Goal: Transaction & Acquisition: Book appointment/travel/reservation

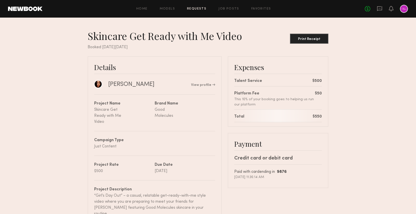
click at [203, 7] on link "Requests" at bounding box center [196, 8] width 19 height 3
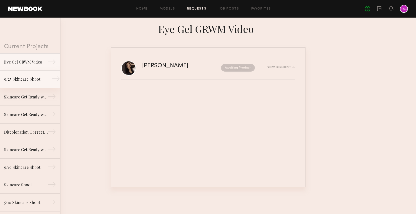
click at [26, 74] on link "9/25 Skincare Shoot →" at bounding box center [30, 79] width 60 height 18
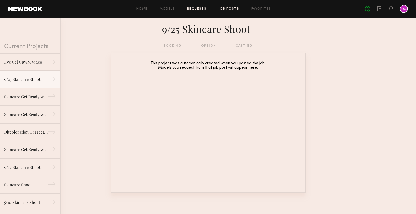
click at [226, 8] on link "Job Posts" at bounding box center [228, 8] width 21 height 3
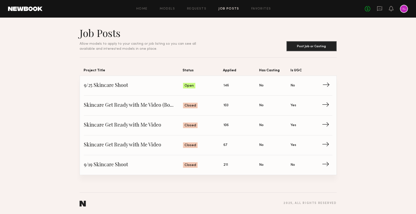
click at [110, 88] on span "9/25 Skincare Shoot" at bounding box center [133, 86] width 99 height 8
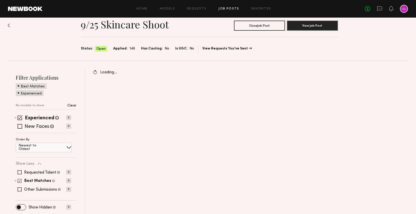
scroll to position [40, 0]
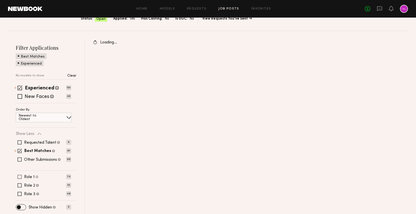
click at [27, 174] on div "Filter Applications Best Matches Experienced No models to show Clear Experience…" at bounding box center [46, 126] width 60 height 165
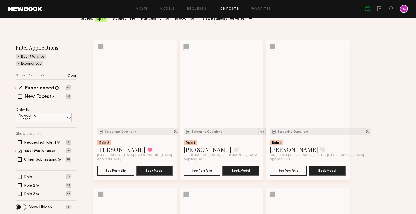
click at [31, 175] on label "Role 1" at bounding box center [29, 177] width 11 height 4
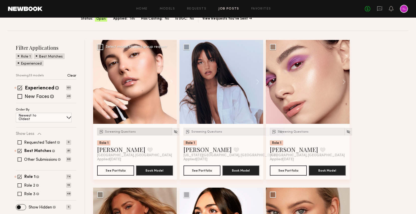
click at [120, 132] on span "Screening Questions" at bounding box center [120, 131] width 31 height 3
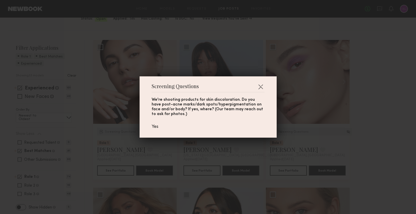
click at [156, 148] on div "Screening Questions We're shooting products for skin discoloration. Do you have…" at bounding box center [208, 107] width 416 height 214
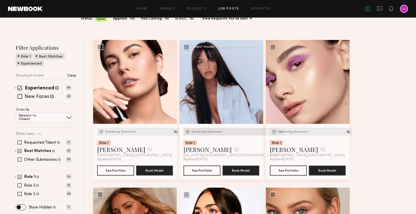
click at [192, 132] on span "Screening Questions" at bounding box center [206, 131] width 31 height 3
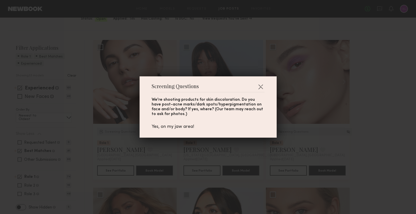
click at [162, 152] on div "Screening Questions We're shooting products for skin discoloration. Do you have…" at bounding box center [208, 107] width 416 height 214
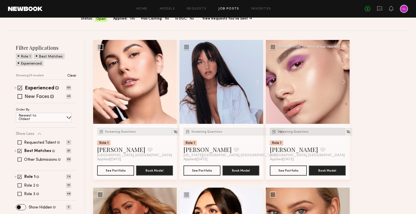
click at [284, 133] on div "Screening Questions" at bounding box center [307, 132] width 75 height 8
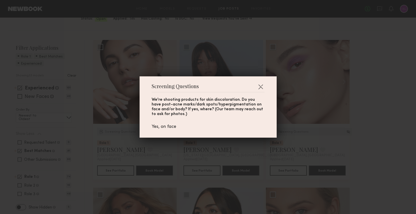
click at [227, 152] on div "Screening Questions We're shooting products for skin discoloration. Do you have…" at bounding box center [208, 107] width 416 height 214
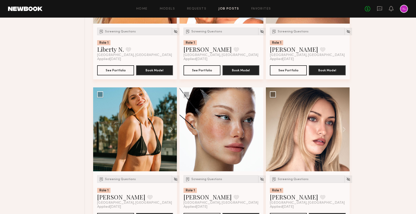
scroll to position [312, 0]
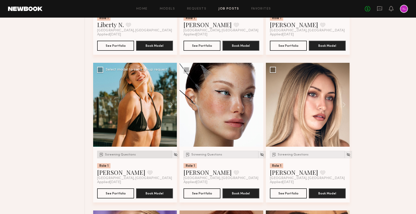
click at [110, 155] on span "Screening Questions" at bounding box center [120, 154] width 31 height 3
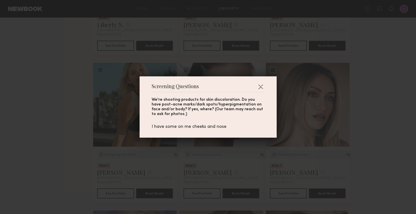
click at [81, 156] on div "Screening Questions We're shooting products for skin discoloration. Do you have…" at bounding box center [208, 107] width 416 height 214
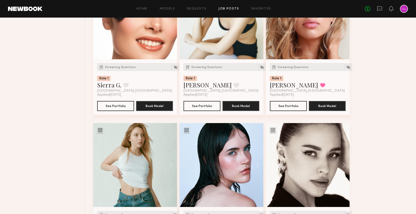
scroll to position [756, 0]
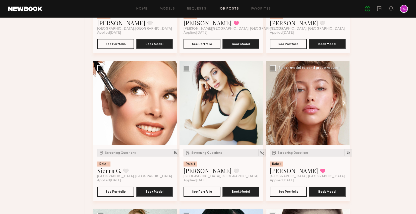
click at [340, 104] on button at bounding box center [341, 103] width 16 height 84
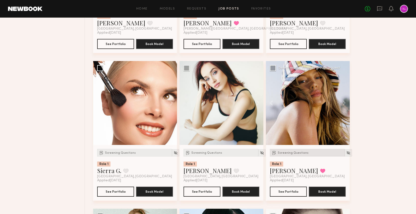
click at [294, 153] on span "Screening Questions" at bounding box center [292, 152] width 31 height 3
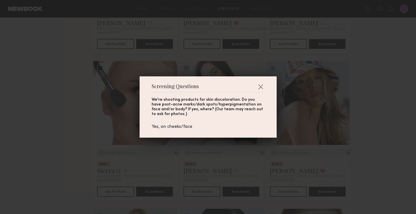
click at [361, 148] on div "Screening Questions We're shooting products for skin discoloration. Do you have…" at bounding box center [208, 107] width 416 height 214
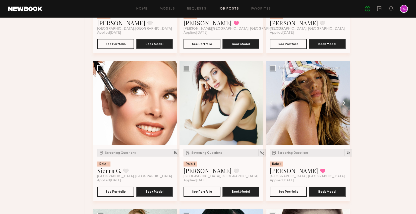
click at [344, 102] on button at bounding box center [341, 103] width 16 height 84
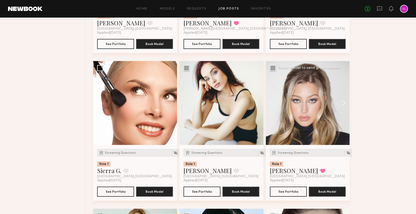
click at [344, 102] on button at bounding box center [341, 103] width 16 height 84
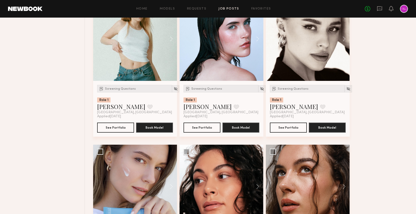
scroll to position [994, 0]
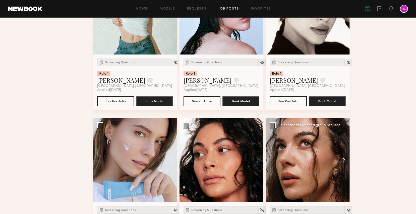
click at [342, 161] on button at bounding box center [341, 160] width 16 height 84
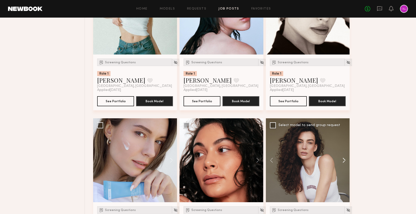
click at [343, 161] on button at bounding box center [341, 160] width 16 height 84
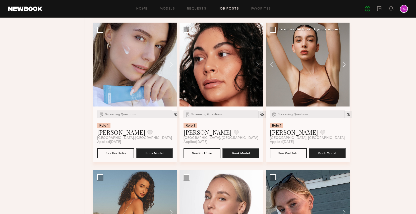
scroll to position [1179, 0]
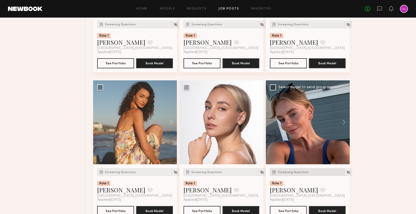
click at [288, 174] on div "Screening Questions" at bounding box center [307, 172] width 75 height 8
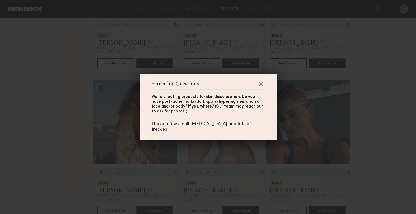
click at [361, 148] on div "Screening Questions We're shooting products for skin discoloration. Do you have…" at bounding box center [208, 107] width 416 height 214
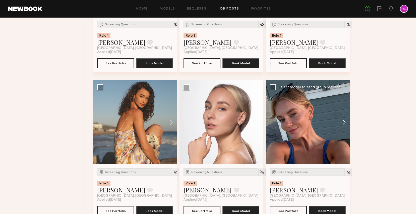
click at [342, 123] on button at bounding box center [341, 122] width 16 height 84
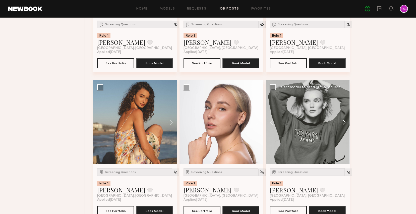
click at [340, 121] on button at bounding box center [341, 122] width 16 height 84
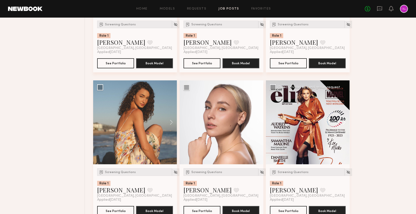
click at [340, 121] on button at bounding box center [341, 122] width 16 height 84
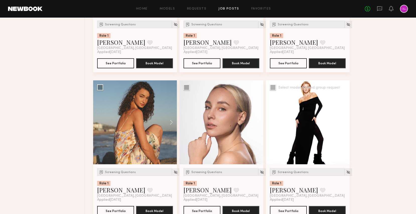
click at [267, 125] on button at bounding box center [274, 122] width 16 height 84
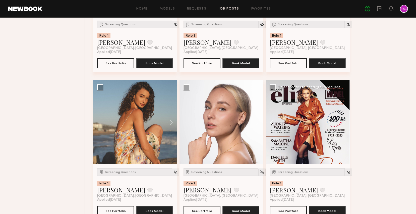
click at [267, 125] on button at bounding box center [274, 122] width 16 height 84
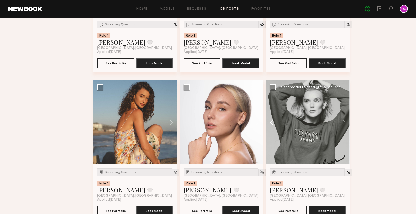
click at [267, 125] on button at bounding box center [274, 122] width 16 height 84
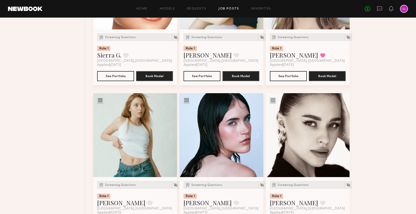
scroll to position [1378, 0]
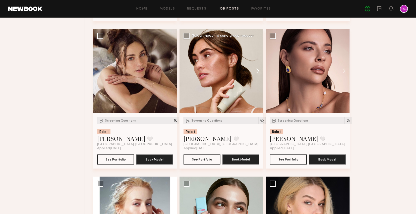
click at [258, 70] on button at bounding box center [255, 71] width 16 height 84
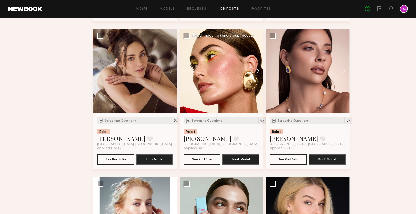
click at [258, 70] on button at bounding box center [255, 71] width 16 height 84
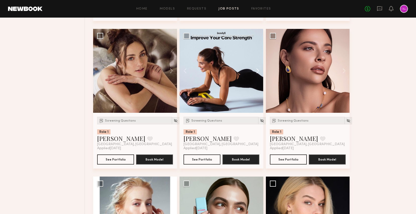
click at [258, 70] on button at bounding box center [255, 71] width 16 height 84
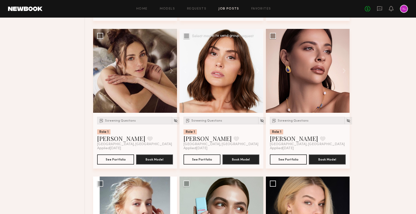
click at [258, 70] on button at bounding box center [255, 71] width 16 height 84
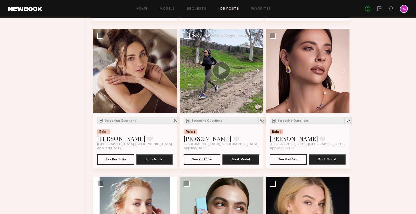
click at [258, 70] on button at bounding box center [255, 71] width 16 height 84
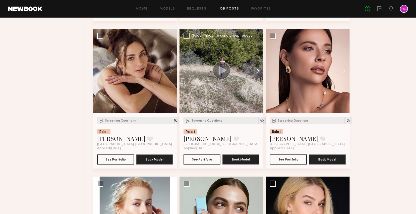
click at [258, 70] on button at bounding box center [255, 71] width 16 height 84
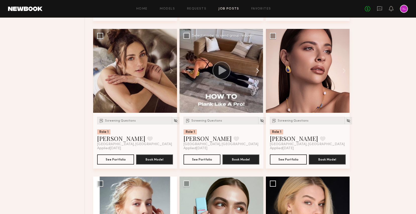
click at [258, 70] on button at bounding box center [255, 71] width 16 height 84
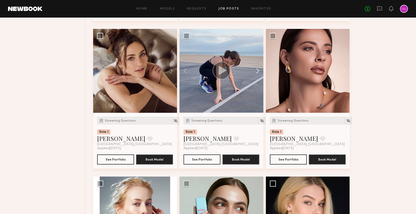
click at [258, 70] on button at bounding box center [255, 71] width 16 height 84
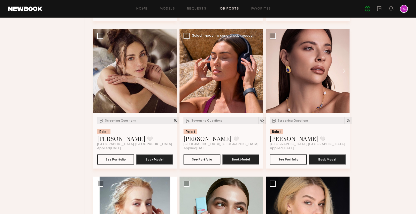
click at [258, 70] on button at bounding box center [255, 71] width 16 height 84
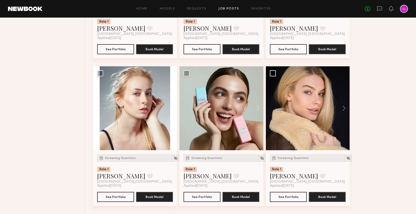
scroll to position [1490, 0]
click at [256, 106] on button at bounding box center [255, 108] width 16 height 84
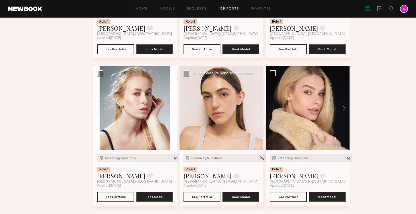
click at [256, 106] on button at bounding box center [255, 108] width 16 height 84
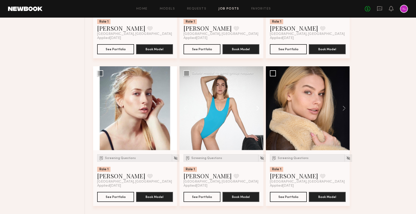
click at [256, 106] on button at bounding box center [255, 108] width 16 height 84
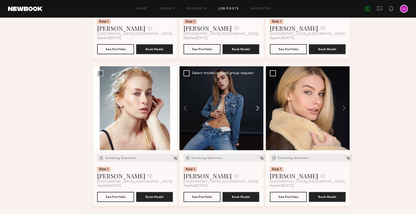
click at [256, 106] on button at bounding box center [255, 108] width 16 height 84
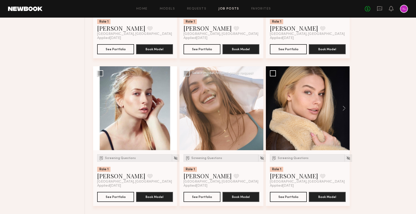
click at [256, 106] on button at bounding box center [255, 108] width 16 height 84
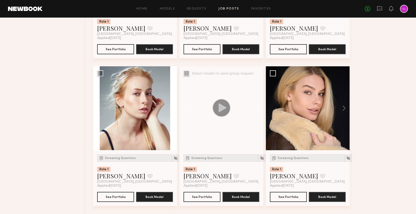
click at [256, 106] on button at bounding box center [255, 108] width 16 height 84
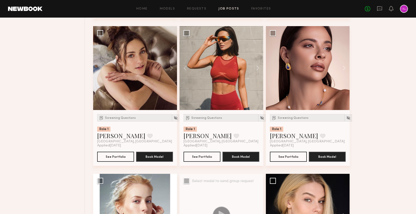
scroll to position [1352, 0]
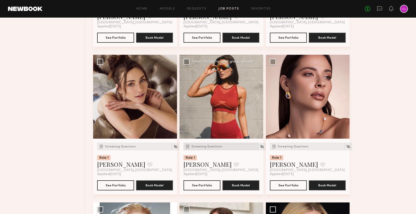
click at [211, 148] on span "Screening Questions" at bounding box center [206, 146] width 31 height 3
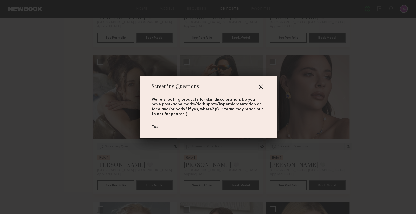
click at [260, 86] on button "button" at bounding box center [260, 87] width 8 height 8
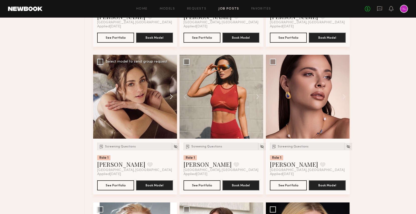
click at [170, 98] on button at bounding box center [169, 97] width 16 height 84
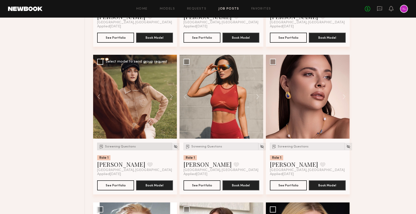
click at [113, 145] on div "Screening Questions" at bounding box center [134, 146] width 75 height 8
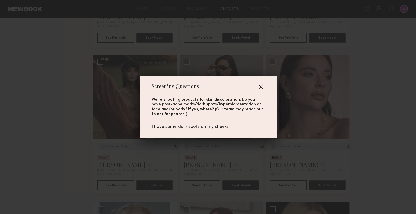
click at [261, 86] on button "button" at bounding box center [260, 87] width 8 height 8
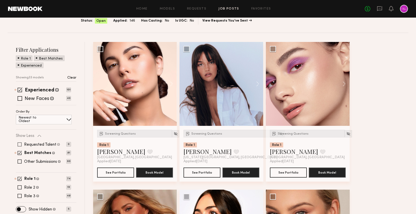
scroll to position [82, 0]
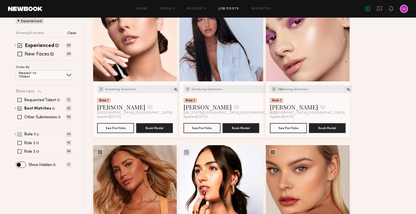
click at [32, 135] on label "Role 1" at bounding box center [29, 134] width 11 height 4
click at [32, 139] on div "Role 1 Female, 18–30, White / Caucasian 74 Role 2 Female, 20–30, Black/ African…" at bounding box center [46, 142] width 60 height 21
click at [32, 143] on label "Role 2" at bounding box center [29, 143] width 11 height 4
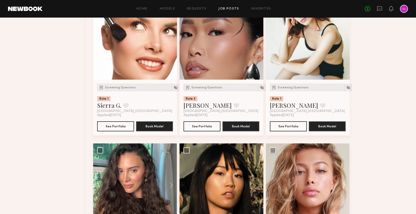
scroll to position [1196, 0]
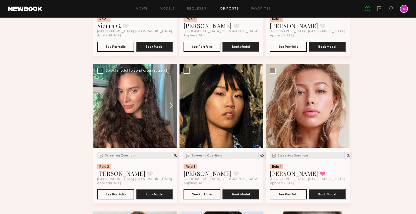
click at [169, 106] on button at bounding box center [169, 106] width 16 height 84
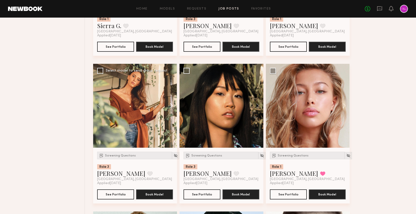
click at [169, 106] on button at bounding box center [169, 106] width 16 height 84
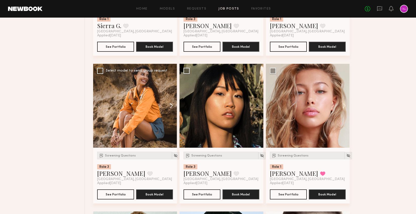
click at [169, 106] on button at bounding box center [169, 106] width 16 height 84
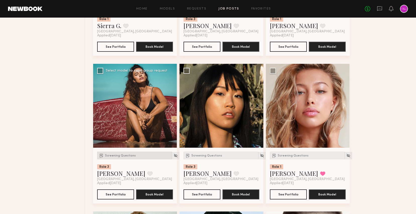
click at [125, 156] on span "Screening Questions" at bounding box center [120, 155] width 31 height 3
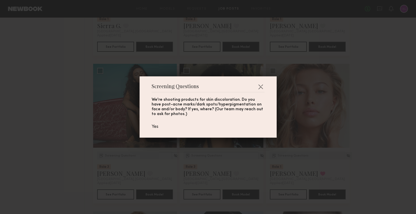
click at [59, 159] on div "Screening Questions We're shooting products for skin discoloration. Do you have…" at bounding box center [208, 107] width 416 height 214
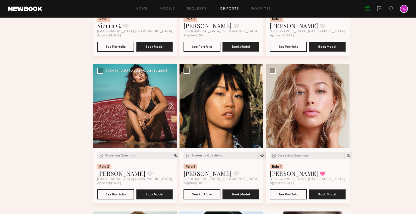
click at [170, 107] on button at bounding box center [169, 106] width 16 height 84
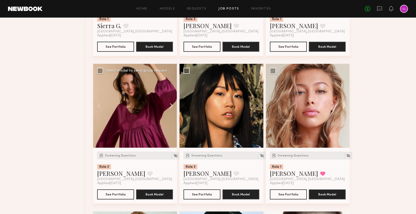
click at [170, 107] on button at bounding box center [169, 106] width 16 height 84
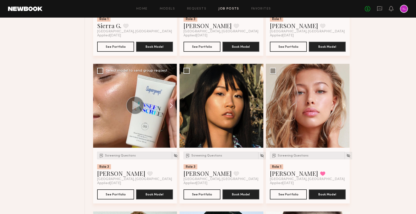
click at [170, 107] on button at bounding box center [169, 106] width 16 height 84
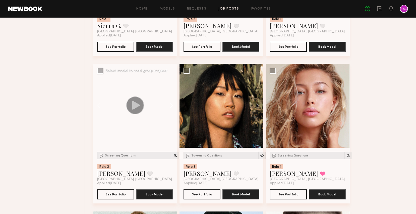
click at [170, 107] on button at bounding box center [169, 106] width 16 height 84
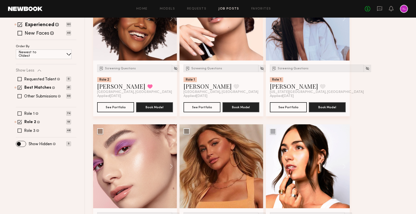
scroll to position [0, 0]
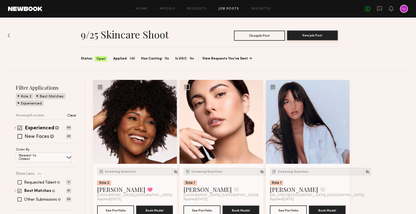
click at [308, 35] on button "View Job Post" at bounding box center [312, 35] width 51 height 10
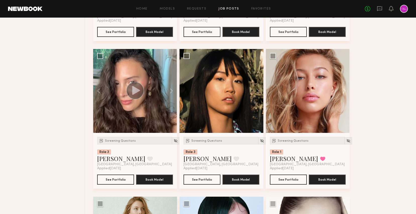
scroll to position [1342, 0]
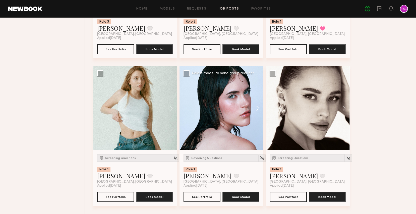
click at [258, 106] on button at bounding box center [255, 108] width 16 height 84
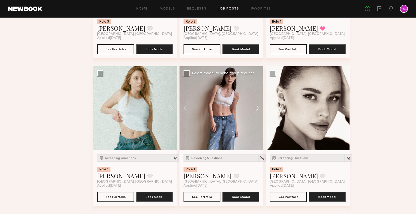
click at [258, 106] on button at bounding box center [255, 108] width 16 height 84
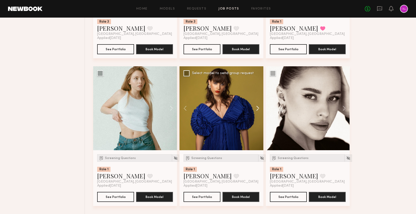
click at [258, 106] on button at bounding box center [255, 108] width 16 height 84
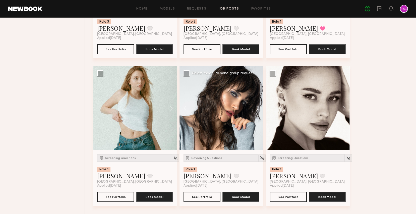
click at [258, 106] on button at bounding box center [255, 108] width 16 height 84
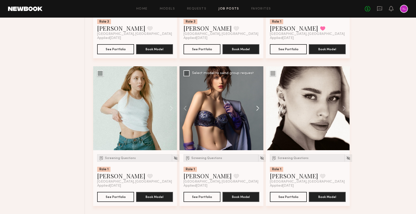
click at [258, 106] on button at bounding box center [255, 108] width 16 height 84
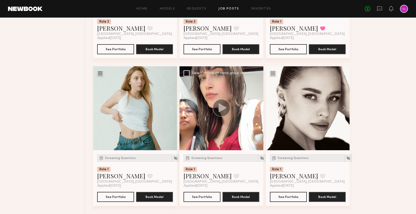
click at [258, 106] on button at bounding box center [255, 108] width 16 height 84
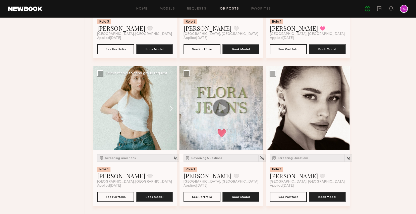
click at [171, 109] on button at bounding box center [169, 108] width 16 height 84
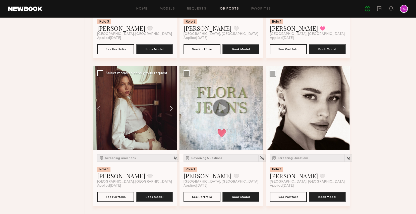
click at [171, 109] on button at bounding box center [169, 108] width 16 height 84
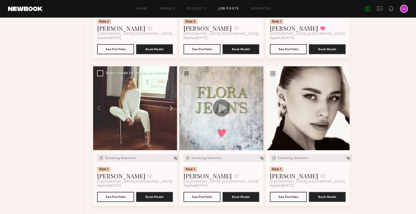
click at [171, 109] on button at bounding box center [169, 108] width 16 height 84
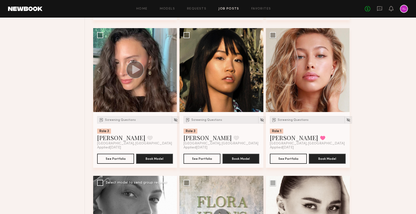
scroll to position [1229, 0]
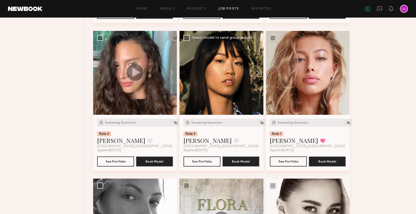
click at [259, 72] on button at bounding box center [255, 73] width 16 height 84
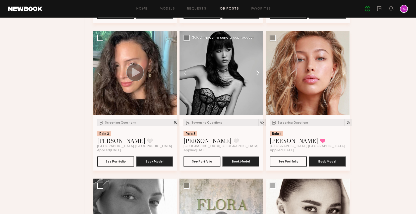
click at [259, 72] on button at bounding box center [255, 73] width 16 height 84
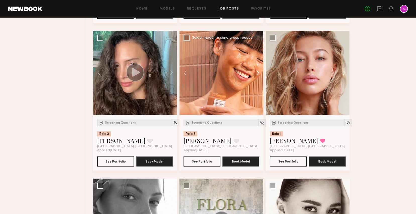
click at [259, 72] on button at bounding box center [255, 73] width 16 height 84
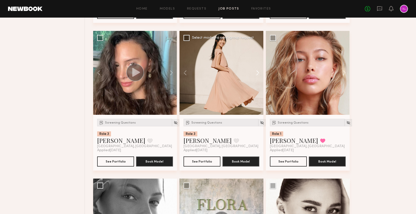
click at [259, 72] on button at bounding box center [255, 73] width 16 height 84
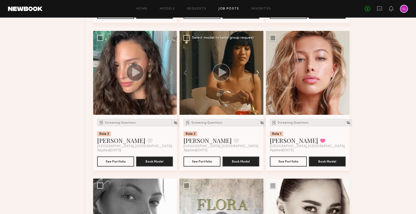
click at [259, 72] on button at bounding box center [255, 73] width 16 height 84
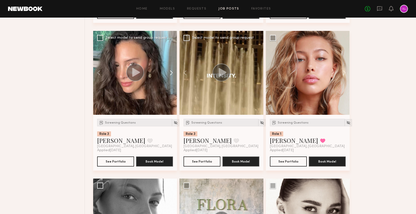
click at [177, 73] on button at bounding box center [169, 73] width 16 height 84
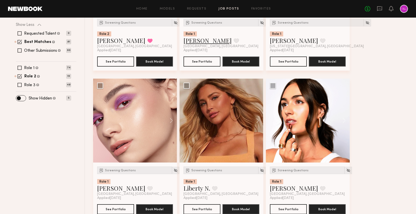
scroll to position [94, 0]
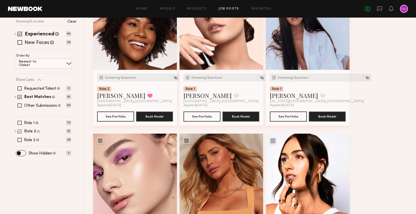
click at [33, 132] on label "Role 2" at bounding box center [30, 131] width 12 height 4
click at [28, 132] on label "Role 2" at bounding box center [29, 131] width 11 height 4
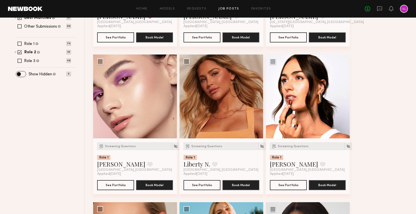
scroll to position [27, 0]
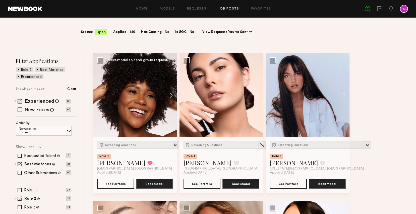
click at [172, 92] on button at bounding box center [169, 95] width 16 height 84
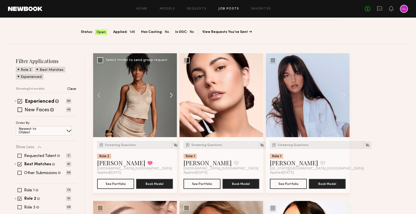
click at [172, 92] on button at bounding box center [169, 95] width 16 height 84
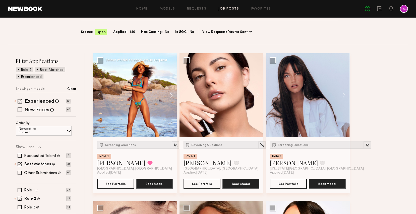
click at [172, 92] on button at bounding box center [169, 95] width 16 height 84
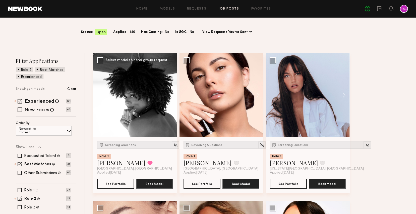
click at [172, 92] on button at bounding box center [169, 95] width 16 height 84
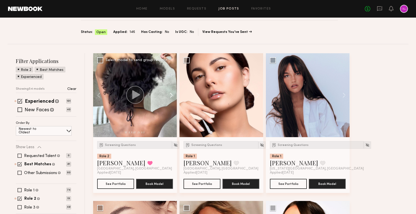
click at [172, 92] on button at bounding box center [169, 95] width 16 height 84
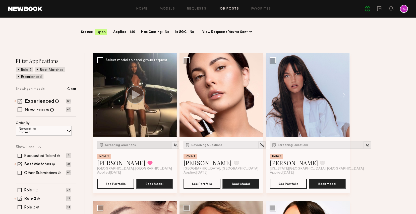
click at [125, 145] on span "Screening Questions" at bounding box center [120, 144] width 31 height 3
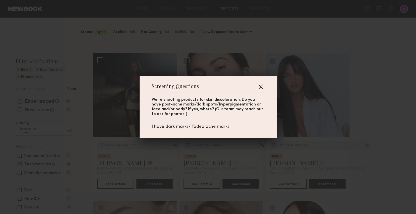
click at [261, 88] on button "button" at bounding box center [260, 87] width 8 height 8
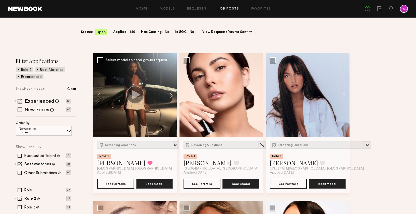
click at [171, 94] on button at bounding box center [169, 95] width 16 height 84
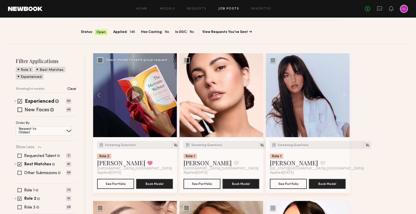
click at [171, 94] on button at bounding box center [169, 95] width 16 height 84
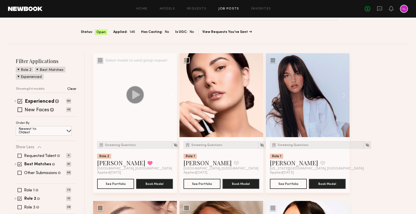
click at [171, 94] on button at bounding box center [169, 95] width 16 height 84
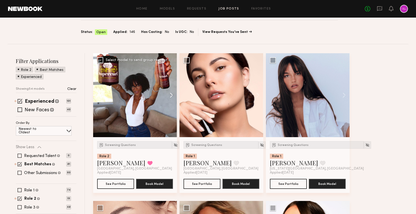
click at [171, 94] on button at bounding box center [169, 95] width 16 height 84
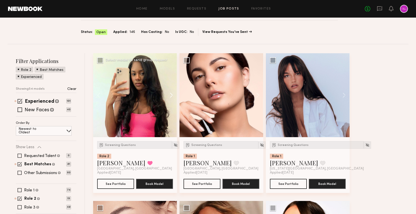
click at [171, 94] on button at bounding box center [169, 95] width 16 height 84
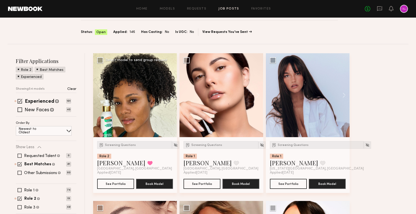
click at [171, 94] on button at bounding box center [169, 95] width 16 height 84
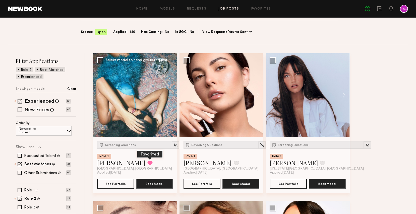
click at [147, 165] on button at bounding box center [149, 163] width 5 height 5
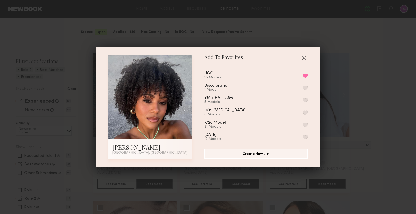
click at [305, 86] on button "button" at bounding box center [304, 88] width 5 height 5
click at [304, 58] on button "button" at bounding box center [303, 57] width 8 height 8
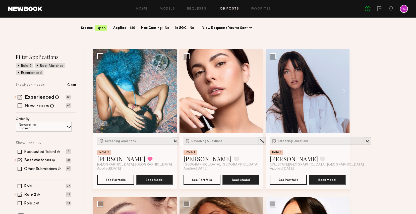
scroll to position [31, 0]
click at [342, 89] on button at bounding box center [341, 91] width 16 height 84
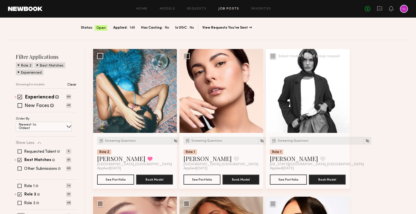
click at [344, 91] on button at bounding box center [341, 91] width 16 height 84
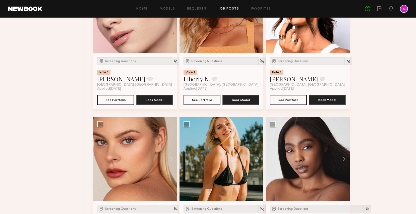
scroll to position [342, 0]
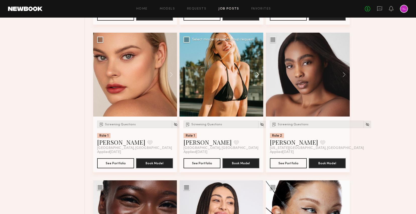
click at [257, 73] on button at bounding box center [255, 75] width 16 height 84
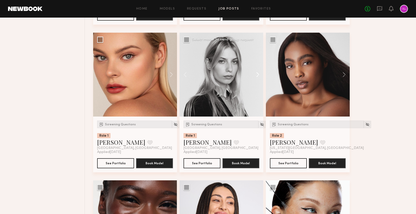
click at [257, 73] on button at bounding box center [255, 75] width 16 height 84
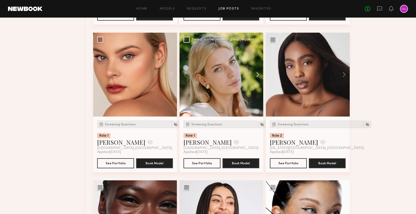
click at [257, 73] on button at bounding box center [255, 75] width 16 height 84
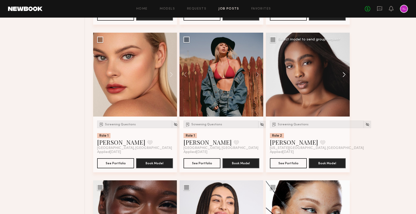
click at [347, 73] on button at bounding box center [341, 75] width 16 height 84
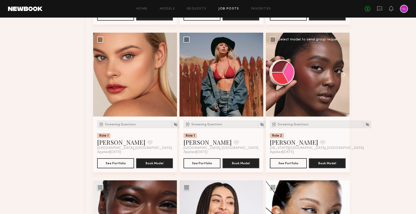
click at [347, 73] on button at bounding box center [341, 75] width 16 height 84
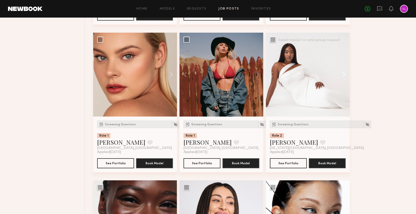
click at [347, 73] on button at bounding box center [341, 75] width 16 height 84
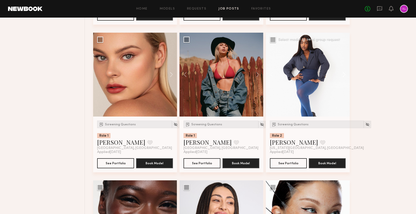
click at [347, 73] on button at bounding box center [341, 75] width 16 height 84
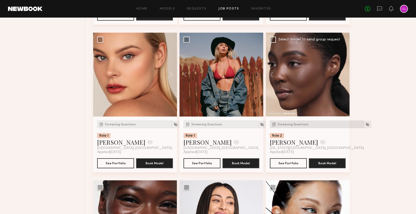
click at [288, 127] on div "Screening Questions" at bounding box center [317, 124] width 94 height 8
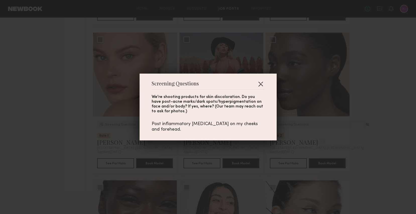
click at [262, 85] on button "button" at bounding box center [260, 84] width 8 height 8
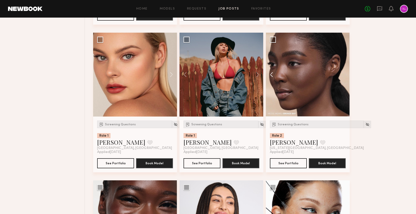
click at [273, 73] on button at bounding box center [274, 75] width 16 height 84
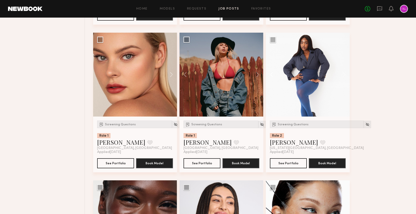
click at [273, 73] on button at bounding box center [274, 75] width 16 height 84
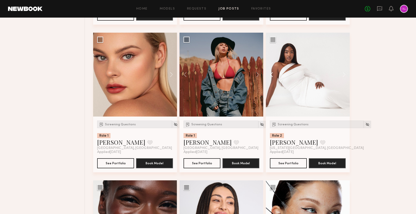
click at [273, 73] on button at bounding box center [274, 75] width 16 height 84
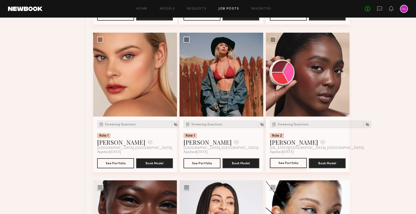
click at [285, 166] on button "See Portfolio" at bounding box center [288, 163] width 37 height 10
click at [320, 141] on button at bounding box center [322, 142] width 5 height 5
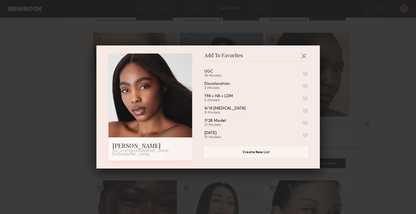
click at [305, 88] on button "button" at bounding box center [304, 86] width 5 height 5
click at [303, 58] on button "button" at bounding box center [303, 56] width 8 height 8
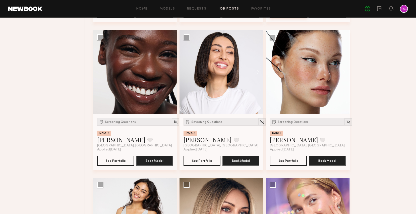
scroll to position [449, 0]
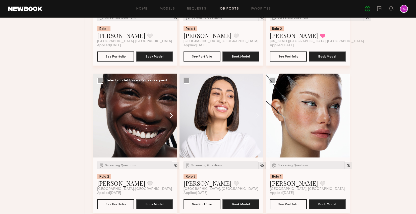
click at [171, 113] on button at bounding box center [169, 115] width 16 height 84
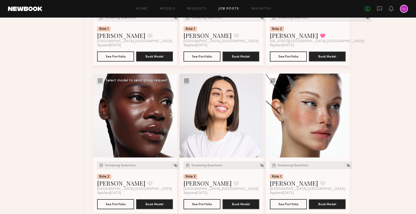
click at [171, 113] on button at bounding box center [169, 115] width 16 height 84
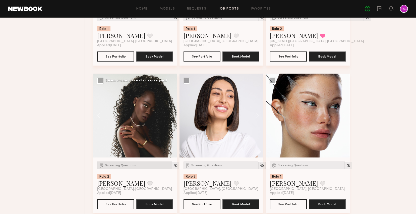
click at [109, 166] on span "Screening Questions" at bounding box center [120, 165] width 31 height 3
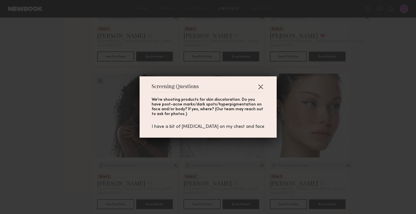
click at [260, 84] on button "button" at bounding box center [260, 87] width 8 height 8
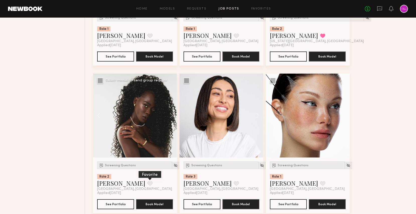
click at [147, 184] on button at bounding box center [149, 183] width 5 height 5
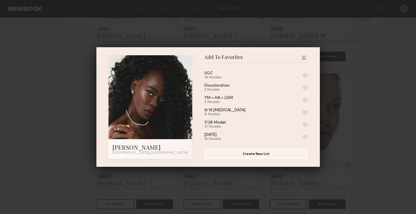
click at [305, 75] on button "button" at bounding box center [304, 75] width 5 height 5
click at [304, 76] on button "Remove from favorite list" at bounding box center [304, 75] width 5 height 5
click at [304, 88] on button "button" at bounding box center [304, 88] width 5 height 5
click at [303, 56] on button "button" at bounding box center [303, 57] width 8 height 8
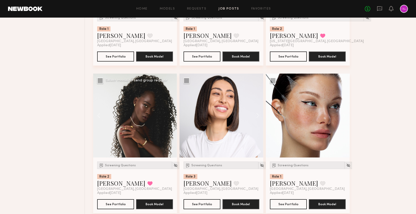
click at [170, 117] on button at bounding box center [169, 115] width 16 height 84
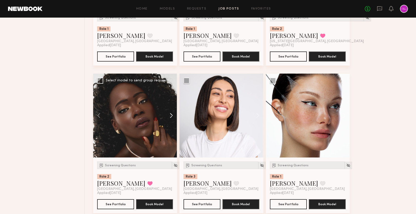
click at [170, 117] on button at bounding box center [169, 115] width 16 height 84
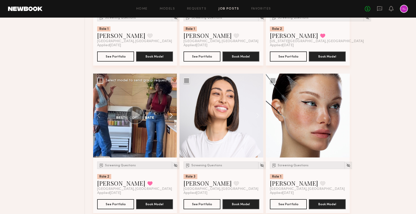
click at [170, 117] on button at bounding box center [169, 115] width 16 height 84
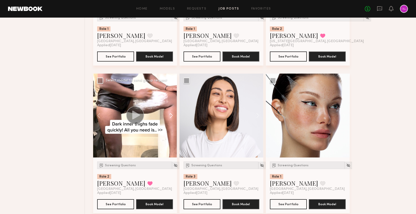
click at [170, 117] on button at bounding box center [169, 115] width 16 height 84
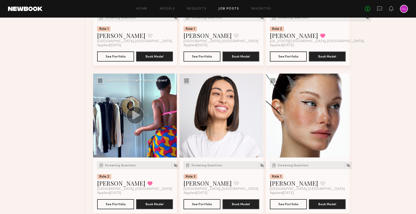
click at [97, 112] on button at bounding box center [101, 115] width 16 height 84
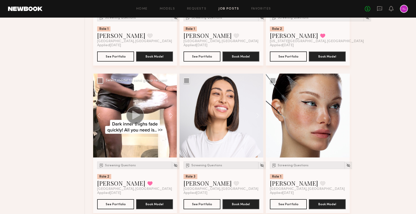
click at [133, 115] on icon at bounding box center [136, 114] width 8 height 9
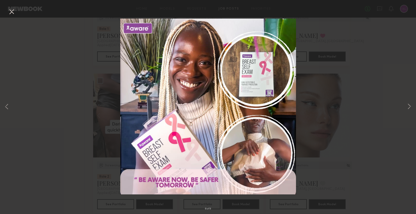
click at [83, 160] on div "6 of 9" at bounding box center [208, 107] width 416 height 214
click at [13, 11] on button at bounding box center [12, 12] width 8 height 9
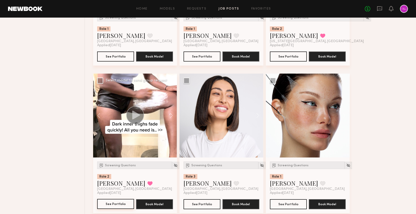
click at [109, 201] on button "See Portfolio" at bounding box center [115, 204] width 37 height 10
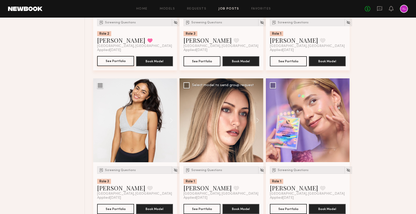
scroll to position [624, 0]
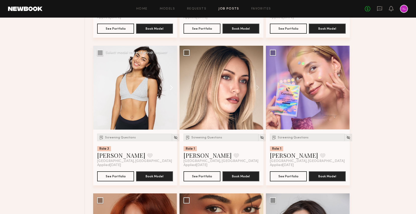
click at [173, 88] on button at bounding box center [169, 88] width 16 height 84
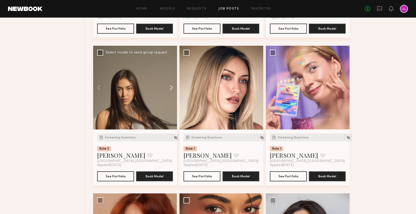
click at [173, 88] on button at bounding box center [169, 88] width 16 height 84
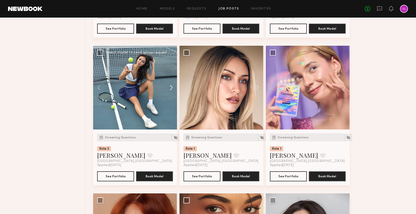
click at [173, 88] on button at bounding box center [169, 88] width 16 height 84
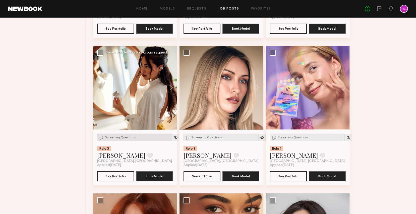
click at [118, 140] on div "Screening Questions" at bounding box center [134, 137] width 75 height 8
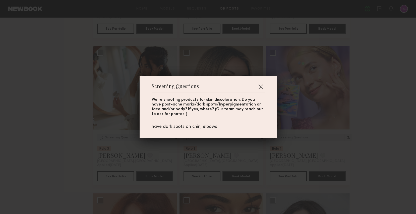
click at [295, 73] on div "Screening Questions We're shooting products for skin discoloration. Do you have…" at bounding box center [208, 107] width 416 height 214
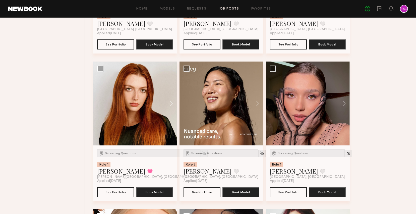
scroll to position [917, 0]
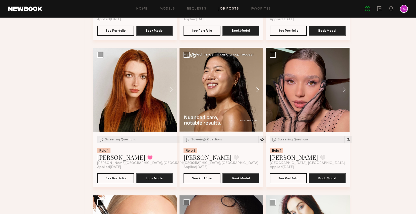
click at [256, 90] on button at bounding box center [255, 90] width 16 height 84
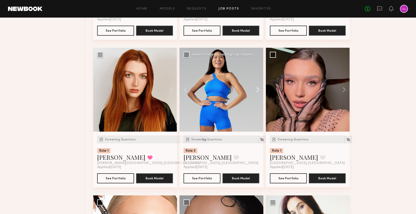
click at [256, 90] on button at bounding box center [255, 90] width 16 height 84
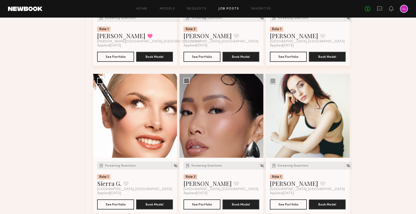
scroll to position [1042, 0]
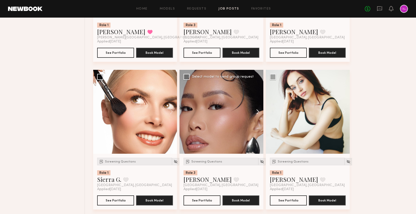
click at [256, 108] on button at bounding box center [255, 112] width 16 height 84
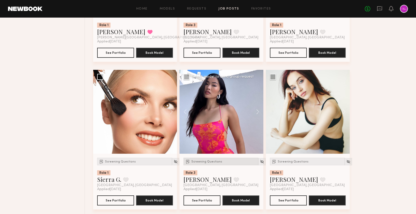
click at [206, 163] on span "Screening Questions" at bounding box center [206, 161] width 31 height 3
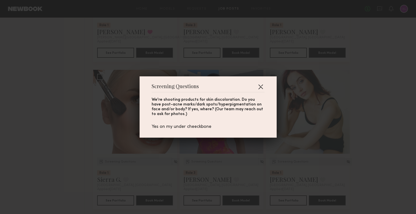
click at [262, 85] on button "button" at bounding box center [260, 87] width 8 height 8
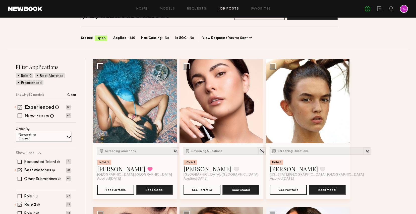
scroll to position [18, 0]
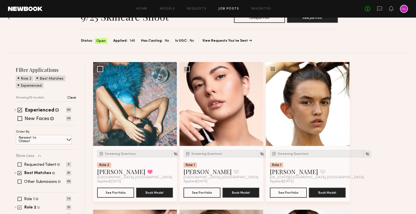
click at [30, 205] on div "Role 2 Female, 20–30, Black/ African American" at bounding box center [31, 207] width 15 height 5
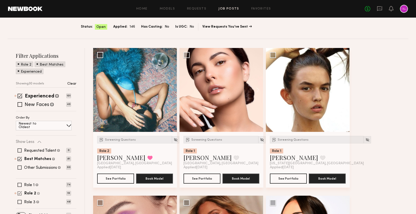
scroll to position [37, 0]
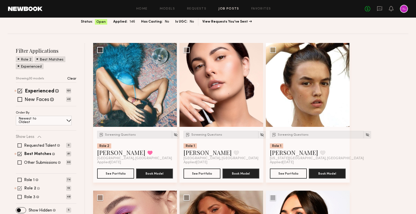
click at [25, 186] on label "Role 2" at bounding box center [30, 188] width 12 height 4
click at [26, 198] on label "Role 3" at bounding box center [29, 197] width 11 height 4
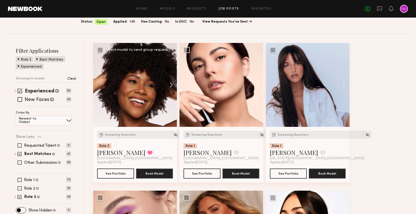
click at [172, 84] on button at bounding box center [169, 85] width 16 height 84
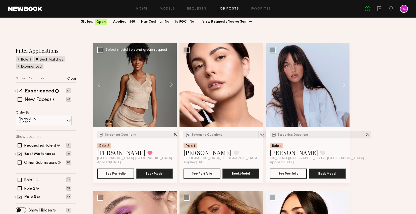
click at [172, 84] on button at bounding box center [169, 85] width 16 height 84
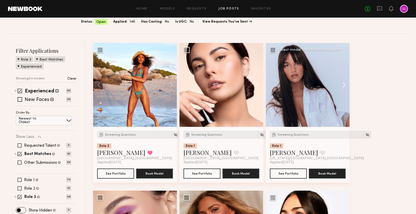
click at [342, 83] on button at bounding box center [341, 85] width 16 height 84
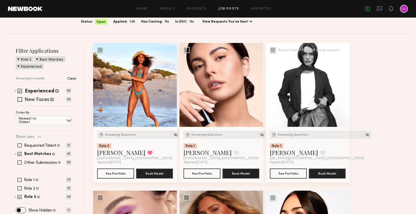
click at [342, 83] on button at bounding box center [341, 85] width 16 height 84
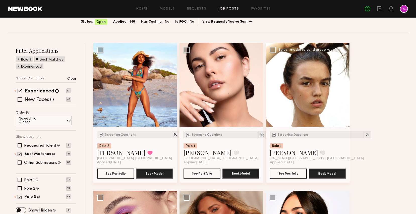
click at [342, 83] on button at bounding box center [341, 85] width 16 height 84
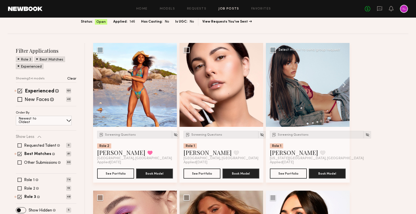
click at [342, 83] on button at bounding box center [341, 85] width 16 height 84
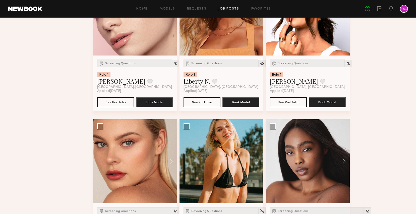
scroll to position [293, 0]
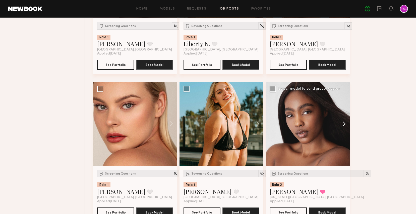
click at [342, 124] on button at bounding box center [341, 124] width 16 height 84
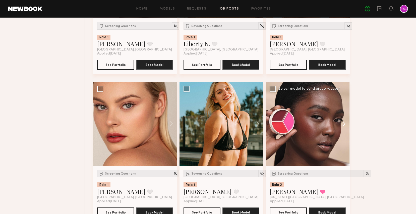
click at [342, 124] on button at bounding box center [341, 124] width 16 height 84
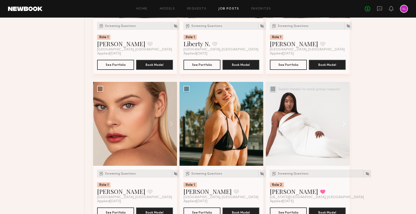
click at [342, 124] on button at bounding box center [341, 124] width 16 height 84
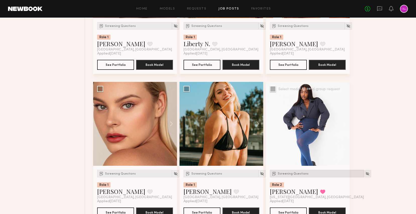
click at [296, 173] on span "Screening Questions" at bounding box center [292, 173] width 31 height 3
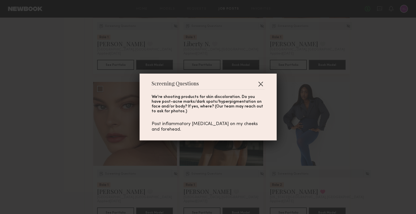
click at [261, 86] on button "button" at bounding box center [260, 84] width 8 height 8
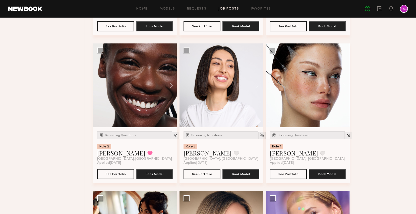
scroll to position [482, 0]
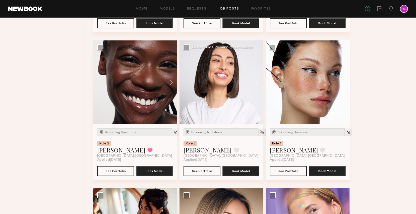
click at [258, 82] on button at bounding box center [255, 82] width 16 height 84
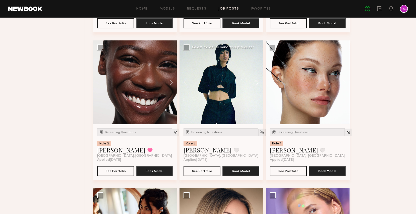
click at [258, 82] on button at bounding box center [255, 82] width 16 height 84
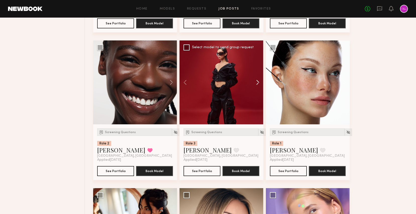
click at [258, 82] on button at bounding box center [255, 82] width 16 height 84
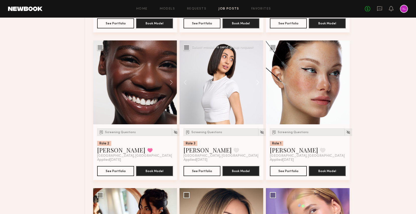
click at [258, 82] on button at bounding box center [255, 82] width 16 height 84
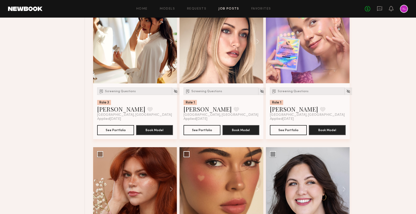
scroll to position [595, 0]
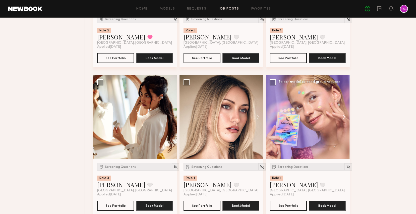
click at [341, 117] on button at bounding box center [341, 117] width 16 height 84
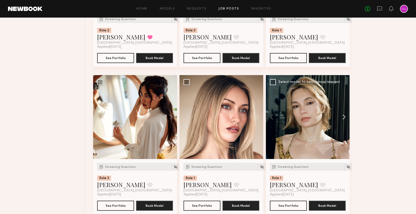
click at [341, 117] on button at bounding box center [341, 117] width 16 height 84
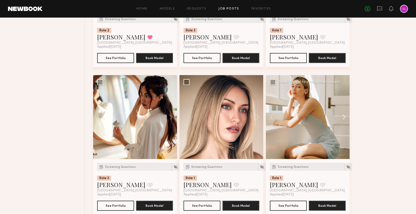
click at [341, 117] on button at bounding box center [341, 117] width 16 height 84
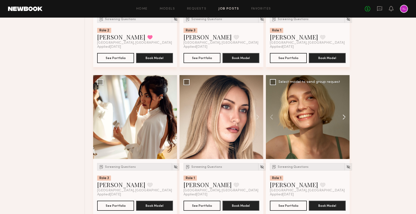
click at [341, 117] on button at bounding box center [341, 117] width 16 height 84
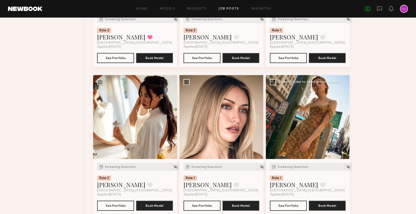
click at [341, 118] on button at bounding box center [341, 117] width 16 height 84
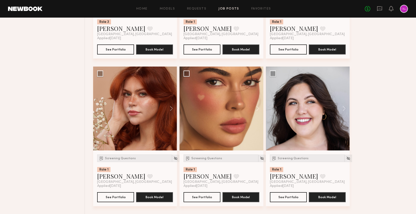
scroll to position [760, 0]
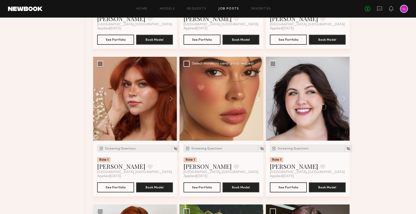
click at [257, 100] on button at bounding box center [255, 99] width 16 height 84
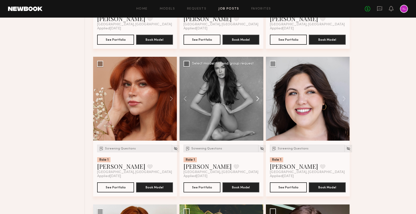
click at [257, 100] on button at bounding box center [255, 99] width 16 height 84
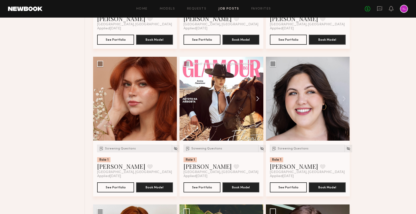
click at [257, 100] on button at bounding box center [255, 99] width 16 height 84
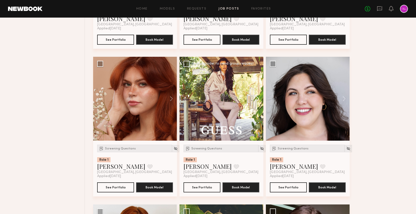
click at [257, 100] on button at bounding box center [255, 99] width 16 height 84
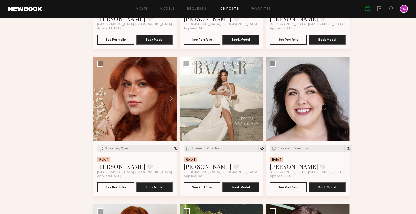
click at [257, 100] on button at bounding box center [255, 99] width 16 height 84
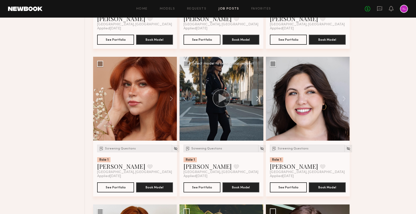
click at [257, 100] on button at bounding box center [255, 99] width 16 height 84
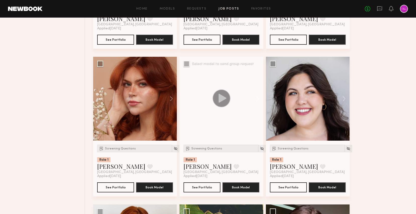
click at [257, 100] on button at bounding box center [255, 99] width 16 height 84
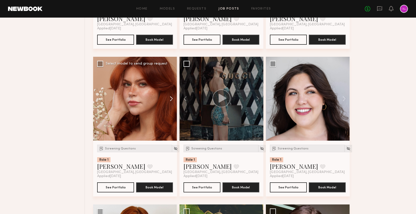
click at [174, 100] on button at bounding box center [169, 99] width 16 height 84
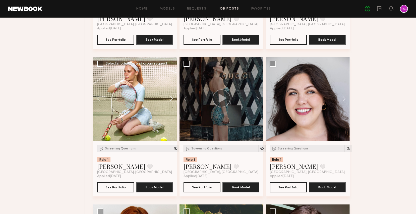
click at [174, 100] on button at bounding box center [169, 99] width 16 height 84
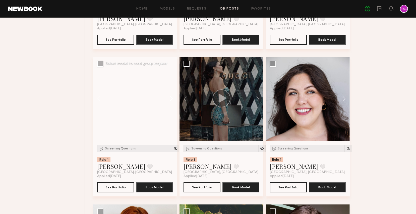
click at [174, 100] on button at bounding box center [169, 99] width 16 height 84
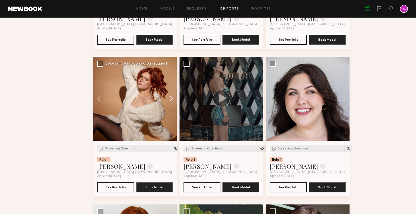
click at [174, 100] on button at bounding box center [169, 99] width 16 height 84
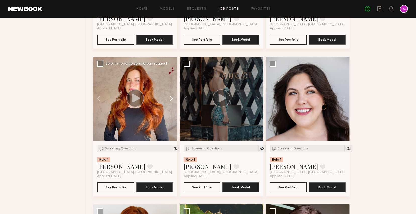
click at [174, 100] on button at bounding box center [169, 99] width 16 height 84
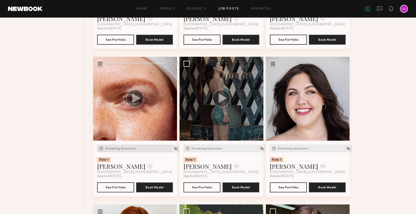
click at [126, 146] on div "Screening Questions" at bounding box center [134, 148] width 75 height 8
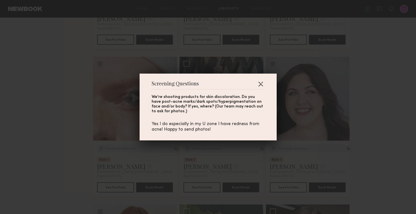
click at [259, 86] on button "button" at bounding box center [260, 84] width 8 height 8
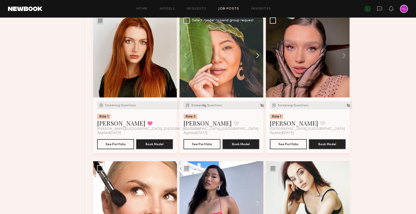
scroll to position [1018, 0]
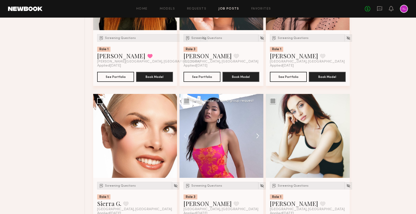
click at [257, 137] on button at bounding box center [255, 136] width 16 height 84
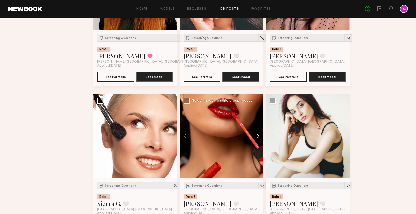
click at [257, 137] on button at bounding box center [255, 136] width 16 height 84
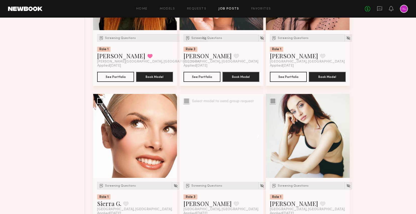
click at [257, 137] on button at bounding box center [255, 136] width 16 height 84
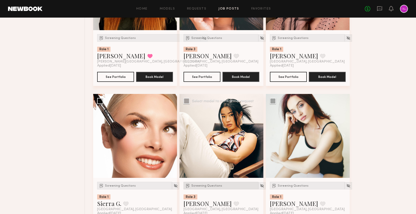
click at [195, 188] on div "Screening Questions" at bounding box center [220, 186] width 75 height 8
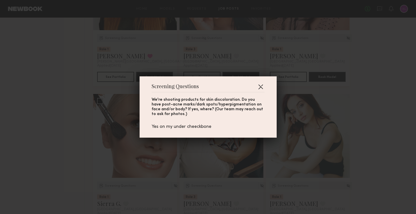
click at [263, 85] on button "button" at bounding box center [260, 87] width 8 height 8
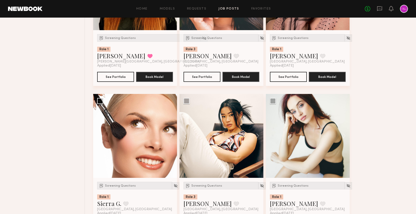
scroll to position [1198, 0]
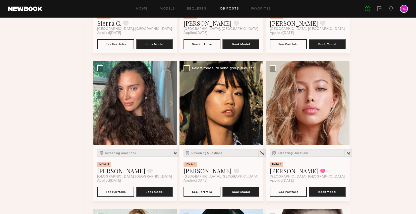
click at [259, 100] on button at bounding box center [255, 103] width 16 height 84
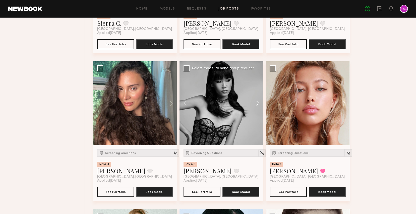
click at [259, 100] on button at bounding box center [255, 103] width 16 height 84
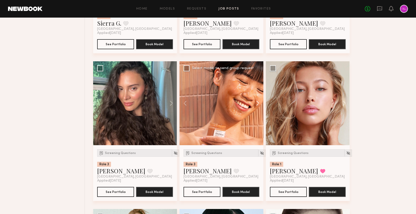
click at [259, 100] on button at bounding box center [255, 103] width 16 height 84
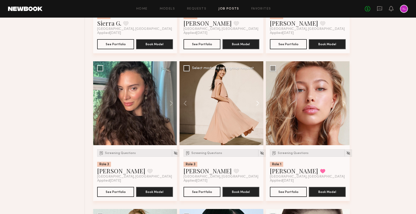
click at [259, 100] on button at bounding box center [255, 103] width 16 height 84
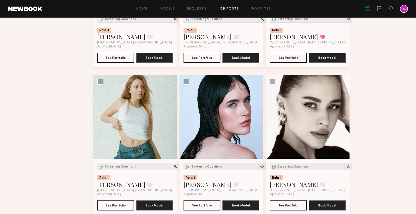
scroll to position [1342, 0]
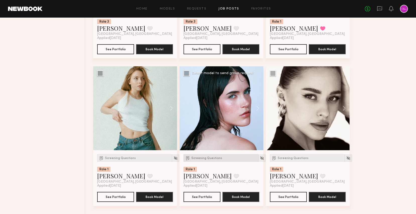
click at [212, 157] on span "Screening Questions" at bounding box center [206, 158] width 31 height 3
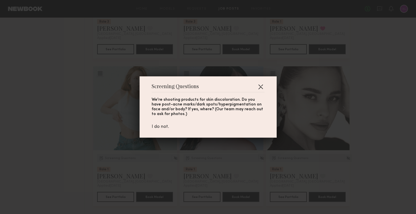
click at [262, 86] on button "button" at bounding box center [260, 87] width 8 height 8
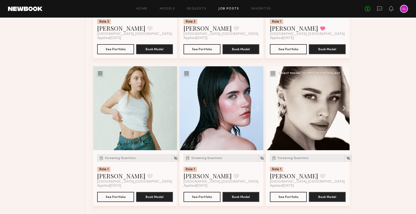
click at [341, 107] on button at bounding box center [341, 108] width 16 height 84
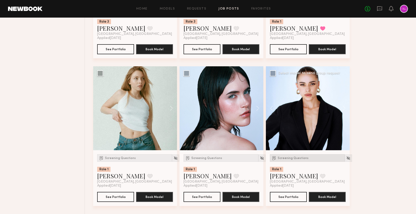
click at [288, 159] on span "Screening Questions" at bounding box center [292, 158] width 31 height 3
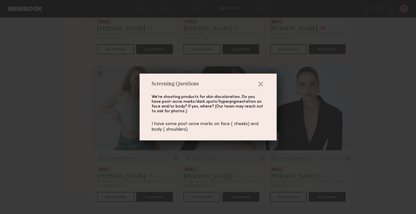
click at [265, 82] on div "Screening Questions We're shooting products for skin discoloration. Do you have…" at bounding box center [207, 106] width 137 height 67
click at [260, 83] on button "button" at bounding box center [260, 84] width 8 height 8
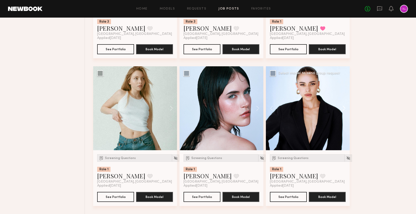
click at [345, 109] on button at bounding box center [341, 108] width 16 height 84
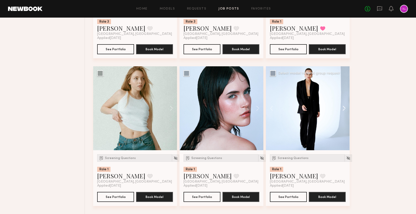
click at [345, 109] on button at bounding box center [341, 108] width 16 height 84
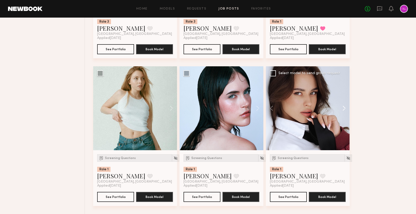
click at [345, 109] on button at bounding box center [341, 108] width 16 height 84
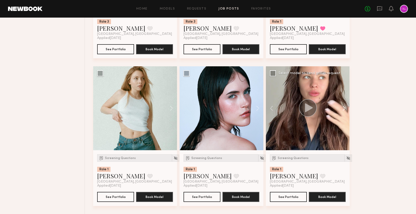
click at [345, 109] on button at bounding box center [341, 108] width 16 height 84
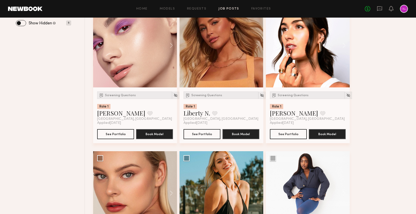
scroll to position [0, 0]
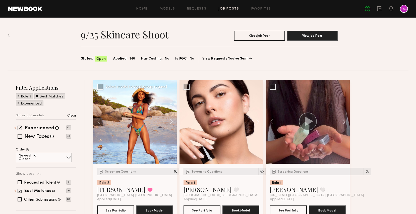
click at [173, 123] on button at bounding box center [169, 122] width 16 height 84
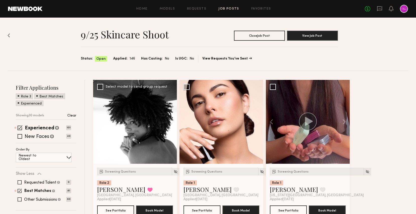
click at [173, 123] on button at bounding box center [169, 122] width 16 height 84
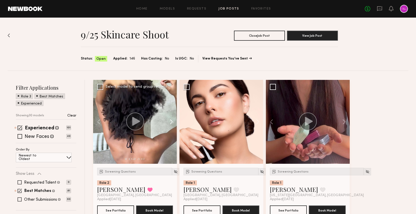
click at [173, 123] on button at bounding box center [169, 122] width 16 height 84
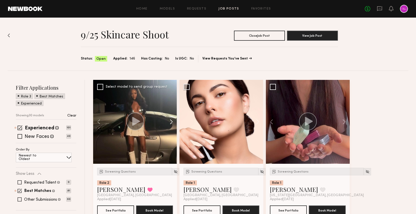
click at [173, 123] on button at bounding box center [169, 122] width 16 height 84
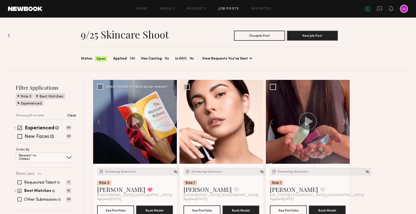
click at [173, 123] on button at bounding box center [169, 122] width 16 height 84
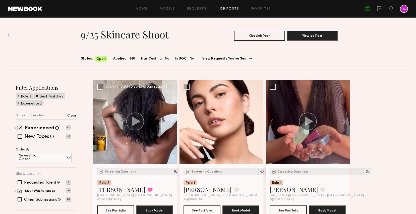
click at [173, 123] on button at bounding box center [169, 122] width 16 height 84
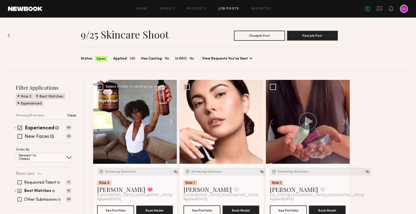
click at [173, 123] on button at bounding box center [169, 122] width 16 height 84
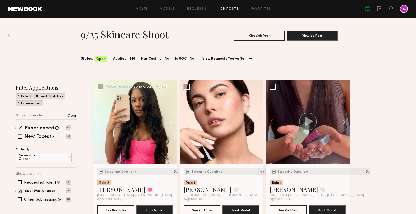
click at [173, 123] on button at bounding box center [169, 122] width 16 height 84
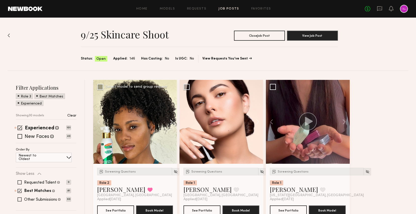
click at [173, 123] on button at bounding box center [169, 122] width 16 height 84
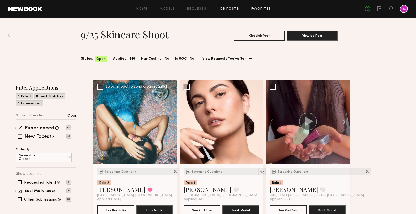
click at [259, 8] on link "Favorites" at bounding box center [261, 8] width 20 height 3
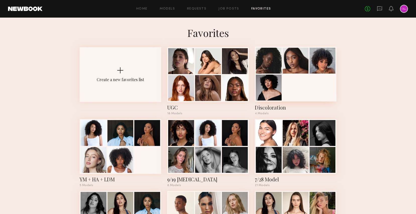
click at [277, 69] on div at bounding box center [269, 61] width 26 height 26
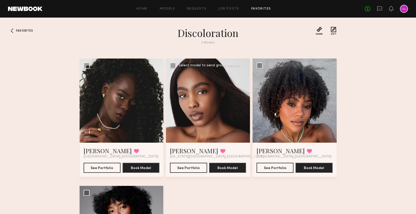
scroll to position [107, 0]
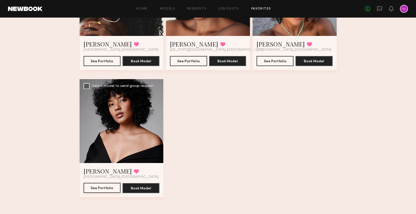
click at [98, 189] on button "See Portfolio" at bounding box center [102, 188] width 37 height 10
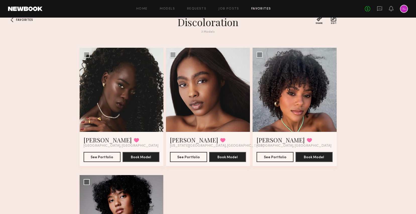
scroll to position [0, 0]
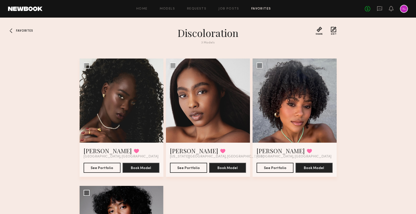
click at [19, 30] on span "Favorites" at bounding box center [24, 30] width 17 height 3
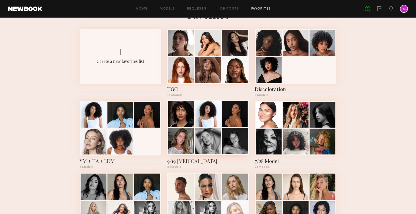
scroll to position [22, 0]
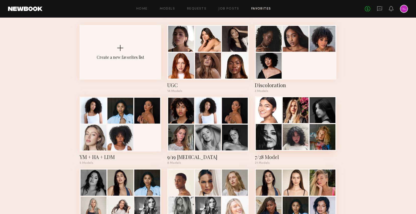
click at [320, 139] on div at bounding box center [322, 137] width 26 height 26
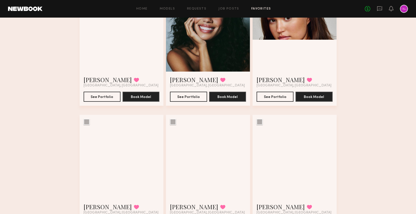
scroll to position [437, 0]
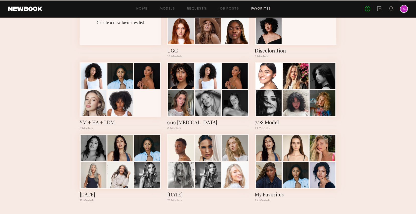
scroll to position [22, 0]
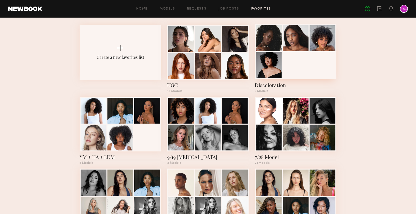
click at [318, 61] on div at bounding box center [296, 51] width 82 height 55
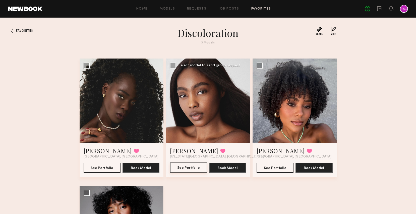
scroll to position [47, 0]
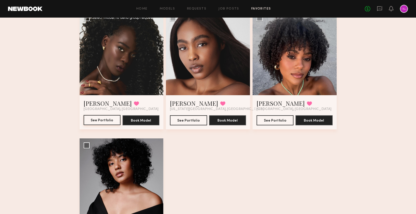
click at [103, 117] on button "See Portfolio" at bounding box center [102, 120] width 37 height 10
click at [134, 103] on button at bounding box center [136, 103] width 5 height 5
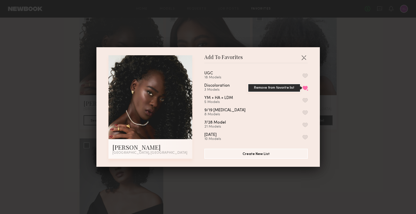
click at [304, 88] on button "Remove from favorite list" at bounding box center [304, 88] width 5 height 5
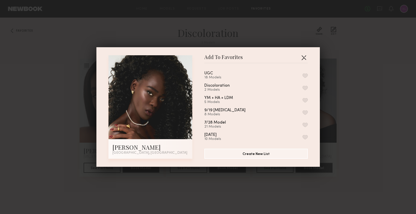
click at [302, 57] on button "button" at bounding box center [303, 57] width 8 height 8
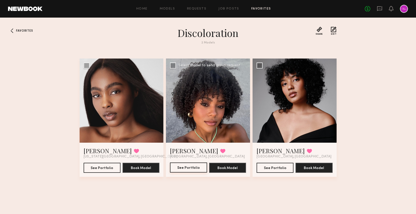
click at [186, 169] on button "See Portfolio" at bounding box center [188, 167] width 37 height 10
click at [227, 8] on link "Job Posts" at bounding box center [228, 8] width 21 height 3
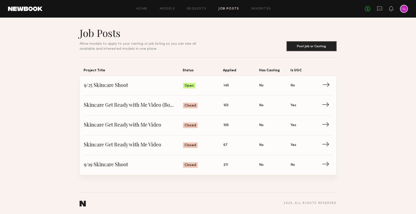
click at [133, 85] on span "9/25 Skincare Shoot" at bounding box center [133, 86] width 99 height 8
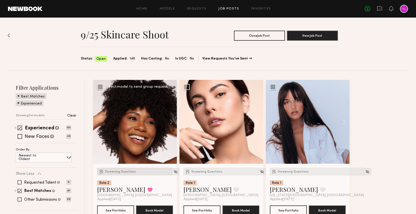
click at [111, 170] on div "Screening Questions" at bounding box center [134, 172] width 75 height 8
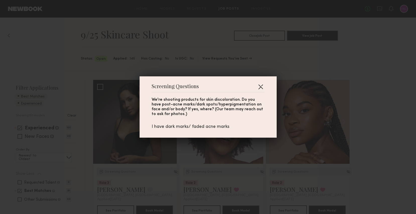
click at [261, 86] on button "button" at bounding box center [260, 87] width 8 height 8
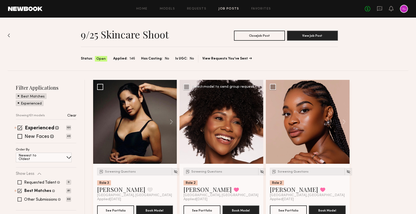
scroll to position [14, 0]
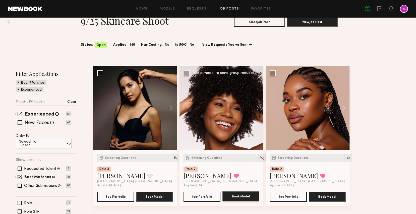
click at [243, 196] on button "Book Model" at bounding box center [240, 196] width 37 height 10
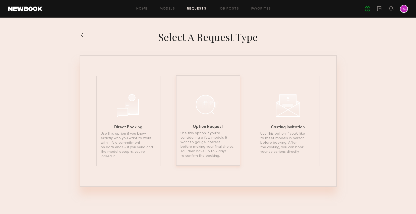
click at [208, 117] on div "Option Request Use this option if you’re considering a few models & want to gau…" at bounding box center [208, 120] width 64 height 90
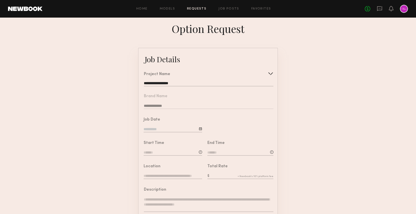
click at [169, 84] on input "**********" at bounding box center [208, 83] width 129 height 5
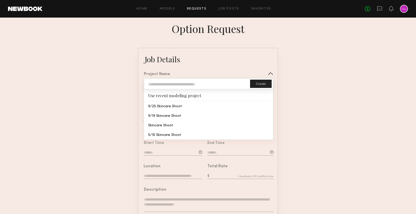
click at [122, 98] on form "**********" at bounding box center [208, 187] width 416 height 279
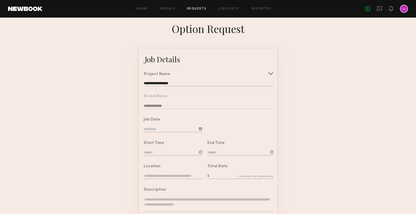
scroll to position [25, 0]
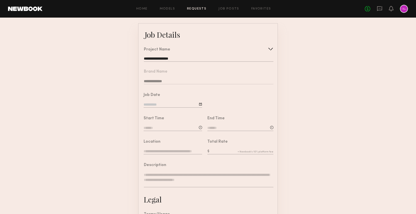
click at [161, 104] on input at bounding box center [172, 105] width 58 height 6
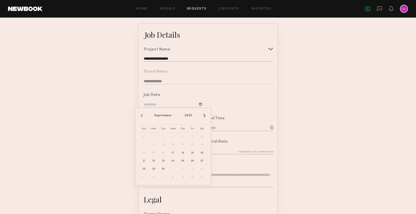
click at [161, 104] on input at bounding box center [172, 105] width 58 height 6
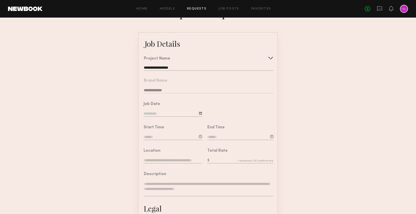
scroll to position [7, 0]
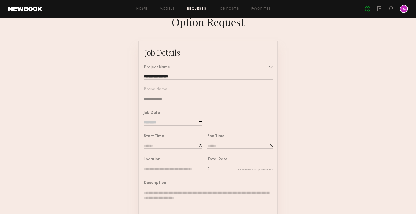
click at [165, 123] on input at bounding box center [172, 123] width 58 height 6
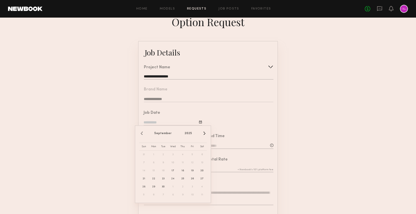
click at [208, 74] on input "**********" at bounding box center [208, 76] width 129 height 5
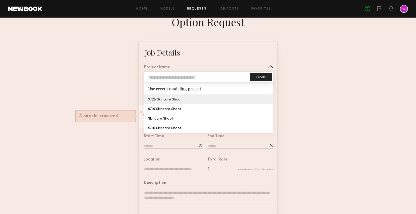
type input "**********"
type textarea "**********"
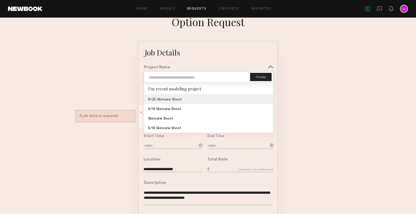
click at [190, 101] on common-border "**********" at bounding box center [208, 180] width 140 height 279
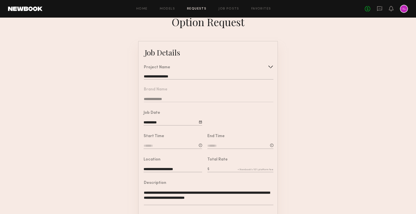
click at [164, 146] on input at bounding box center [172, 146] width 58 height 6
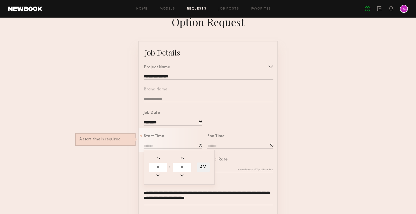
click at [156, 170] on input "text" at bounding box center [157, 167] width 19 height 9
click at [184, 167] on input "text" at bounding box center [182, 167] width 19 height 9
drag, startPoint x: 160, startPoint y: 167, endPoint x: 146, endPoint y: 166, distance: 14.1
click at [145, 166] on div "* : AM" at bounding box center [178, 166] width 71 height 35
type input "*"
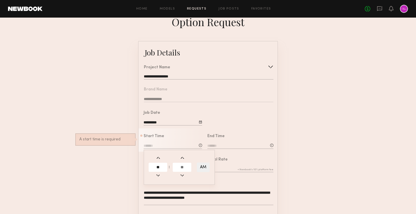
type input "**"
click at [182, 163] on input "text" at bounding box center [182, 167] width 19 height 9
type input "**"
type input "********"
click at [231, 138] on div "End Time" at bounding box center [240, 141] width 66 height 15
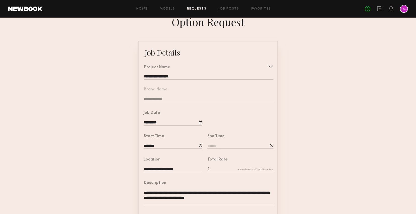
click at [227, 146] on input at bounding box center [240, 146] width 66 height 6
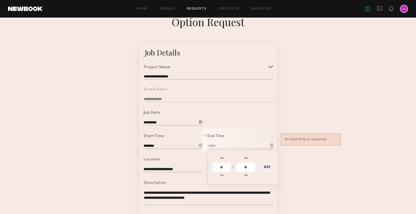
click at [223, 165] on input "text" at bounding box center [221, 167] width 19 height 9
type input "*"
click at [243, 166] on input "text" at bounding box center [245, 167] width 19 height 9
type input "**"
type input "*******"
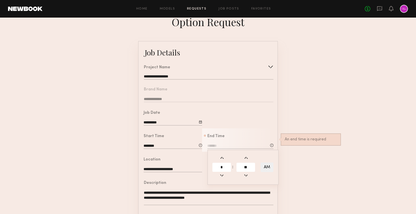
type input "**"
click at [294, 162] on form "**********" at bounding box center [208, 180] width 416 height 279
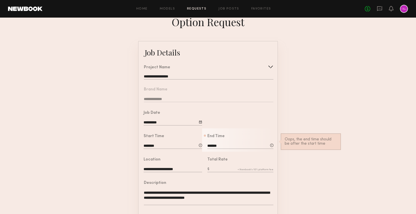
click at [225, 144] on input "*******" at bounding box center [240, 146] width 66 height 6
click at [265, 167] on button "AM" at bounding box center [266, 167] width 13 height 10
type input "*******"
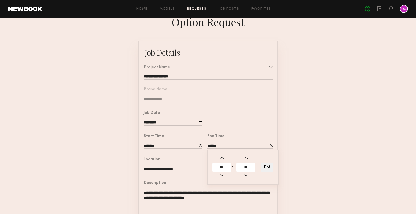
click at [284, 167] on form "**********" at bounding box center [208, 180] width 416 height 279
click at [214, 168] on input "text" at bounding box center [240, 170] width 66 height 6
type input "***"
click at [203, 187] on div "**********" at bounding box center [208, 195] width 129 height 29
click at [209, 195] on textarea "**********" at bounding box center [208, 197] width 129 height 15
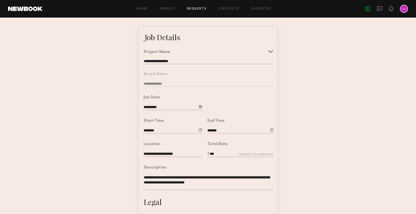
scroll to position [23, 0]
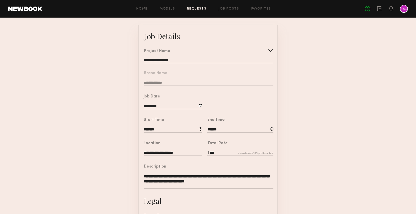
drag, startPoint x: 212, startPoint y: 179, endPoint x: 215, endPoint y: 195, distance: 16.9
click at [215, 195] on common-border "**********" at bounding box center [208, 164] width 140 height 279
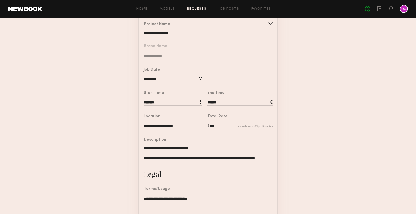
scroll to position [48, 0]
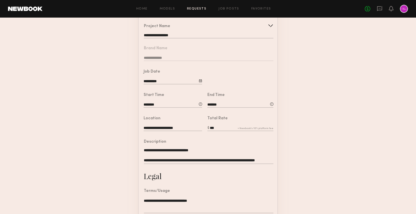
click at [102, 152] on form "**********" at bounding box center [208, 139] width 416 height 279
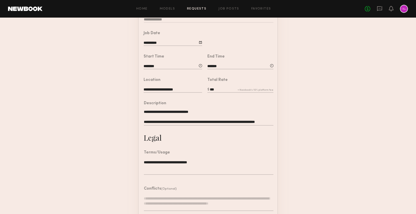
scroll to position [116, 0]
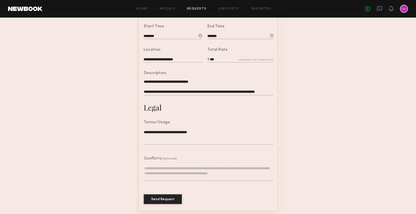
click at [164, 198] on button "Send Request" at bounding box center [162, 199] width 38 height 10
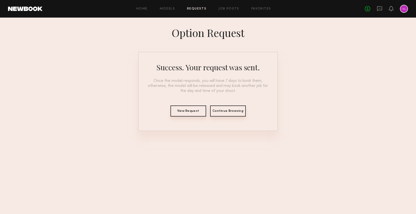
click at [195, 114] on button "View Request" at bounding box center [188, 110] width 36 height 11
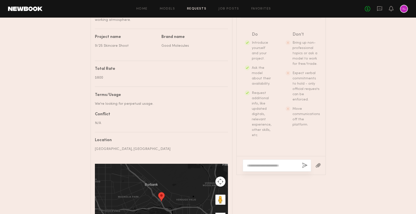
scroll to position [314, 0]
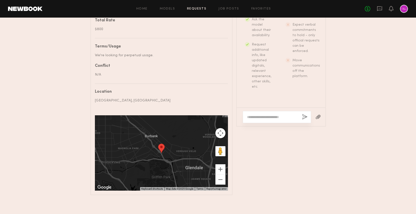
click at [254, 115] on textarea at bounding box center [272, 116] width 51 height 5
paste textarea "**********"
click at [263, 109] on textarea "**********" at bounding box center [272, 114] width 51 height 10
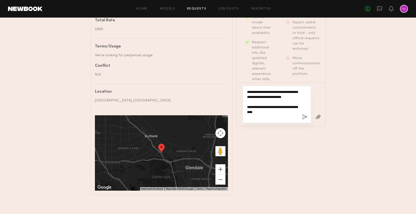
click at [272, 115] on textarea "**********" at bounding box center [272, 104] width 51 height 30
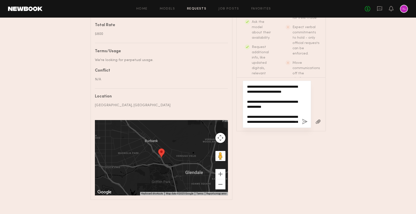
scroll to position [309, 0]
click at [274, 95] on textarea "**********" at bounding box center [272, 104] width 51 height 40
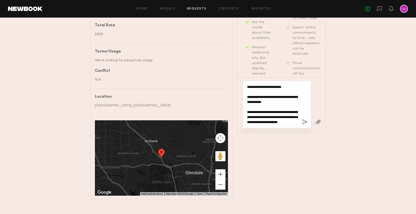
scroll to position [15, 0]
click at [282, 117] on textarea "**********" at bounding box center [272, 104] width 51 height 40
type textarea "**********"
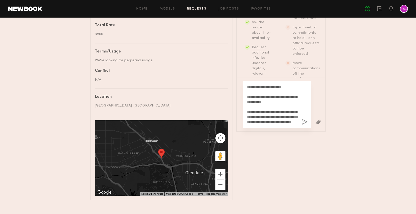
click at [303, 119] on button "button" at bounding box center [305, 122] width 6 height 6
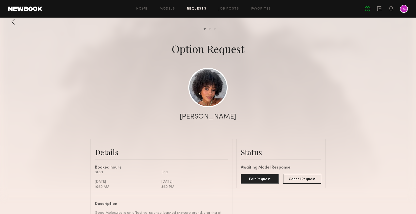
scroll to position [0, 0]
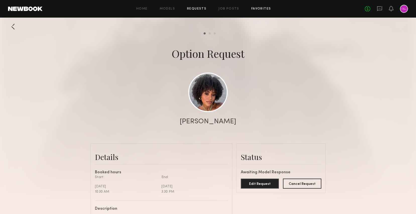
click at [262, 9] on link "Favorites" at bounding box center [261, 8] width 20 height 3
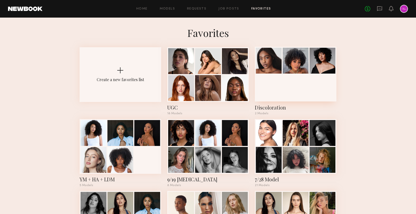
click at [277, 69] on div at bounding box center [269, 61] width 26 height 26
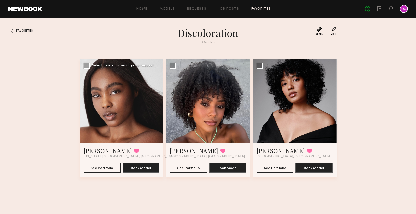
click at [143, 108] on div at bounding box center [122, 100] width 84 height 84
click at [105, 168] on button "See Portfolio" at bounding box center [102, 167] width 37 height 10
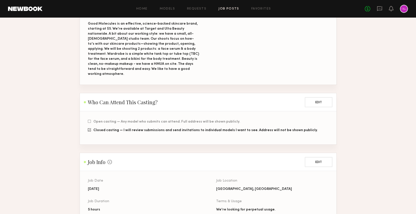
scroll to position [62, 0]
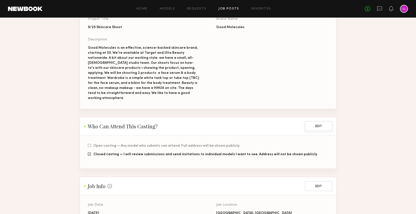
click at [318, 121] on button "Edit" at bounding box center [318, 126] width 28 height 10
click at [288, 121] on button "Cancel" at bounding box center [289, 126] width 28 height 10
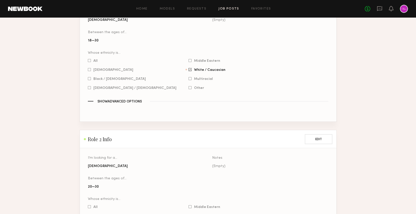
scroll to position [260, 0]
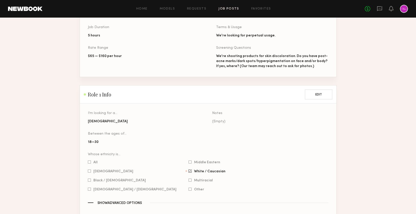
click at [226, 10] on link "Job Posts" at bounding box center [228, 8] width 21 height 3
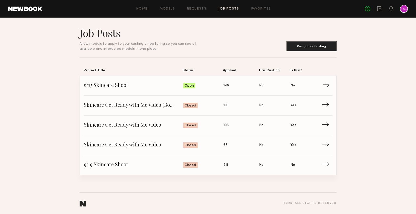
click at [111, 87] on span "9/25 Skincare Shoot" at bounding box center [133, 86] width 99 height 8
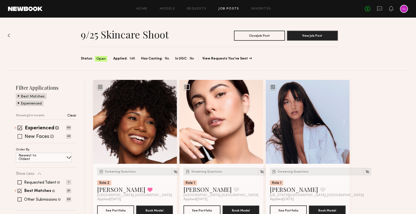
click at [39, 136] on label "New Faces" at bounding box center [37, 136] width 25 height 5
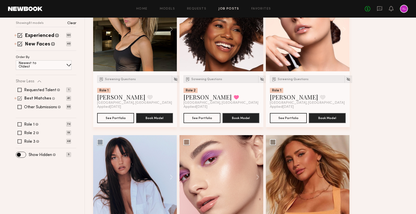
scroll to position [135, 0]
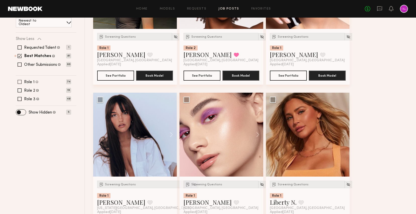
click at [30, 82] on label "Role 1" at bounding box center [29, 82] width 11 height 4
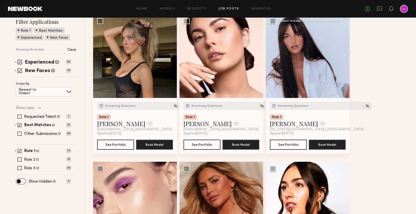
scroll to position [38, 0]
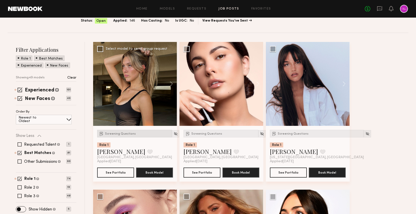
click at [110, 134] on span "Screening Questions" at bounding box center [120, 133] width 31 height 3
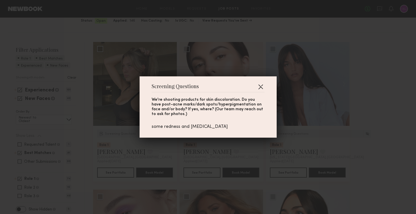
click at [262, 87] on button "button" at bounding box center [260, 87] width 8 height 8
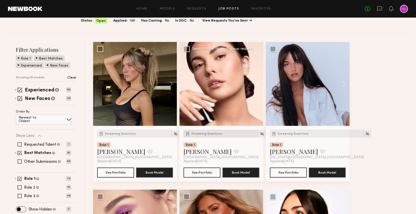
click at [195, 131] on div "Screening Questions" at bounding box center [220, 134] width 75 height 8
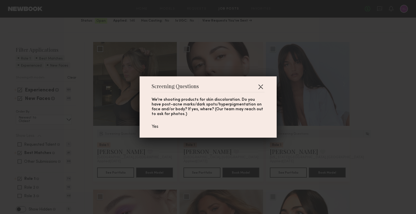
click at [261, 84] on button "button" at bounding box center [260, 87] width 8 height 8
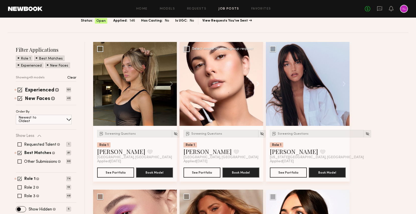
click at [255, 83] on button at bounding box center [255, 84] width 16 height 84
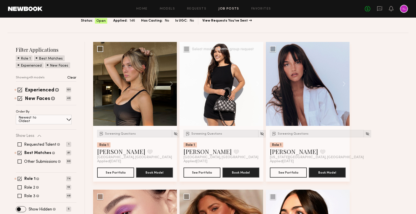
click at [255, 83] on button at bounding box center [255, 84] width 16 height 84
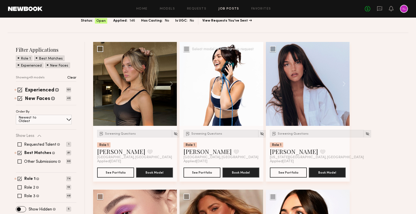
click at [255, 83] on button at bounding box center [255, 84] width 16 height 84
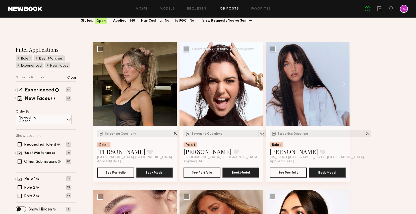
click at [255, 83] on button at bounding box center [255, 84] width 16 height 84
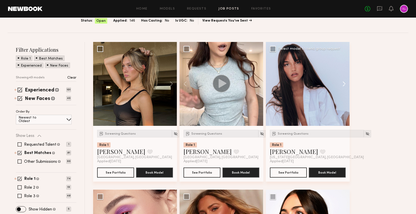
click at [343, 82] on button at bounding box center [341, 84] width 16 height 84
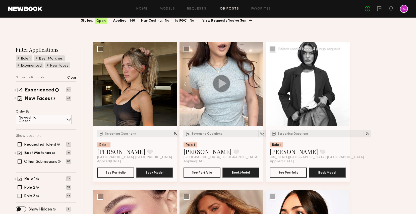
click at [343, 82] on button at bounding box center [341, 84] width 16 height 84
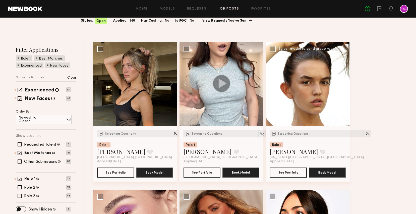
click at [343, 82] on button at bounding box center [341, 84] width 16 height 84
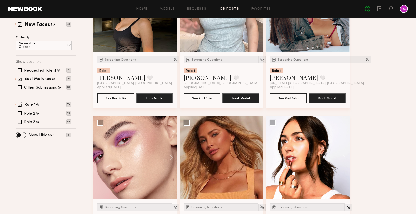
scroll to position [127, 0]
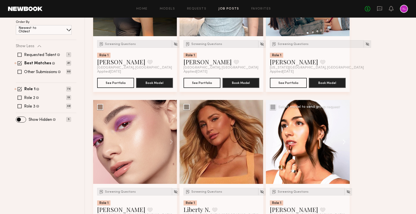
click at [342, 139] on button at bounding box center [341, 142] width 16 height 84
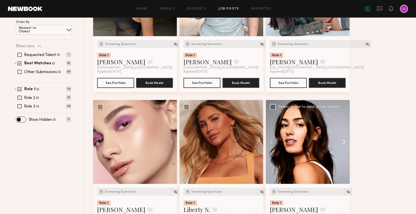
click at [342, 139] on button at bounding box center [341, 142] width 16 height 84
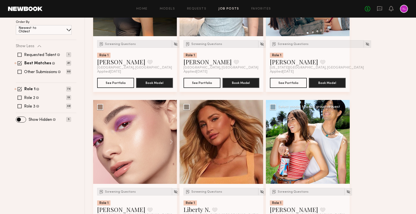
click at [342, 139] on button at bounding box center [341, 142] width 16 height 84
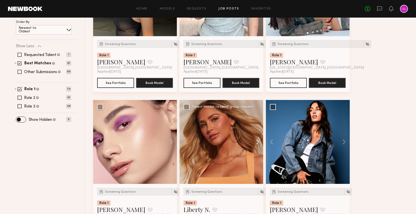
click at [260, 143] on button at bounding box center [255, 142] width 16 height 84
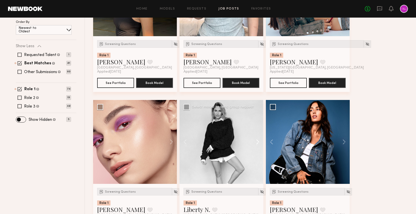
click at [259, 142] on button at bounding box center [255, 142] width 16 height 84
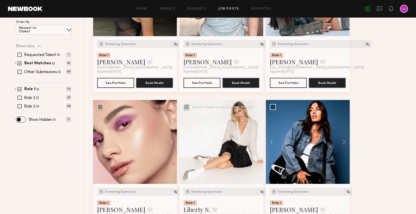
click at [259, 142] on button at bounding box center [255, 142] width 16 height 84
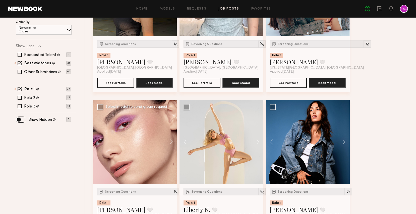
click at [171, 138] on button at bounding box center [169, 142] width 16 height 84
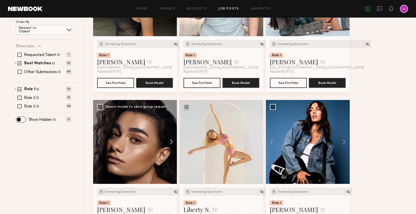
click at [171, 138] on button at bounding box center [169, 142] width 16 height 84
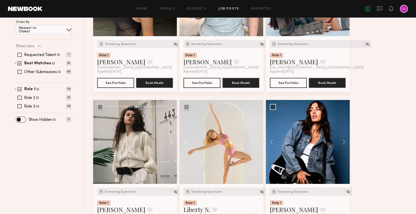
click at [171, 138] on button at bounding box center [169, 142] width 16 height 84
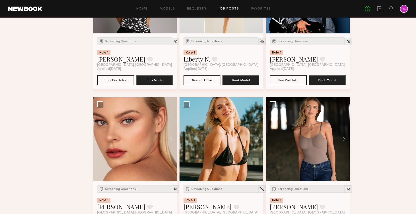
scroll to position [279, 0]
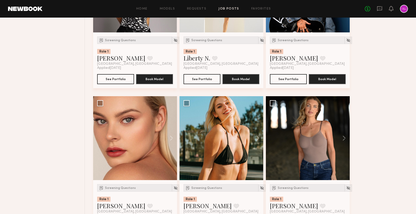
click at [171, 138] on button at bounding box center [169, 138] width 16 height 84
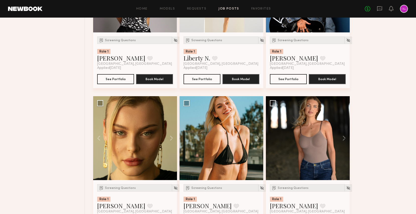
click at [171, 138] on button at bounding box center [169, 138] width 16 height 84
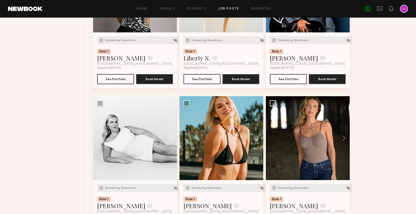
click at [171, 138] on button at bounding box center [169, 138] width 16 height 84
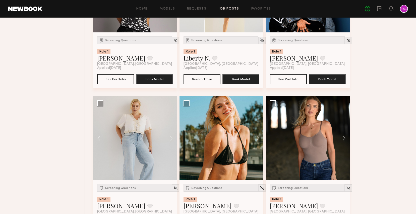
click at [171, 138] on button at bounding box center [169, 138] width 16 height 84
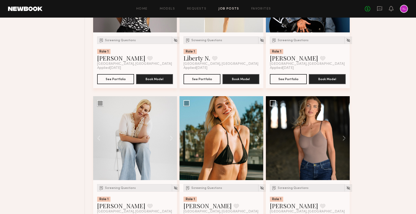
click at [171, 138] on button at bounding box center [169, 138] width 16 height 84
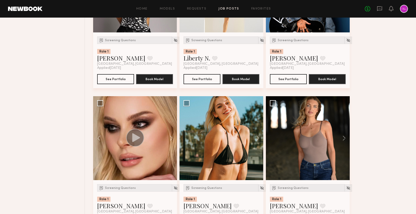
click at [171, 138] on button at bounding box center [169, 138] width 16 height 84
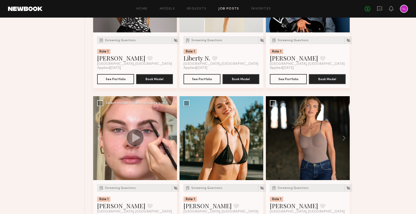
click at [131, 184] on div "Screening Questions Role 1 MACKENZIE E. Favorite Los Angeles, CA Applied 09/17/…" at bounding box center [135, 208] width 84 height 56
click at [131, 186] on div "Screening Questions" at bounding box center [134, 188] width 75 height 8
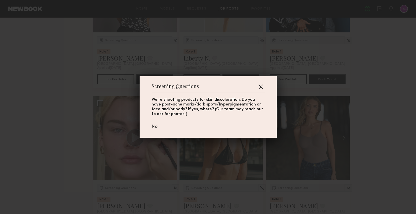
click at [262, 89] on button "button" at bounding box center [260, 87] width 8 height 8
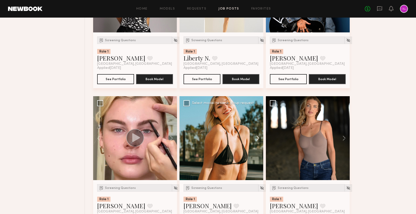
click at [258, 137] on button at bounding box center [255, 138] width 16 height 84
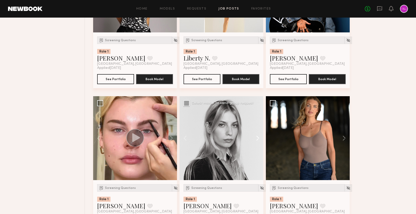
click at [258, 137] on button at bounding box center [255, 138] width 16 height 84
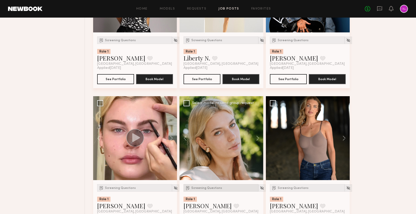
click at [211, 185] on div "Screening Questions" at bounding box center [220, 188] width 75 height 8
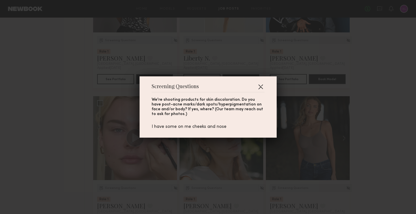
click at [262, 86] on button "button" at bounding box center [260, 87] width 8 height 8
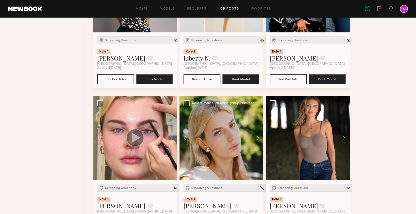
click at [258, 140] on button at bounding box center [255, 138] width 16 height 84
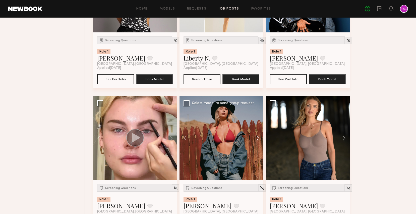
click at [258, 140] on button at bounding box center [255, 138] width 16 height 84
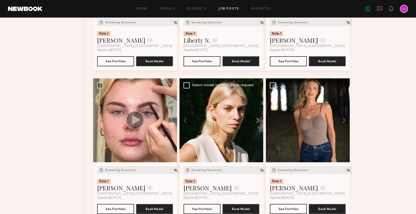
scroll to position [324, 0]
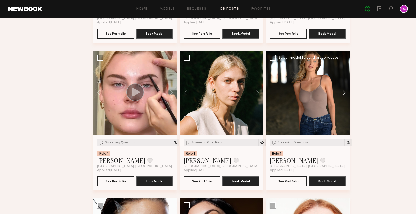
click at [342, 94] on button at bounding box center [341, 93] width 16 height 84
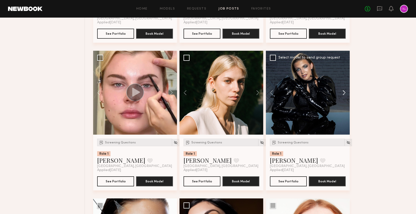
click at [342, 94] on button at bounding box center [341, 93] width 16 height 84
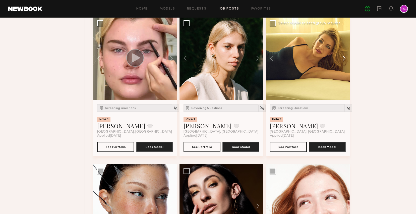
scroll to position [422, 0]
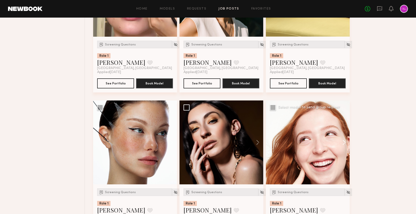
click at [344, 135] on button at bounding box center [341, 142] width 16 height 84
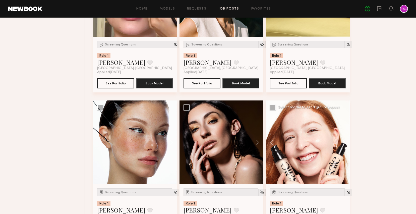
click at [344, 135] on button at bounding box center [341, 142] width 16 height 84
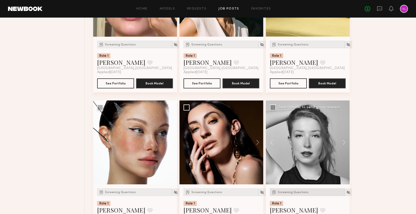
click at [295, 193] on span "Screening Questions" at bounding box center [292, 192] width 31 height 3
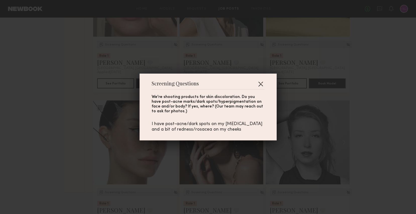
click at [261, 84] on button "button" at bounding box center [260, 84] width 8 height 8
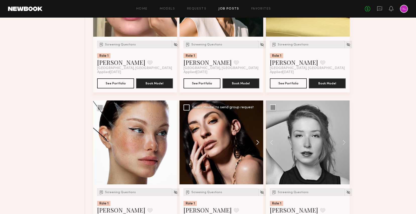
click at [257, 141] on button at bounding box center [255, 142] width 16 height 84
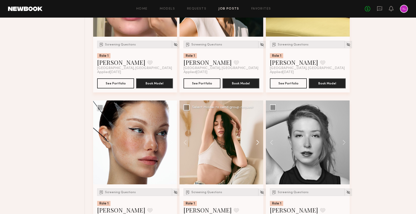
click at [257, 141] on button at bounding box center [255, 142] width 16 height 84
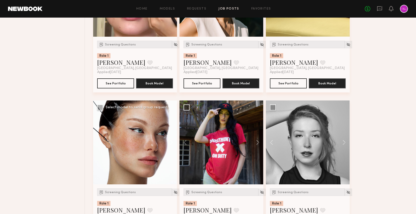
click at [172, 144] on button at bounding box center [169, 142] width 16 height 84
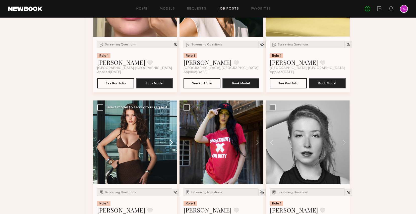
click at [172, 144] on button at bounding box center [169, 142] width 16 height 84
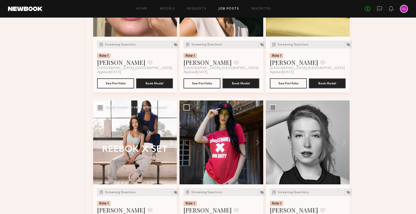
click at [172, 144] on button at bounding box center [169, 142] width 16 height 84
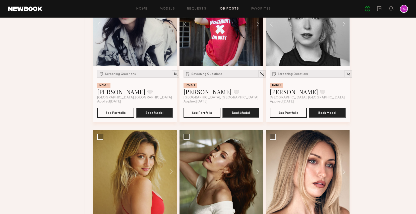
scroll to position [571, 0]
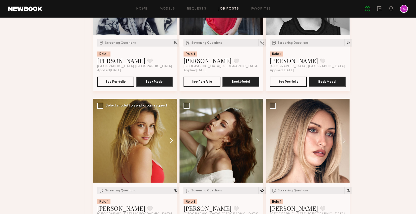
click at [172, 143] on button at bounding box center [169, 141] width 16 height 84
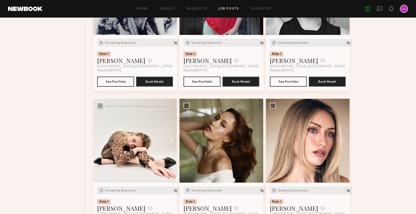
click at [171, 144] on button at bounding box center [169, 141] width 16 height 84
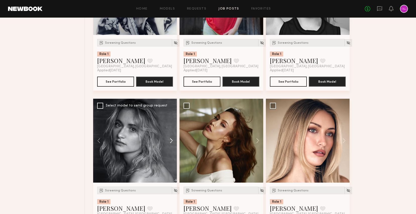
click at [171, 144] on button at bounding box center [169, 141] width 16 height 84
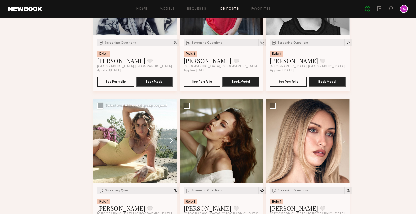
click at [171, 144] on button at bounding box center [169, 141] width 16 height 84
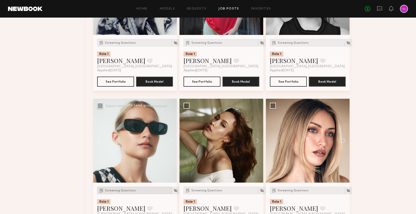
click at [119, 191] on span "Screening Questions" at bounding box center [120, 190] width 31 height 3
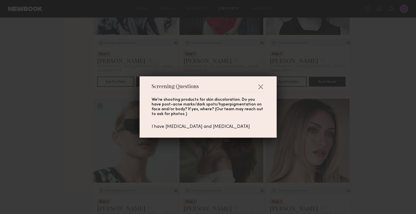
click at [178, 149] on div "Screening Questions We're shooting products for skin discoloration. Do you have…" at bounding box center [208, 107] width 416 height 214
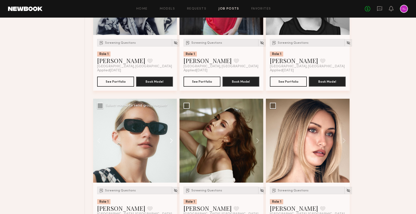
click at [174, 143] on button at bounding box center [169, 141] width 16 height 84
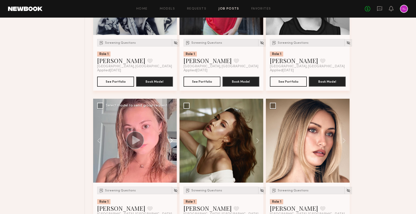
click at [174, 143] on button at bounding box center [169, 141] width 16 height 84
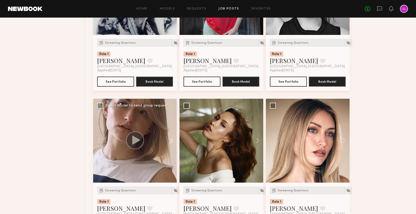
click at [173, 141] on button at bounding box center [169, 141] width 16 height 84
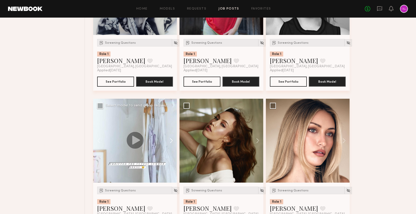
click at [173, 141] on button at bounding box center [169, 141] width 16 height 84
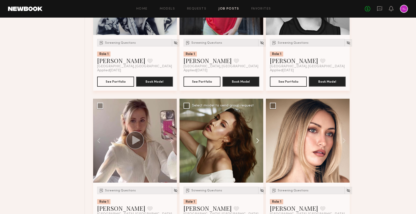
click at [257, 140] on button at bounding box center [255, 141] width 16 height 84
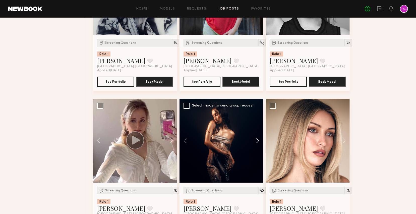
click at [257, 140] on button at bounding box center [255, 141] width 16 height 84
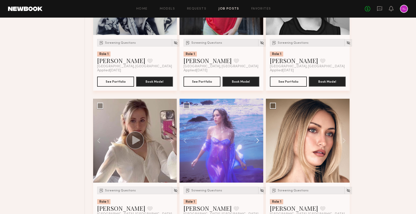
click at [257, 140] on button at bounding box center [255, 141] width 16 height 84
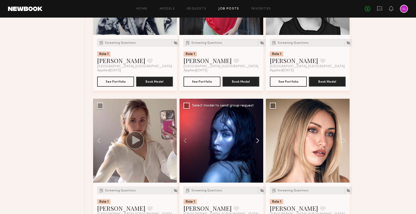
click at [257, 140] on button at bounding box center [255, 141] width 16 height 84
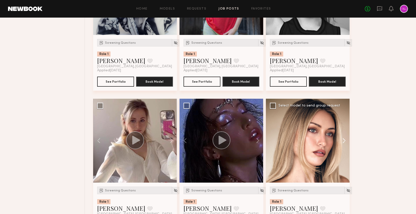
click at [345, 137] on button at bounding box center [341, 141] width 16 height 84
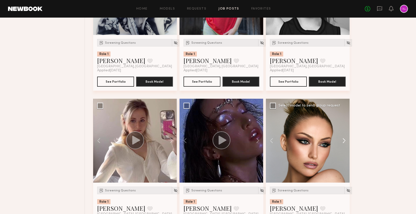
click at [345, 137] on button at bounding box center [341, 141] width 16 height 84
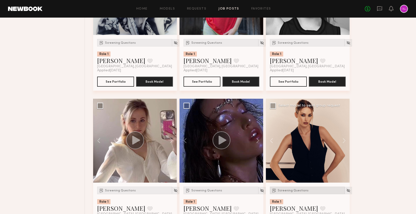
click at [298, 191] on span "Screening Questions" at bounding box center [292, 190] width 31 height 3
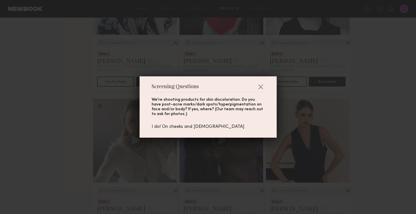
click at [336, 123] on div "Screening Questions We're shooting products for skin discoloration. Do you have…" at bounding box center [208, 107] width 416 height 214
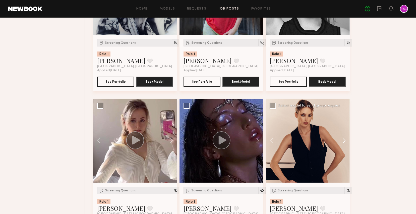
click at [345, 139] on button at bounding box center [341, 141] width 16 height 84
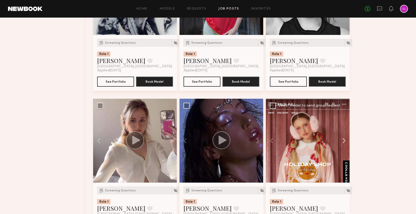
click at [345, 139] on button at bounding box center [341, 141] width 16 height 84
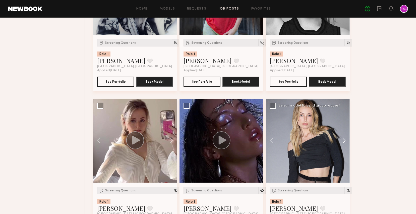
click at [345, 139] on button at bounding box center [341, 141] width 16 height 84
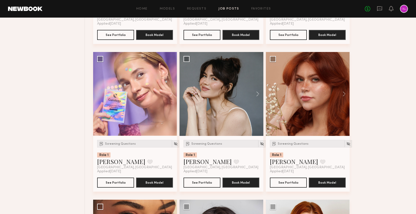
scroll to position [767, 0]
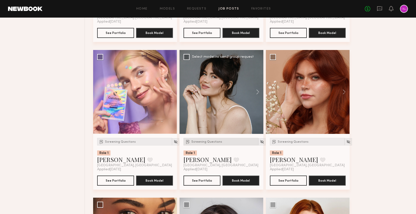
click at [212, 143] on span "Screening Questions" at bounding box center [206, 141] width 31 height 3
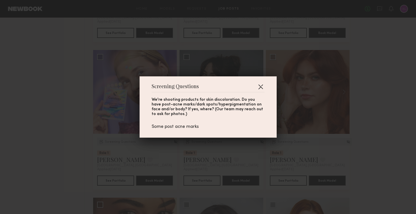
click at [261, 87] on button "button" at bounding box center [260, 87] width 8 height 8
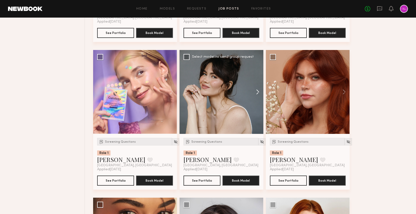
click at [256, 91] on button at bounding box center [255, 92] width 16 height 84
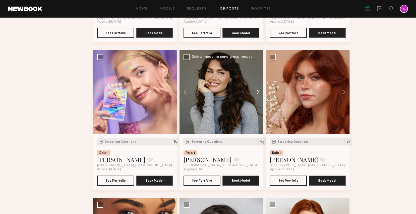
click at [256, 91] on button at bounding box center [255, 92] width 16 height 84
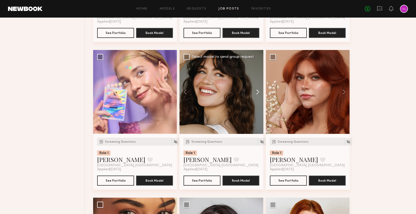
click at [256, 91] on button at bounding box center [255, 92] width 16 height 84
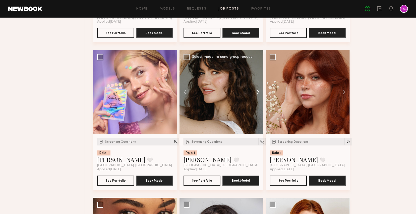
click at [256, 91] on button at bounding box center [255, 92] width 16 height 84
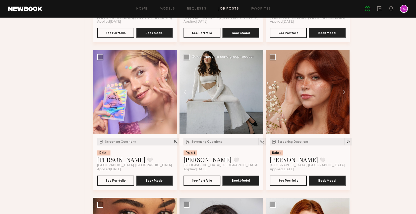
click at [256, 91] on div at bounding box center [221, 92] width 84 height 84
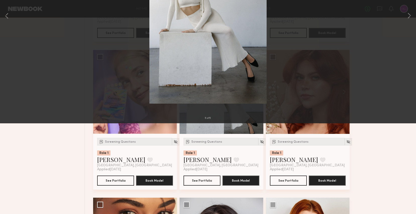
click at [279, 92] on div "5 of 5" at bounding box center [208, 107] width 416 height 214
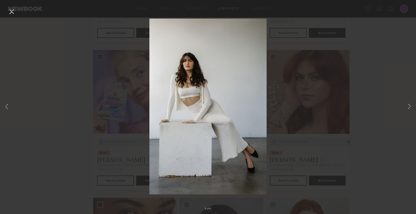
click at [15, 13] on button at bounding box center [12, 12] width 8 height 9
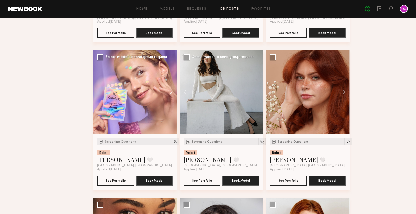
click at [171, 94] on button at bounding box center [169, 92] width 16 height 84
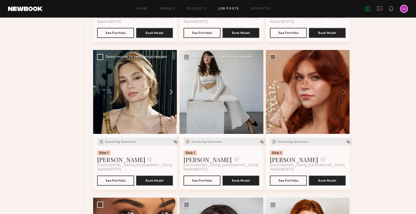
click at [171, 94] on button at bounding box center [169, 92] width 16 height 84
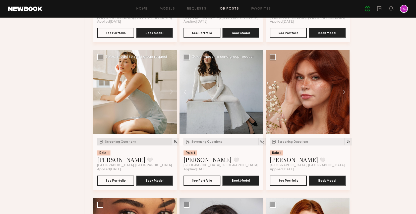
click at [125, 142] on span "Screening Questions" at bounding box center [120, 141] width 31 height 3
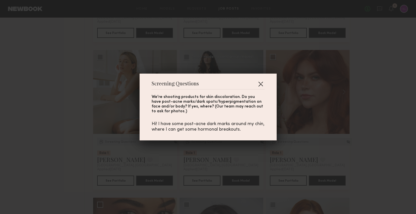
click at [263, 82] on button "button" at bounding box center [260, 84] width 8 height 8
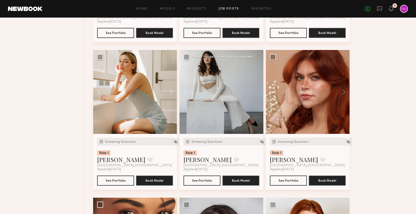
click at [260, 82] on div at bounding box center [221, 92] width 84 height 84
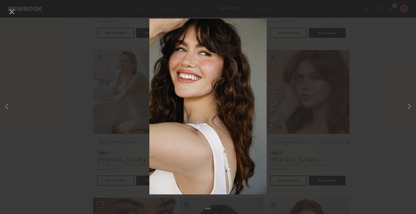
click at [52, 63] on div "3 of 5" at bounding box center [208, 107] width 416 height 214
click at [11, 12] on button at bounding box center [12, 12] width 8 height 9
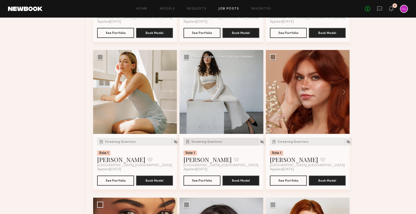
click at [201, 144] on div "Screening Questions" at bounding box center [220, 142] width 75 height 8
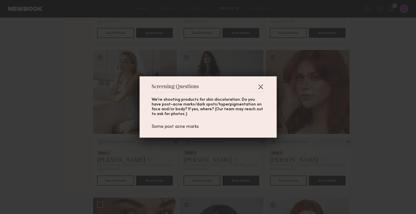
click at [263, 84] on button "button" at bounding box center [260, 87] width 8 height 8
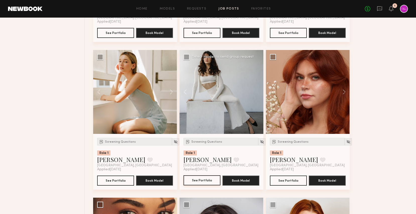
click at [199, 179] on button "See Portfolio" at bounding box center [201, 180] width 37 height 10
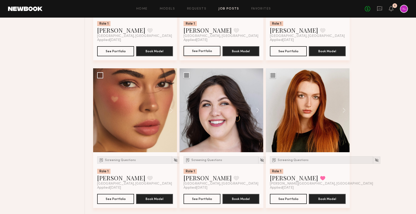
scroll to position [905, 0]
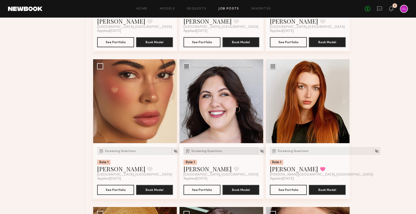
click at [207, 155] on div "Screening Questions" at bounding box center [220, 151] width 75 height 8
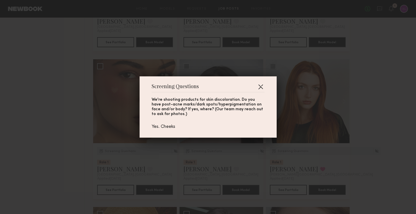
click at [259, 87] on button "button" at bounding box center [260, 87] width 8 height 8
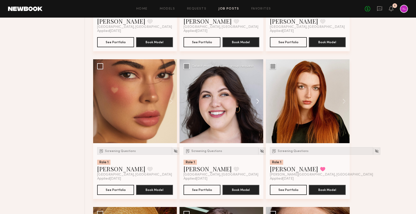
click at [258, 104] on button at bounding box center [255, 101] width 16 height 84
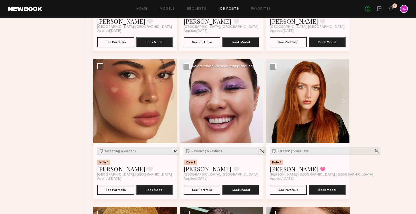
click at [258, 104] on button at bounding box center [255, 101] width 16 height 84
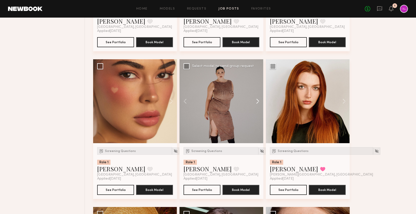
click at [258, 104] on button at bounding box center [255, 101] width 16 height 84
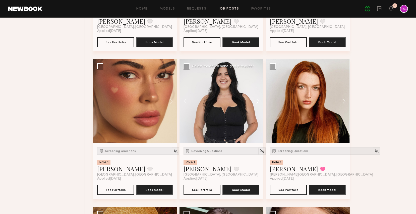
click at [258, 104] on button at bounding box center [255, 101] width 16 height 84
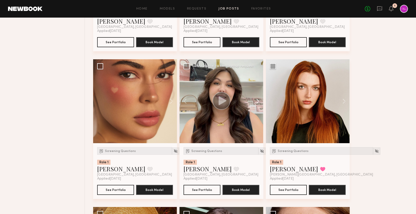
click at [258, 104] on button at bounding box center [255, 101] width 16 height 84
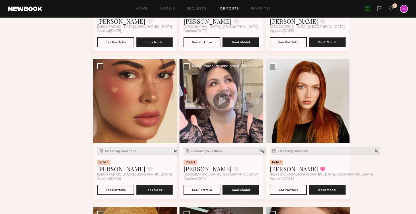
click at [258, 104] on button at bounding box center [255, 101] width 16 height 84
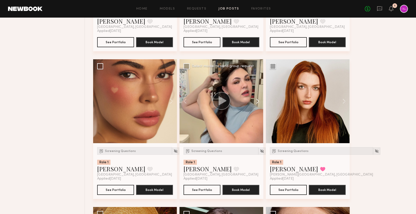
click at [258, 104] on button at bounding box center [255, 101] width 16 height 84
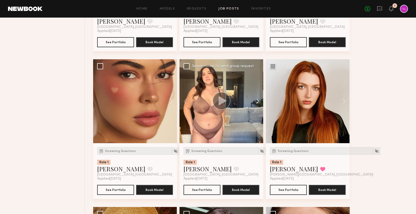
click at [258, 104] on button at bounding box center [255, 101] width 16 height 84
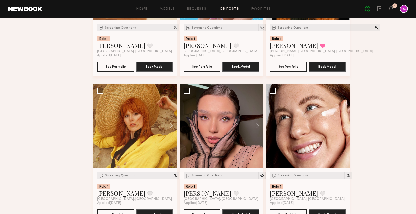
scroll to position [1054, 0]
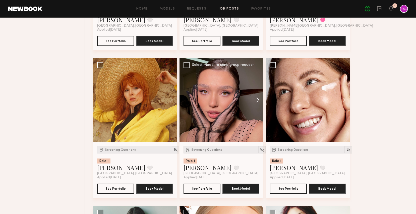
click at [259, 96] on button at bounding box center [255, 100] width 16 height 84
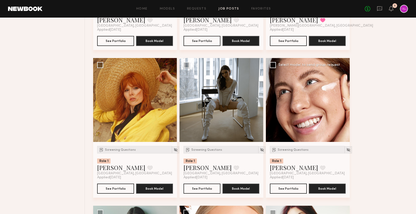
click at [344, 100] on button at bounding box center [341, 100] width 16 height 84
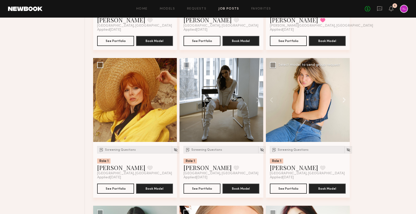
click at [344, 100] on button at bounding box center [341, 100] width 16 height 84
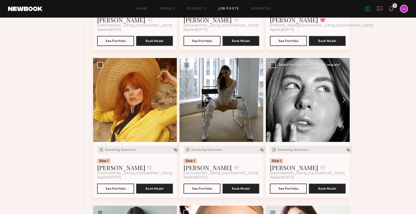
click at [344, 100] on button at bounding box center [341, 100] width 16 height 84
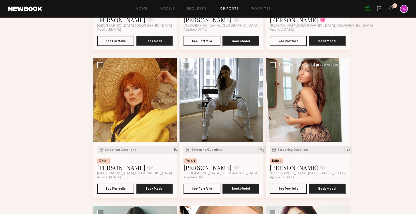
click at [344, 100] on button at bounding box center [341, 100] width 16 height 84
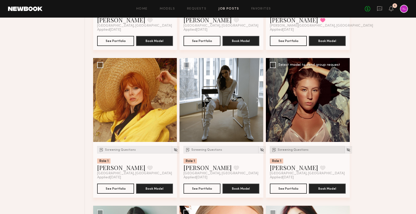
click at [296, 151] on span "Screening Questions" at bounding box center [292, 149] width 31 height 3
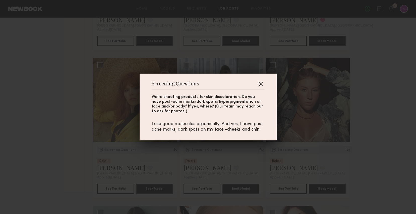
click at [260, 83] on button "button" at bounding box center [260, 84] width 8 height 8
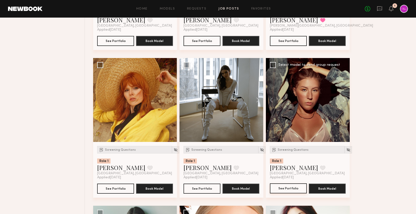
click at [293, 188] on button "See Portfolio" at bounding box center [288, 188] width 37 height 10
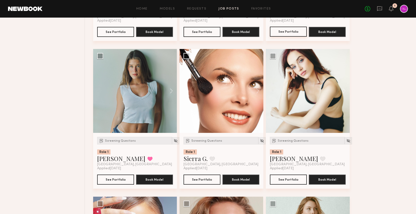
scroll to position [1216, 0]
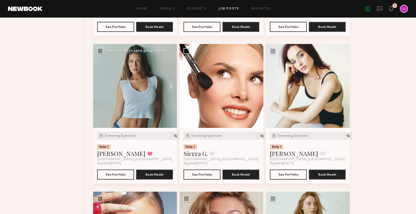
click at [171, 87] on button at bounding box center [169, 86] width 16 height 84
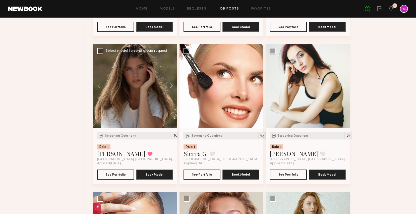
click at [171, 87] on button at bounding box center [169, 86] width 16 height 84
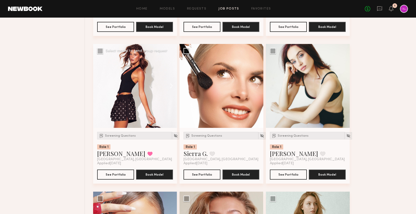
click at [171, 87] on button at bounding box center [169, 86] width 16 height 84
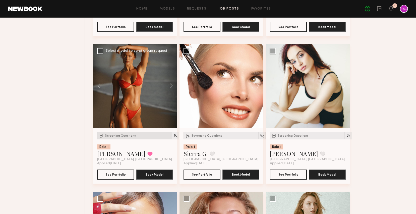
click at [122, 136] on span "Screening Questions" at bounding box center [120, 135] width 31 height 3
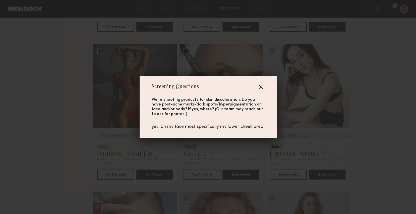
click at [261, 87] on button "button" at bounding box center [260, 87] width 8 height 8
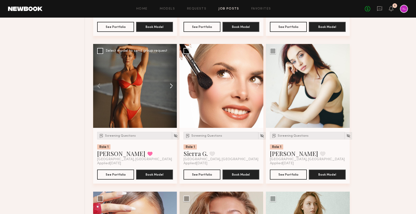
click at [171, 83] on button at bounding box center [169, 86] width 16 height 84
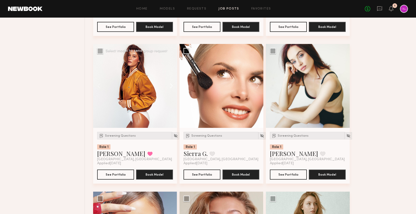
click at [171, 83] on button at bounding box center [169, 86] width 16 height 84
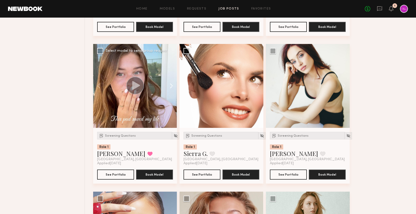
click at [171, 83] on button at bounding box center [169, 86] width 16 height 84
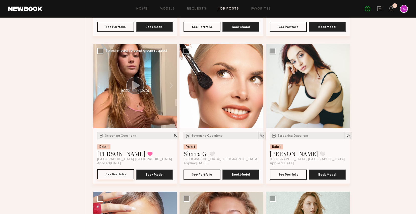
click at [118, 176] on button "See Portfolio" at bounding box center [115, 174] width 37 height 10
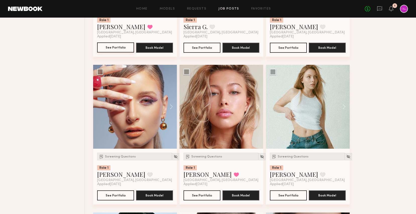
scroll to position [1344, 0]
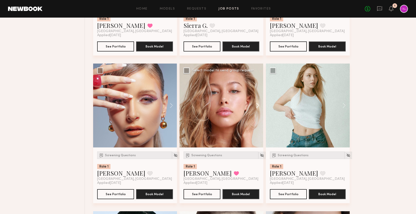
click at [256, 103] on button at bounding box center [255, 105] width 16 height 84
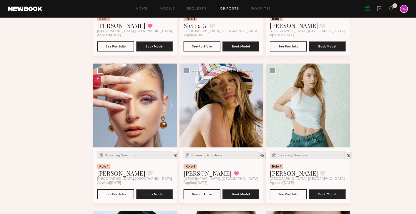
click at [256, 103] on button at bounding box center [255, 105] width 16 height 84
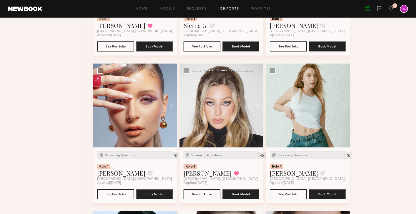
click at [256, 103] on button at bounding box center [255, 105] width 16 height 84
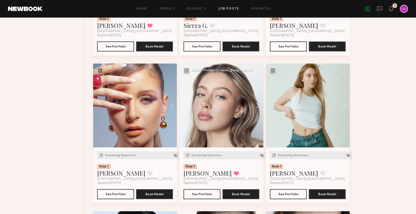
click at [256, 103] on button at bounding box center [255, 105] width 16 height 84
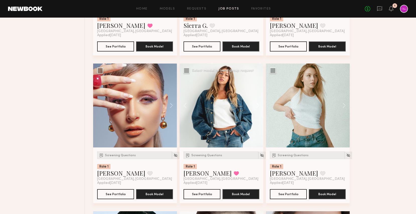
click at [256, 103] on button at bounding box center [255, 105] width 16 height 84
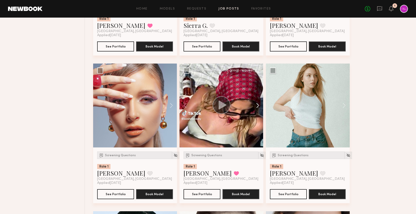
click at [256, 103] on button at bounding box center [255, 105] width 16 height 84
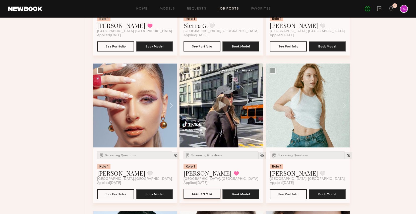
click at [199, 193] on button "See Portfolio" at bounding box center [201, 194] width 37 height 10
click at [342, 109] on button at bounding box center [341, 105] width 16 height 84
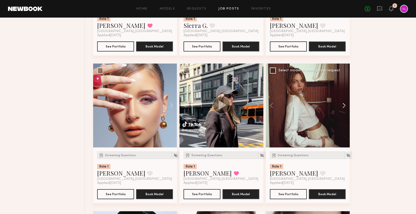
click at [342, 109] on button at bounding box center [341, 105] width 16 height 84
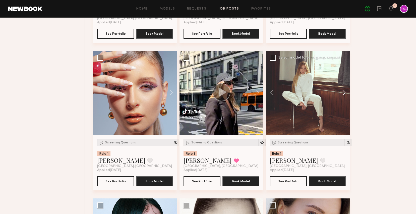
scroll to position [1371, 0]
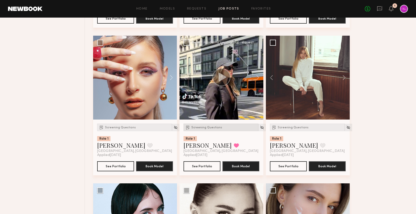
click at [214, 129] on span "Screening Questions" at bounding box center [206, 127] width 31 height 3
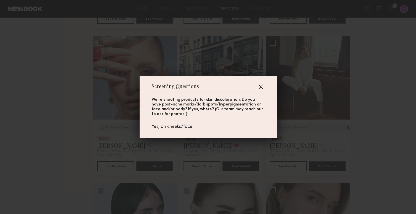
click at [260, 87] on button "button" at bounding box center [260, 87] width 8 height 8
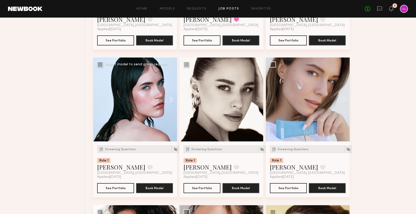
scroll to position [1497, 0]
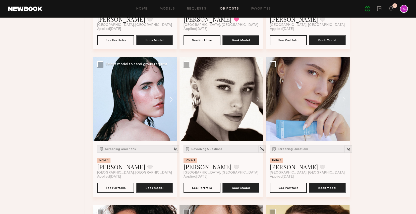
click at [170, 105] on button at bounding box center [169, 99] width 16 height 84
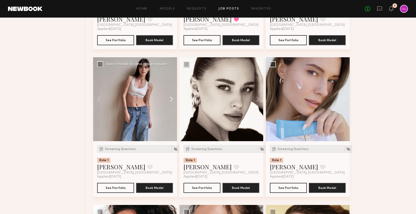
click at [170, 105] on button at bounding box center [169, 99] width 16 height 84
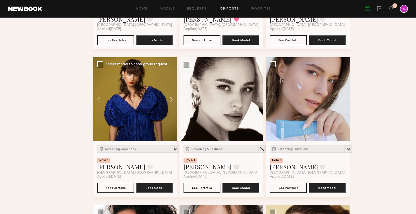
click at [170, 105] on button at bounding box center [169, 99] width 16 height 84
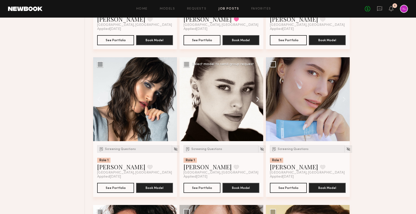
click at [258, 103] on button at bounding box center [255, 99] width 16 height 84
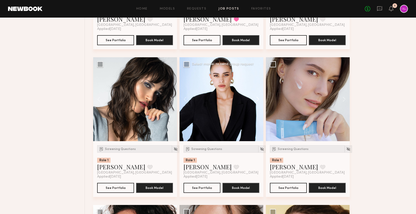
click at [258, 103] on button at bounding box center [255, 99] width 16 height 84
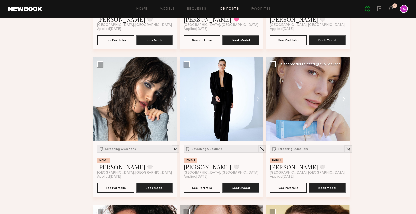
scroll to position [1633, 0]
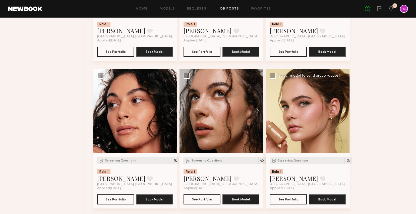
click at [345, 107] on button at bounding box center [341, 111] width 16 height 84
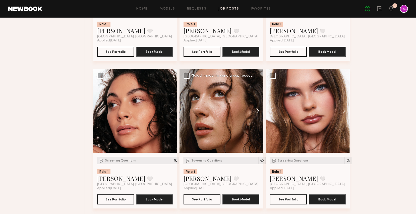
click at [258, 115] on button at bounding box center [255, 111] width 16 height 84
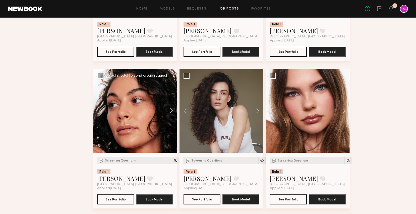
click at [170, 113] on button at bounding box center [169, 111] width 16 height 84
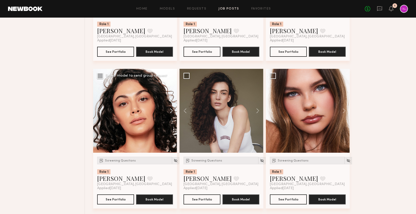
click at [170, 113] on button at bounding box center [169, 111] width 16 height 84
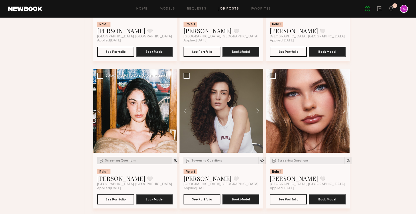
click at [124, 164] on div "Screening Questions" at bounding box center [134, 161] width 75 height 8
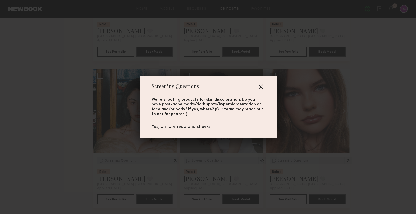
click at [263, 90] on button "button" at bounding box center [260, 87] width 8 height 8
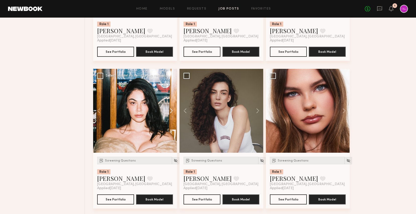
click at [170, 109] on button at bounding box center [169, 111] width 16 height 84
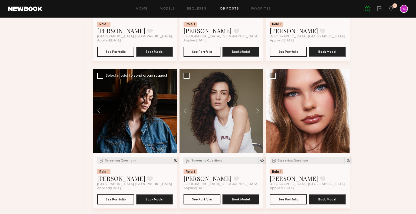
click at [170, 109] on div at bounding box center [135, 111] width 84 height 84
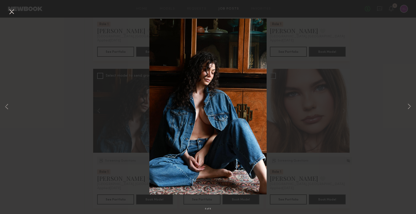
click at [9, 12] on button at bounding box center [12, 12] width 8 height 9
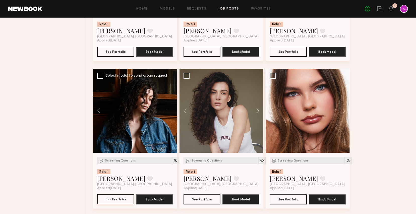
click at [110, 202] on button "See Portfolio" at bounding box center [115, 199] width 37 height 10
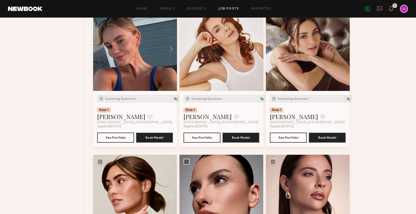
scroll to position [1941, 0]
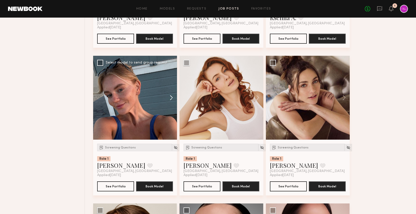
click at [172, 100] on button at bounding box center [169, 98] width 16 height 84
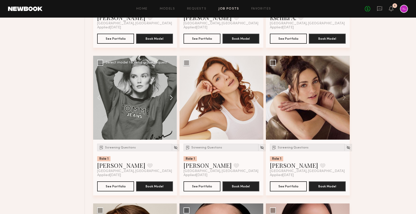
click at [172, 100] on button at bounding box center [169, 98] width 16 height 84
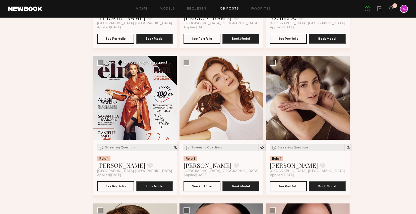
click at [172, 100] on button at bounding box center [169, 98] width 16 height 84
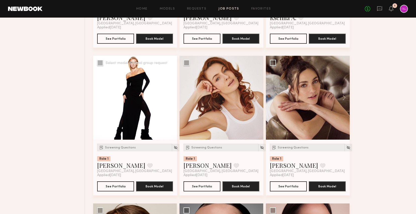
click at [172, 100] on button at bounding box center [169, 98] width 16 height 84
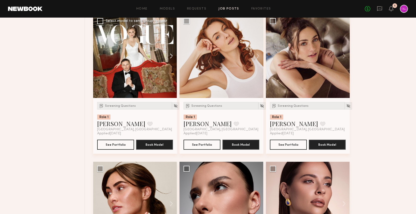
scroll to position [2095, 0]
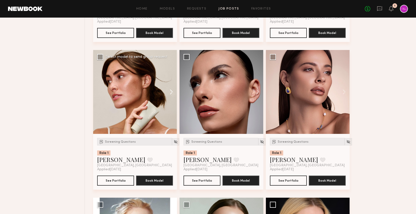
click at [172, 92] on button at bounding box center [169, 92] width 16 height 84
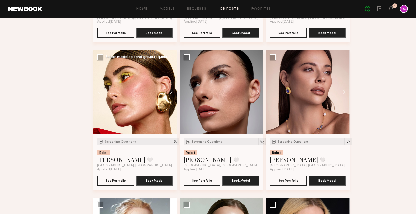
click at [172, 92] on button at bounding box center [169, 92] width 16 height 84
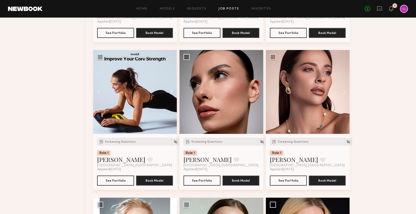
click at [172, 92] on button at bounding box center [169, 92] width 16 height 84
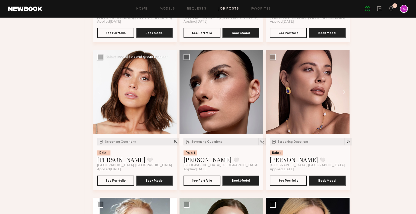
click at [172, 92] on button at bounding box center [169, 92] width 16 height 84
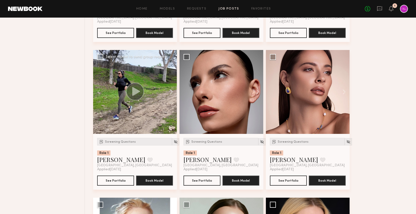
click at [172, 92] on button at bounding box center [169, 92] width 16 height 84
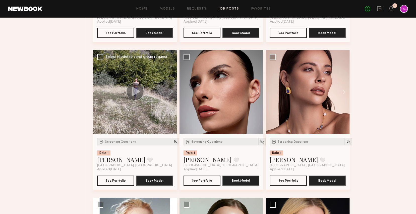
click at [172, 92] on button at bounding box center [169, 92] width 16 height 84
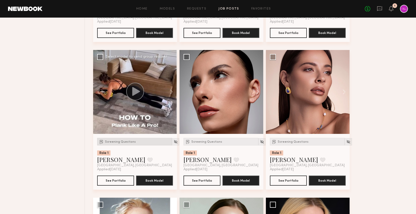
click at [111, 145] on div "Screening Questions" at bounding box center [134, 142] width 75 height 8
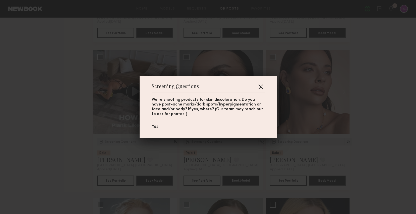
click at [260, 84] on button "button" at bounding box center [260, 87] width 8 height 8
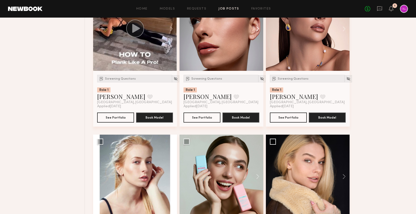
scroll to position [2249, 0]
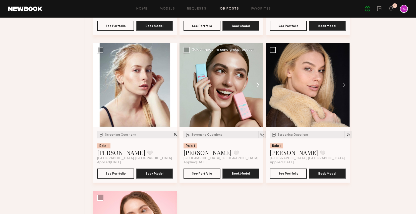
click at [257, 88] on button at bounding box center [255, 85] width 16 height 84
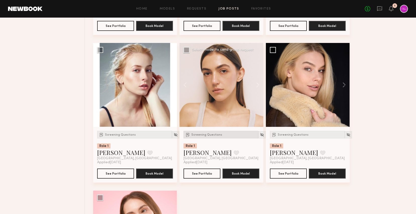
click at [211, 136] on span "Screening Questions" at bounding box center [206, 134] width 31 height 3
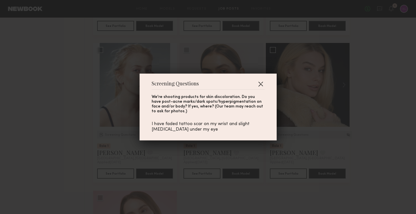
click at [260, 86] on button "button" at bounding box center [260, 84] width 8 height 8
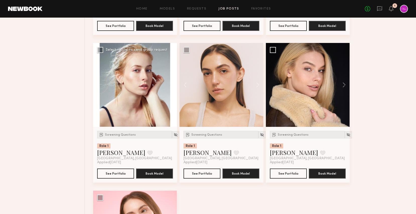
click at [170, 88] on button at bounding box center [169, 85] width 16 height 84
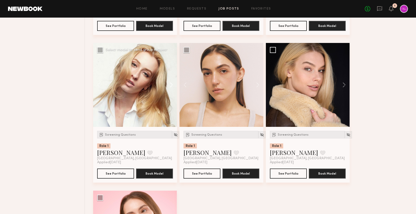
click at [170, 88] on button at bounding box center [169, 85] width 16 height 84
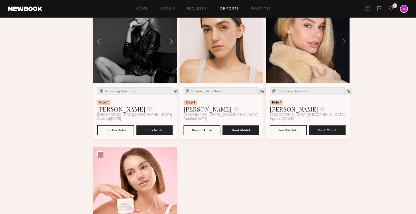
scroll to position [2354, 0]
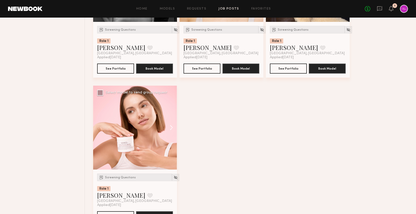
click at [170, 130] on button at bounding box center [169, 128] width 16 height 84
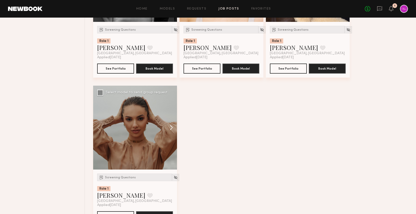
click at [170, 130] on button at bounding box center [169, 128] width 16 height 84
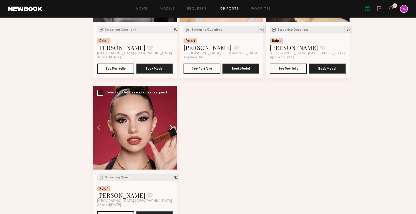
click at [170, 130] on button at bounding box center [169, 128] width 16 height 84
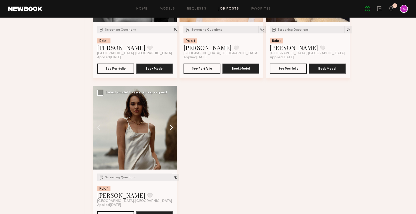
click at [170, 130] on button at bounding box center [169, 128] width 16 height 84
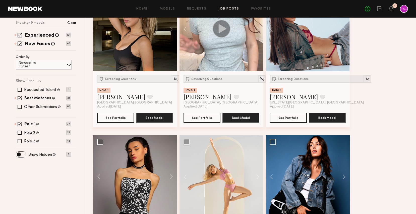
scroll to position [149, 0]
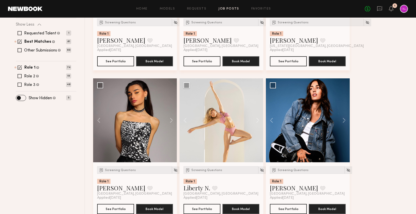
click at [27, 64] on div "Filter Applications Role 1 Best Matches Experienced New Faces Showing 49 models…" at bounding box center [46, 17] width 60 height 165
click at [29, 66] on label "Role 1" at bounding box center [29, 68] width 11 height 4
click at [31, 76] on label "Role 2" at bounding box center [29, 76] width 11 height 4
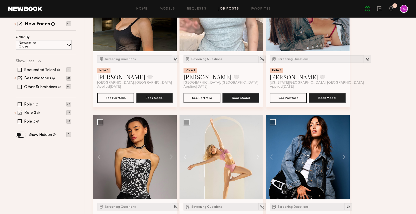
scroll to position [66, 0]
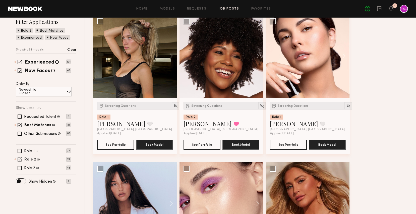
click at [34, 159] on label "Role 2" at bounding box center [30, 160] width 12 height 4
click at [34, 159] on label "Role 2" at bounding box center [29, 160] width 11 height 4
click at [32, 160] on label "Role 2" at bounding box center [30, 160] width 12 height 4
click at [32, 160] on label "Role 2" at bounding box center [29, 160] width 11 height 4
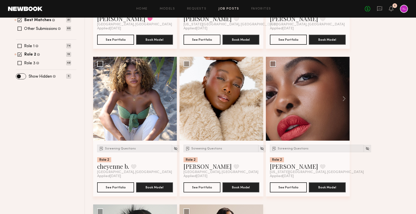
scroll to position [173, 0]
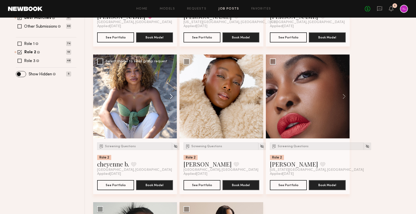
click at [171, 98] on button at bounding box center [169, 96] width 16 height 84
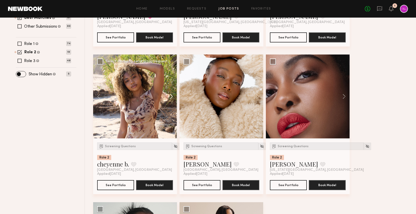
click at [171, 98] on button at bounding box center [169, 96] width 16 height 84
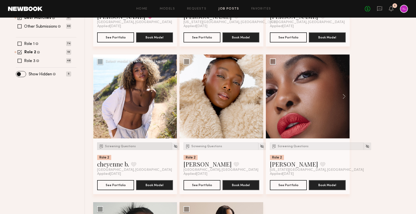
click at [121, 145] on span "Screening Questions" at bounding box center [120, 146] width 31 height 3
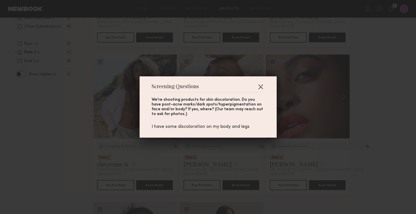
click at [259, 87] on button "button" at bounding box center [260, 87] width 8 height 8
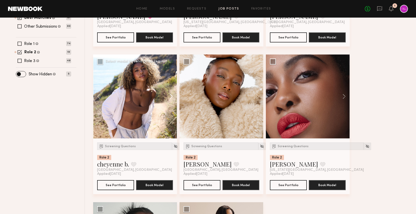
click at [170, 94] on button at bounding box center [169, 96] width 16 height 84
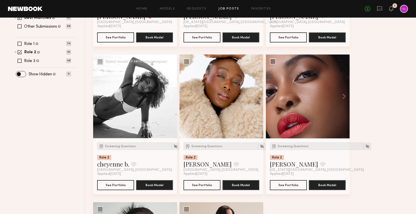
click at [170, 94] on button at bounding box center [169, 96] width 16 height 84
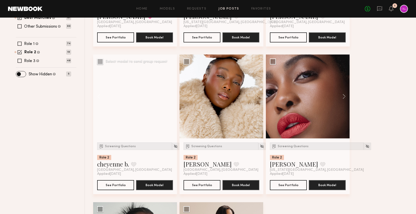
click at [170, 94] on div at bounding box center [135, 96] width 84 height 84
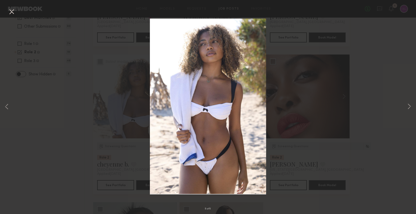
click at [11, 12] on button at bounding box center [12, 12] width 8 height 9
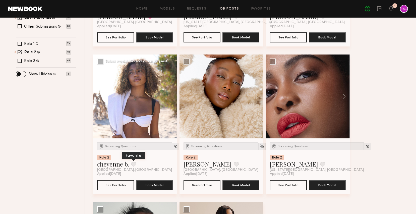
click at [133, 166] on button at bounding box center [133, 164] width 5 height 5
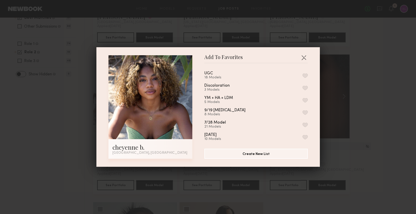
click at [306, 86] on button "button" at bounding box center [304, 88] width 5 height 5
click at [303, 57] on button "button" at bounding box center [303, 57] width 8 height 8
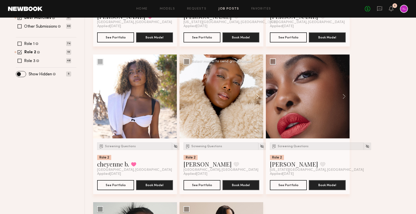
click at [256, 95] on button at bounding box center [255, 96] width 16 height 84
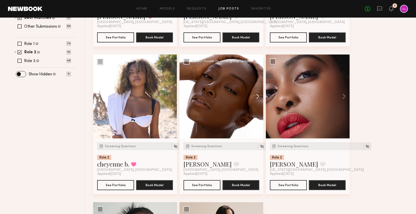
click at [256, 95] on button at bounding box center [255, 96] width 16 height 84
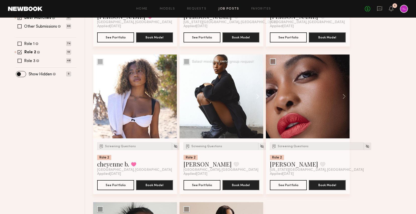
click at [256, 95] on button at bounding box center [255, 96] width 16 height 84
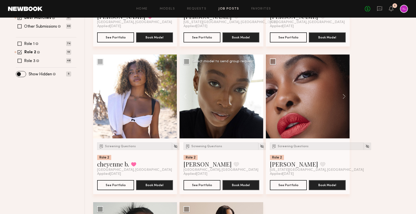
click at [256, 95] on button at bounding box center [255, 96] width 16 height 84
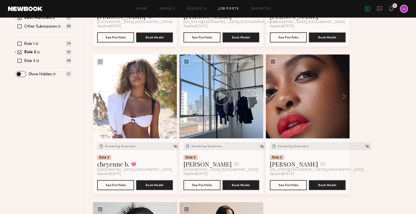
click at [256, 95] on button at bounding box center [255, 96] width 16 height 84
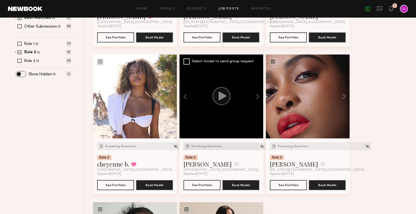
click at [213, 146] on span "Screening Questions" at bounding box center [206, 146] width 31 height 3
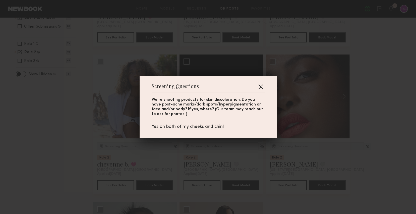
click at [261, 85] on button "button" at bounding box center [260, 87] width 8 height 8
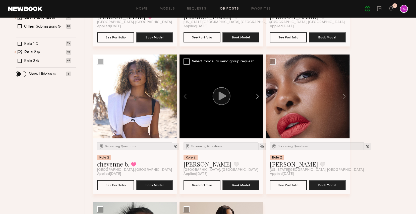
click at [259, 95] on button at bounding box center [255, 96] width 16 height 84
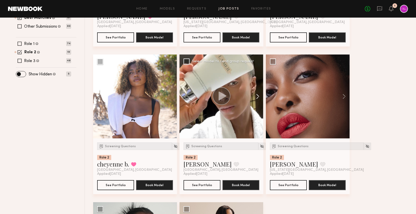
click at [259, 95] on button at bounding box center [255, 96] width 16 height 84
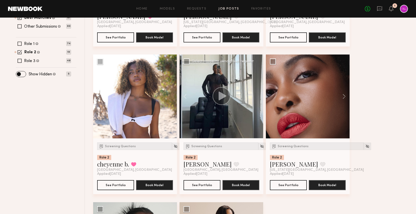
click at [259, 95] on div at bounding box center [221, 96] width 84 height 84
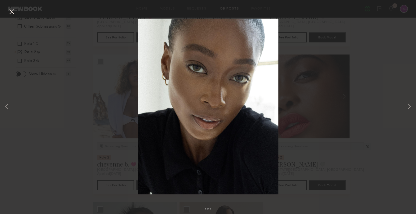
click at [12, 13] on button at bounding box center [12, 12] width 8 height 9
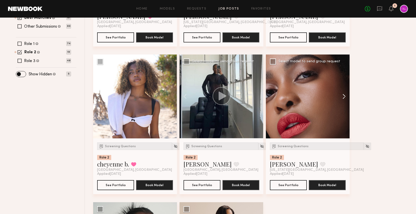
click at [342, 96] on button at bounding box center [341, 96] width 16 height 84
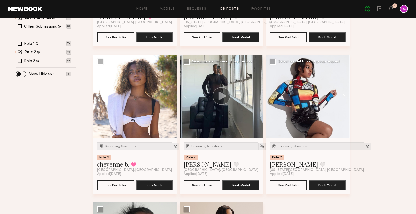
click at [342, 96] on button at bounding box center [341, 96] width 16 height 84
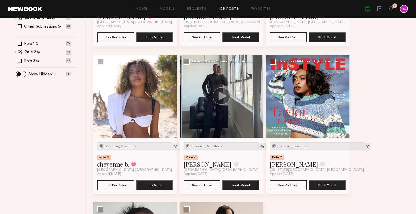
click at [342, 96] on button at bounding box center [341, 96] width 16 height 84
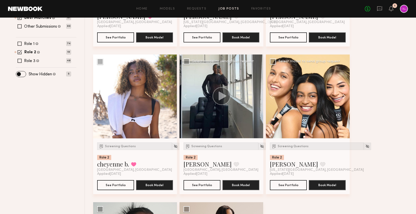
click at [342, 96] on button at bounding box center [341, 96] width 16 height 84
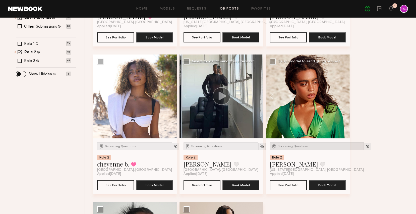
click at [291, 145] on span "Screening Questions" at bounding box center [292, 146] width 31 height 3
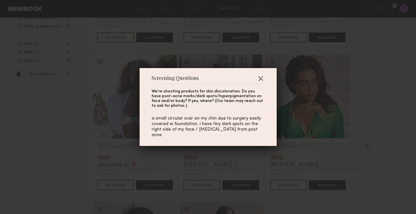
click at [261, 81] on button "button" at bounding box center [260, 78] width 8 height 8
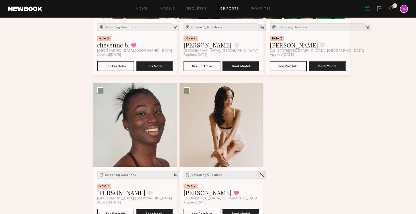
scroll to position [292, 0]
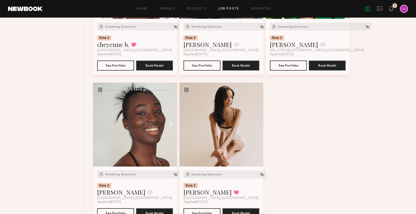
click at [172, 122] on button at bounding box center [169, 125] width 16 height 84
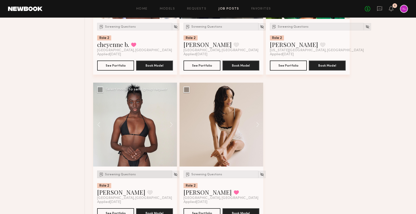
click at [125, 176] on span "Screening Questions" at bounding box center [120, 174] width 31 height 3
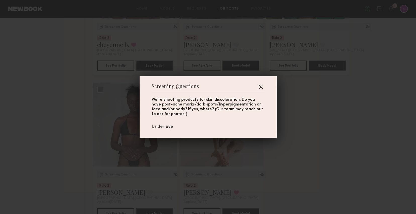
click at [261, 85] on button "button" at bounding box center [260, 87] width 8 height 8
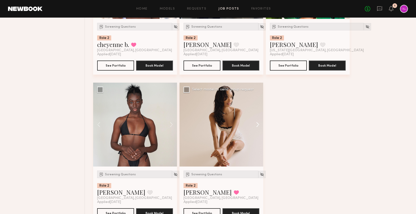
click at [258, 121] on button at bounding box center [255, 125] width 16 height 84
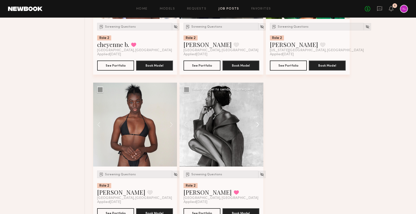
click at [258, 121] on button at bounding box center [255, 125] width 16 height 84
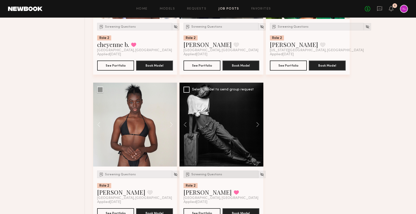
click at [210, 177] on div "Screening Questions" at bounding box center [220, 174] width 75 height 8
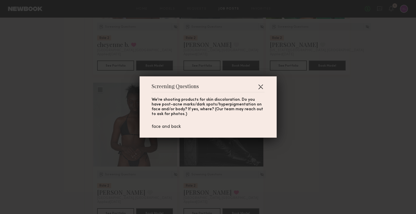
click at [260, 87] on button "button" at bounding box center [260, 87] width 8 height 8
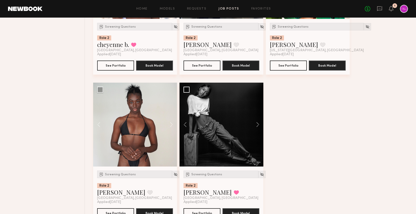
click at [296, 121] on div "Screening Questions Role 2 Neyah K. Favorited Los Angeles, CA Applied 09/17/202…" at bounding box center [252, 9] width 318 height 442
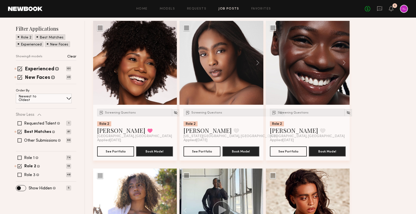
scroll to position [58, 0]
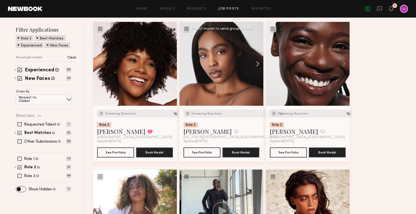
click at [256, 64] on button at bounding box center [255, 64] width 16 height 84
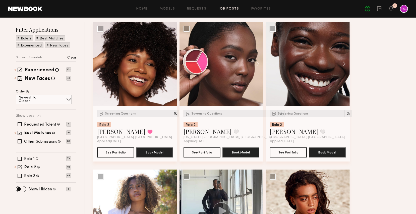
click at [22, 168] on div "Role 2 Female, 20–30, Black/ African American 19" at bounding box center [43, 167] width 55 height 4
click at [26, 174] on label "Role 3" at bounding box center [29, 176] width 11 height 4
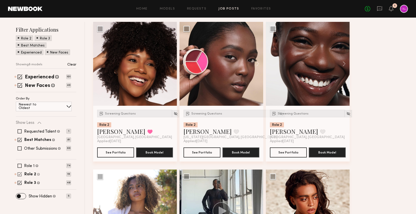
click at [20, 173] on span at bounding box center [20, 174] width 4 height 4
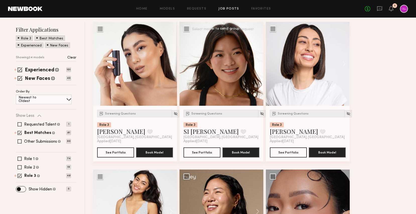
click at [258, 62] on button at bounding box center [255, 64] width 16 height 84
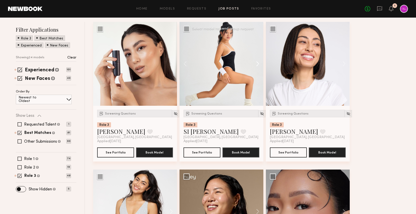
click at [258, 62] on button at bounding box center [255, 64] width 16 height 84
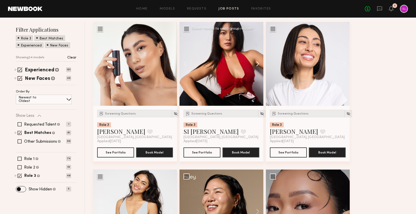
click at [258, 62] on button at bounding box center [255, 64] width 16 height 84
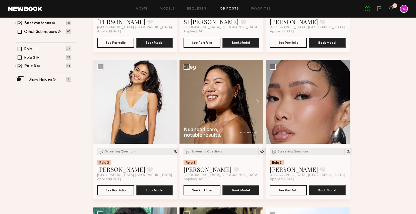
scroll to position [177, 0]
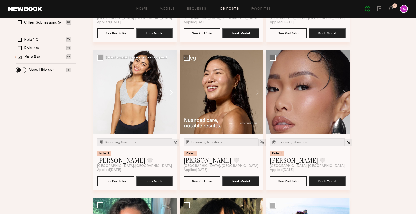
click at [170, 91] on button at bounding box center [169, 92] width 16 height 84
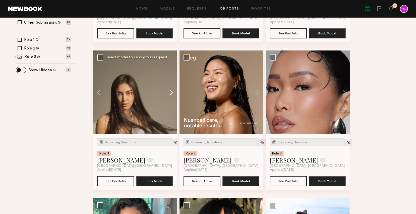
click at [170, 91] on button at bounding box center [169, 92] width 16 height 84
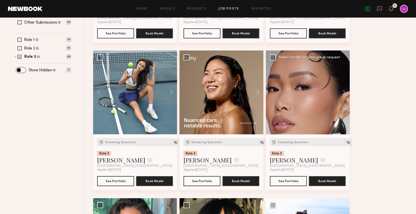
scroll to position [301, 0]
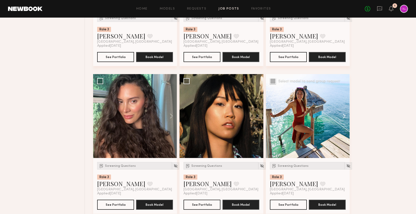
click at [342, 116] on button at bounding box center [341, 116] width 16 height 84
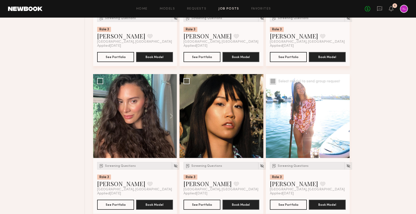
click at [342, 116] on button at bounding box center [341, 116] width 16 height 84
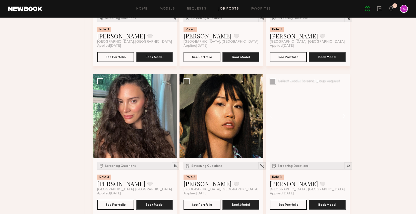
click at [342, 116] on button at bounding box center [341, 116] width 16 height 84
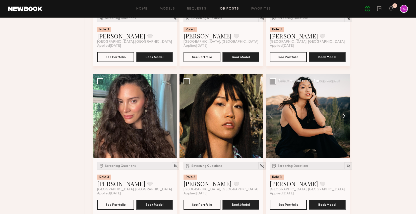
click at [342, 116] on button at bounding box center [341, 116] width 16 height 84
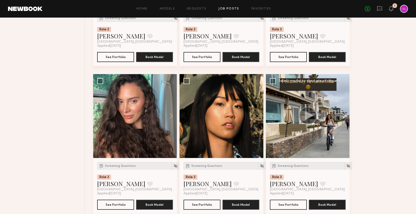
click at [342, 118] on button at bounding box center [341, 116] width 16 height 84
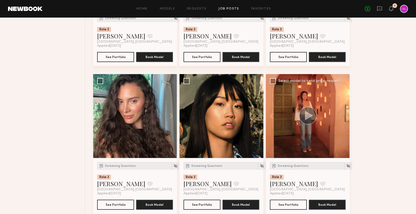
click at [342, 118] on div at bounding box center [308, 116] width 84 height 84
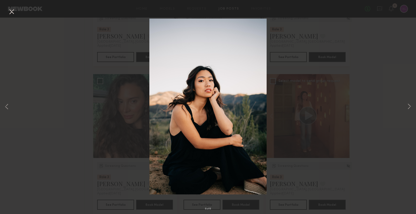
click at [365, 99] on div "6 of 6" at bounding box center [208, 107] width 416 height 214
click at [12, 11] on button at bounding box center [12, 12] width 8 height 9
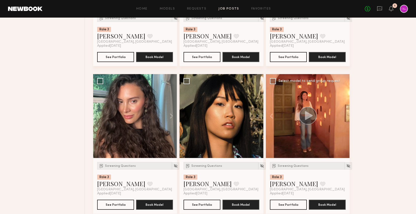
click at [296, 170] on div "Screening Questions Role 3 Rebecca L. Favorite Los Angeles, CA" at bounding box center [307, 177] width 75 height 30
click at [293, 168] on div "Screening Questions" at bounding box center [307, 166] width 75 height 8
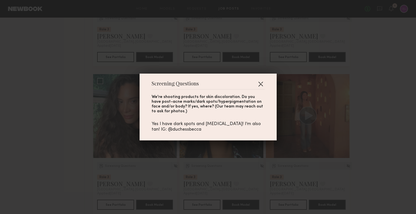
click at [259, 85] on button "button" at bounding box center [260, 84] width 8 height 8
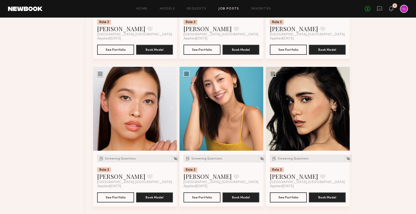
scroll to position [461, 0]
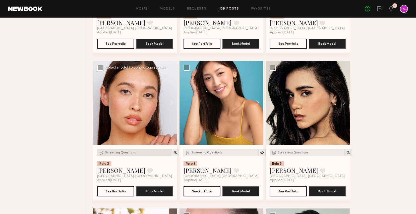
click at [121, 152] on span "Screening Questions" at bounding box center [120, 152] width 31 height 3
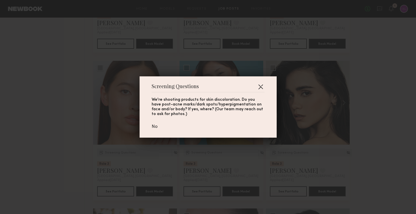
click at [260, 88] on button "button" at bounding box center [260, 87] width 8 height 8
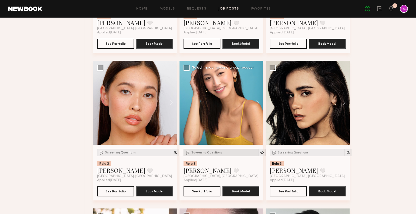
click at [199, 151] on div "Screening Questions" at bounding box center [220, 152] width 75 height 8
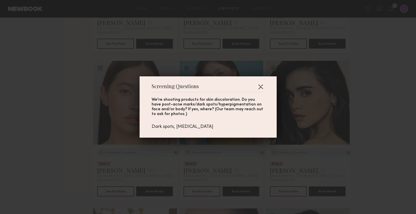
click at [257, 88] on button "button" at bounding box center [260, 87] width 8 height 8
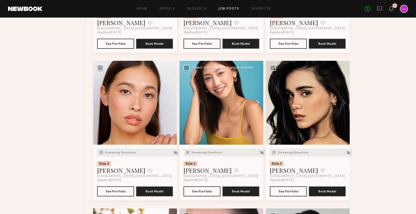
click at [256, 103] on button at bounding box center [255, 103] width 16 height 84
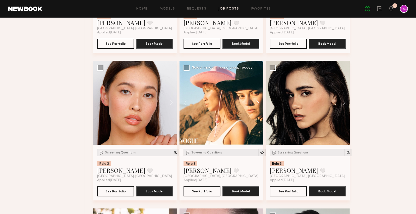
click at [256, 103] on button at bounding box center [255, 103] width 16 height 84
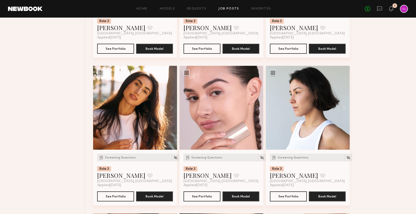
scroll to position [608, 0]
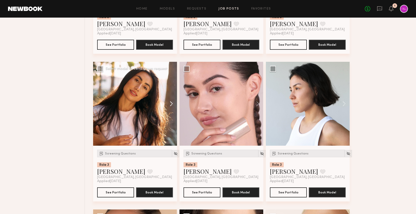
click at [169, 104] on button at bounding box center [169, 104] width 16 height 84
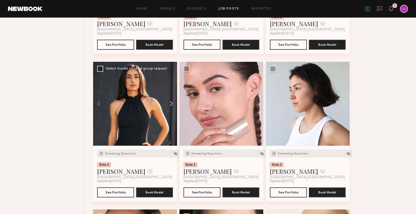
click at [169, 104] on button at bounding box center [169, 104] width 16 height 84
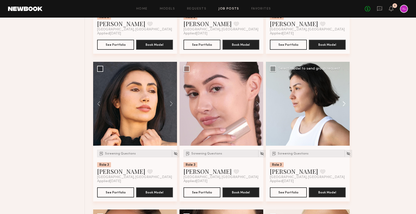
click at [344, 101] on button at bounding box center [341, 104] width 16 height 84
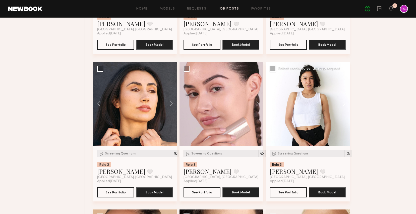
click at [344, 101] on button at bounding box center [341, 104] width 16 height 84
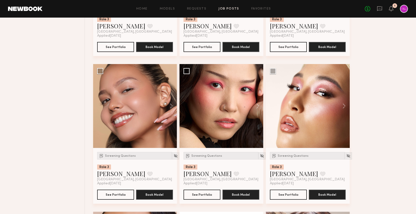
scroll to position [754, 0]
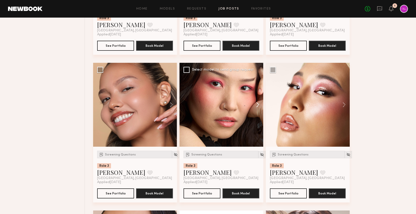
click at [258, 105] on button at bounding box center [255, 105] width 16 height 84
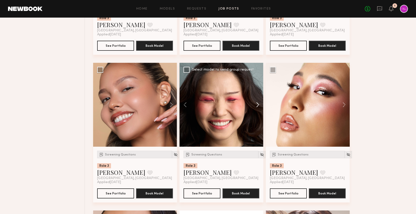
click at [258, 105] on button at bounding box center [255, 105] width 16 height 84
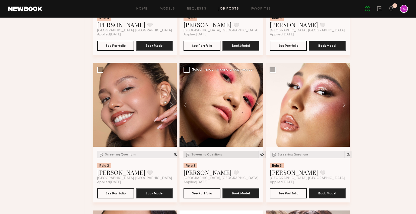
click at [209, 156] on span "Screening Questions" at bounding box center [206, 154] width 31 height 3
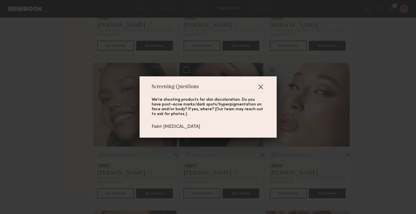
click at [261, 88] on button "button" at bounding box center [260, 87] width 8 height 8
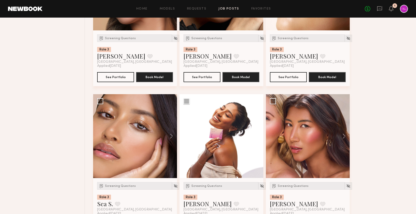
scroll to position [888, 0]
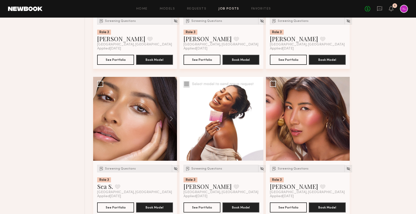
click at [253, 116] on button at bounding box center [255, 119] width 16 height 84
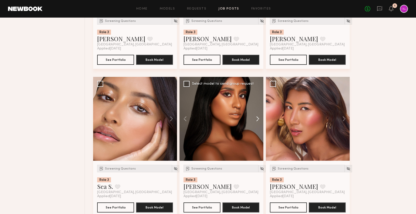
click at [259, 118] on button at bounding box center [255, 119] width 16 height 84
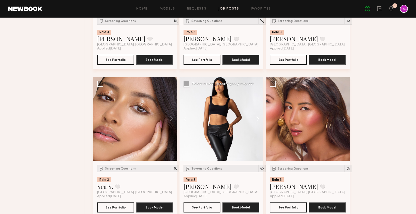
click at [259, 118] on button at bounding box center [255, 119] width 16 height 84
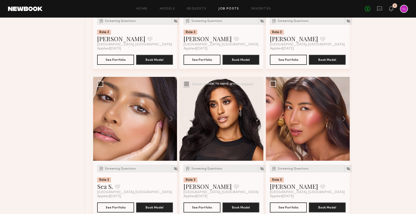
click at [259, 118] on button at bounding box center [255, 119] width 16 height 84
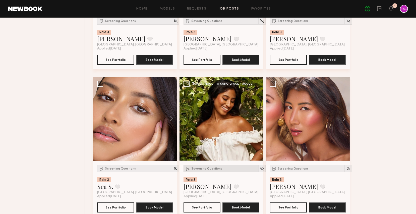
click at [215, 172] on div "Screening Questions" at bounding box center [220, 169] width 75 height 8
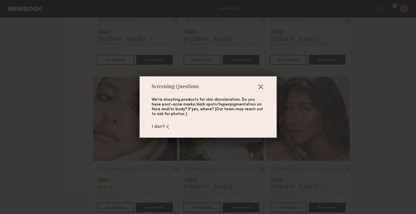
click at [262, 88] on button "button" at bounding box center [260, 87] width 8 height 8
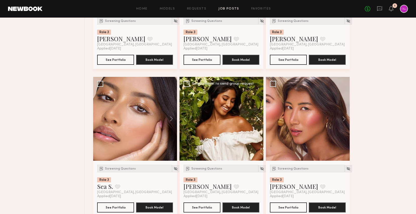
click at [258, 122] on button at bounding box center [255, 119] width 16 height 84
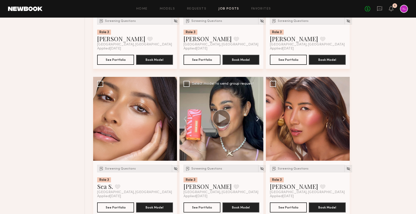
click at [258, 122] on button at bounding box center [255, 119] width 16 height 84
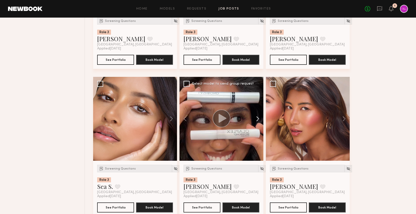
click at [258, 122] on button at bounding box center [255, 119] width 16 height 84
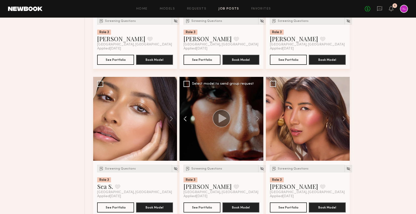
click at [184, 119] on button at bounding box center [187, 119] width 16 height 84
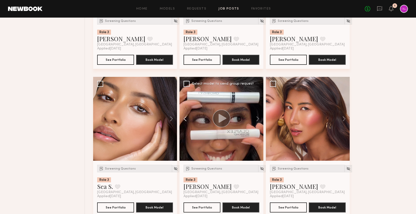
click at [184, 119] on button at bounding box center [187, 119] width 16 height 84
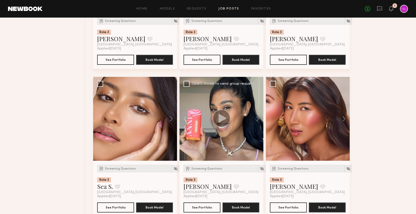
click at [226, 120] on circle at bounding box center [221, 118] width 18 height 18
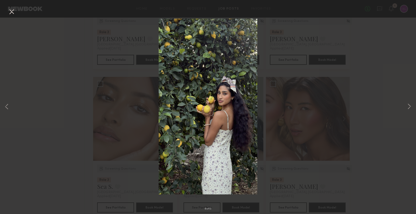
click at [11, 10] on button at bounding box center [12, 12] width 8 height 9
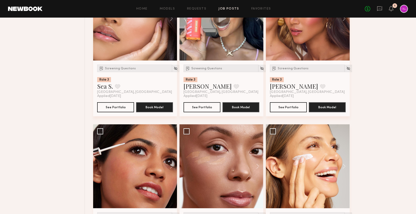
scroll to position [958, 0]
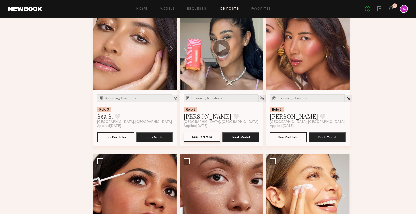
click at [198, 140] on button "See Portfolio" at bounding box center [201, 137] width 37 height 10
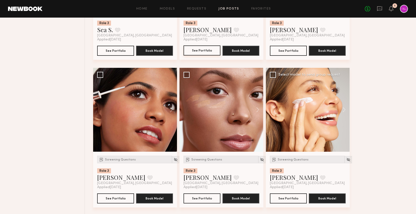
scroll to position [1045, 0]
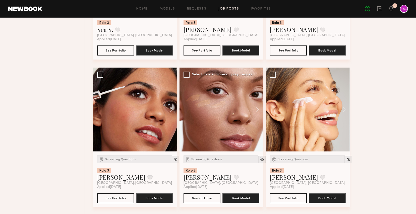
click at [259, 109] on button at bounding box center [255, 109] width 16 height 84
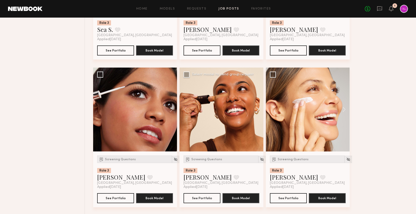
click at [259, 109] on button at bounding box center [255, 109] width 16 height 84
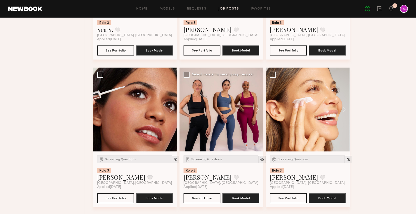
click at [259, 109] on button at bounding box center [255, 109] width 16 height 84
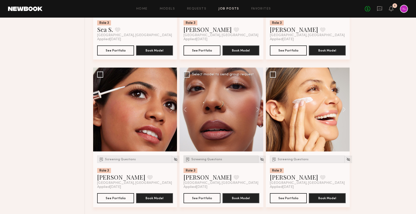
click at [211, 159] on span "Screening Questions" at bounding box center [206, 159] width 31 height 3
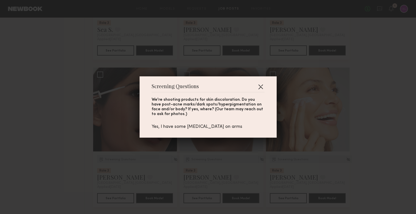
click at [261, 87] on button "button" at bounding box center [260, 87] width 8 height 8
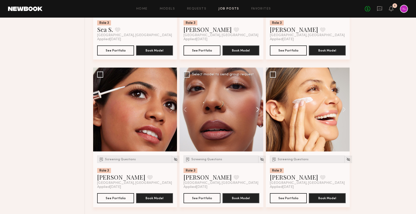
click at [256, 110] on button at bounding box center [255, 109] width 16 height 84
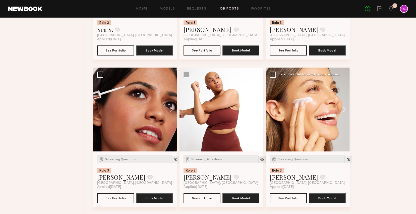
click at [344, 111] on button at bounding box center [341, 109] width 16 height 84
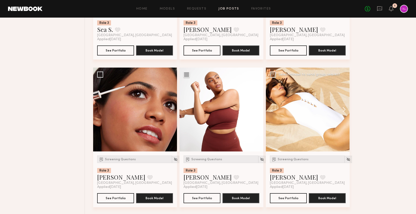
click at [344, 111] on button at bounding box center [341, 109] width 16 height 84
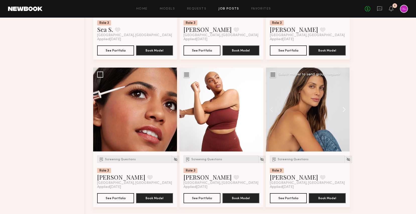
click at [344, 111] on button at bounding box center [341, 109] width 16 height 84
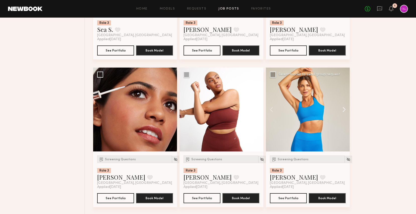
scroll to position [1047, 0]
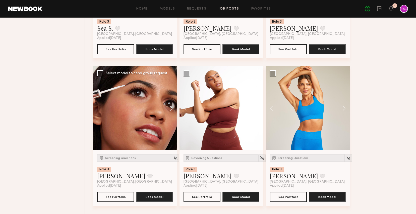
click at [171, 108] on button at bounding box center [169, 108] width 16 height 84
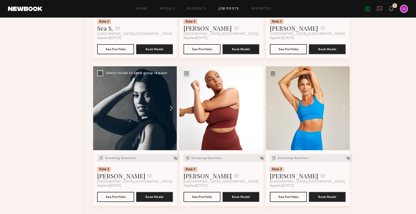
click at [171, 108] on button at bounding box center [169, 108] width 16 height 84
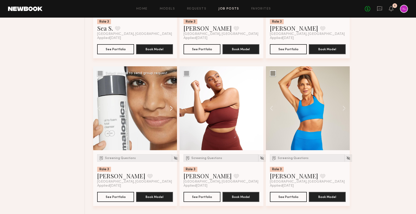
click at [171, 108] on button at bounding box center [169, 108] width 16 height 84
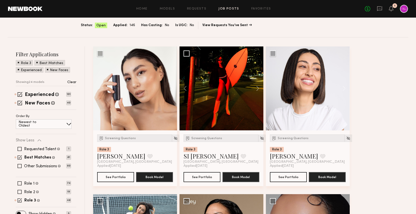
scroll to position [82, 0]
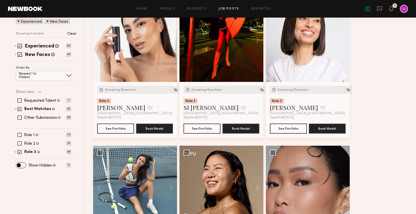
click at [61, 163] on div "Show Hidden Talent you've removed from consideration 5" at bounding box center [43, 165] width 55 height 4
click at [23, 133] on div "Role 1 Female, 18–30, White / Caucasian 74" at bounding box center [43, 135] width 55 height 4
click at [33, 151] on label "Role 3" at bounding box center [30, 152] width 12 height 4
click at [27, 135] on label "Role 1" at bounding box center [29, 135] width 11 height 4
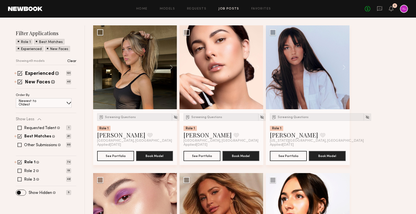
scroll to position [43, 0]
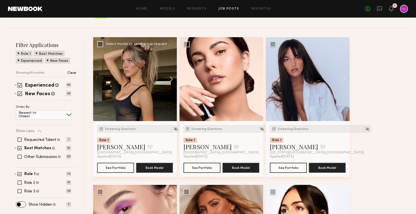
click at [171, 80] on button at bounding box center [169, 79] width 16 height 84
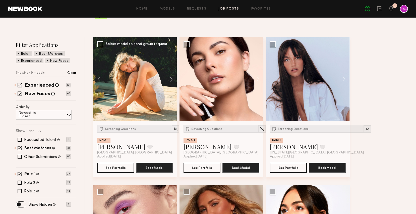
click at [171, 80] on button at bounding box center [169, 79] width 16 height 84
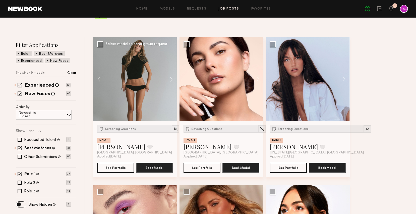
click at [171, 80] on button at bounding box center [169, 79] width 16 height 84
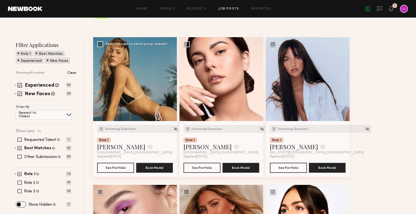
click at [171, 80] on button at bounding box center [169, 79] width 16 height 84
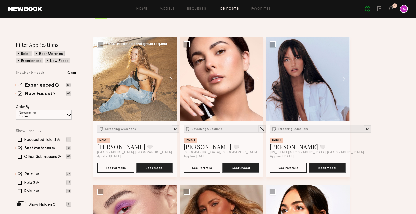
click at [171, 80] on button at bounding box center [169, 79] width 16 height 84
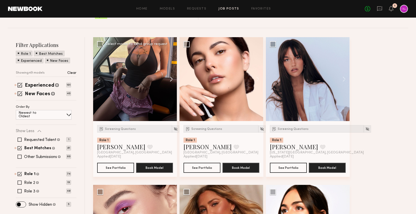
click at [171, 80] on button at bounding box center [169, 79] width 16 height 84
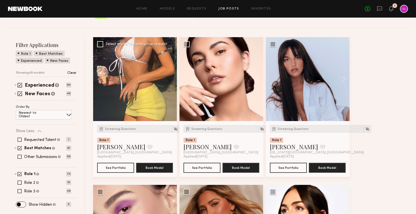
click at [171, 80] on div at bounding box center [135, 79] width 84 height 84
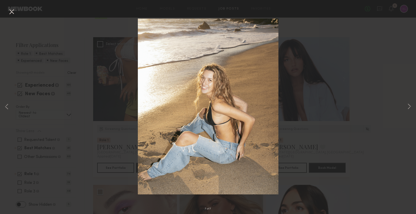
click at [10, 9] on button at bounding box center [12, 12] width 8 height 9
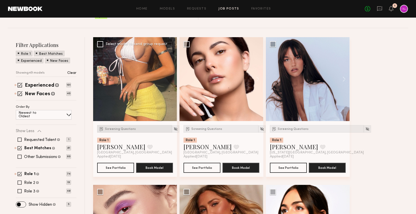
click at [126, 130] on span "Screening Questions" at bounding box center [120, 128] width 31 height 3
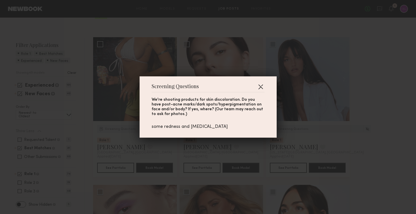
click at [260, 85] on button "button" at bounding box center [260, 87] width 8 height 8
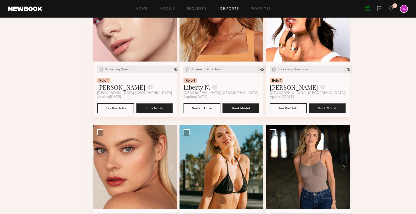
scroll to position [111, 0]
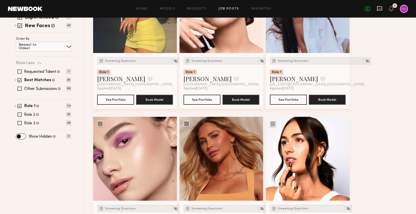
click at [378, 6] on icon at bounding box center [379, 9] width 6 height 6
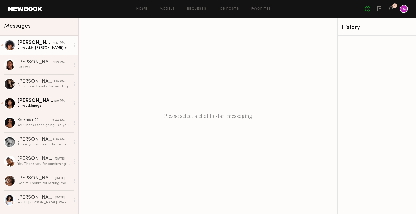
click at [51, 49] on div "Unread: Hi Kara, yes I can send over some pics as soon as I get home!" at bounding box center [43, 47] width 53 height 5
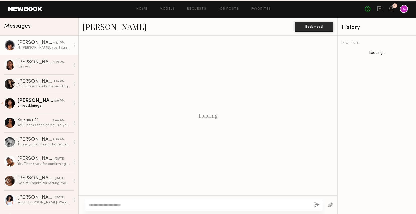
scroll to position [111, 0]
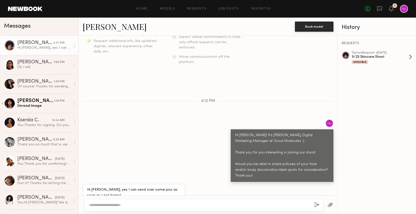
click at [366, 54] on div "9/25 Skincare Shoot" at bounding box center [379, 56] width 57 height 5
click at [159, 200] on div at bounding box center [204, 205] width 238 height 12
click at [161, 203] on textarea at bounding box center [199, 204] width 221 height 5
click at [42, 101] on div "Elise J." at bounding box center [35, 100] width 37 height 5
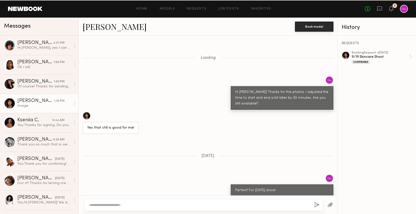
scroll to position [408, 0]
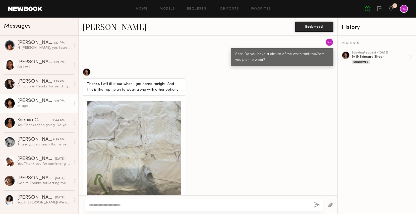
click at [133, 117] on div at bounding box center [134, 148] width 94 height 94
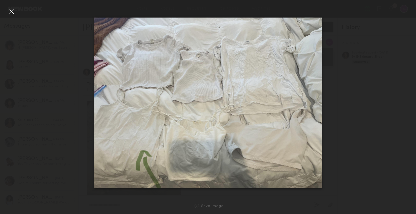
click at [12, 12] on div at bounding box center [12, 12] width 8 height 8
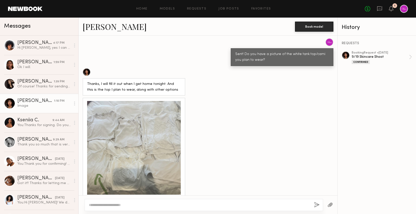
click at [160, 204] on textarea at bounding box center [199, 204] width 221 height 5
type textarea "*"
click at [92, 203] on textarea "**********" at bounding box center [199, 204] width 221 height 5
click at [167, 206] on textarea "**********" at bounding box center [199, 204] width 221 height 5
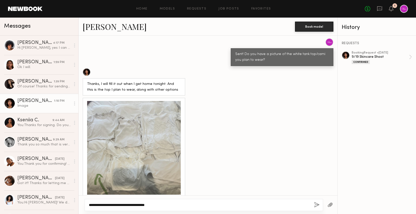
click at [167, 206] on textarea "**********" at bounding box center [199, 204] width 221 height 5
drag, startPoint x: 170, startPoint y: 205, endPoint x: 121, endPoint y: 203, distance: 49.5
click at [121, 203] on textarea "**********" at bounding box center [199, 204] width 221 height 5
click at [217, 204] on textarea "**********" at bounding box center [199, 204] width 221 height 5
type textarea "**********"
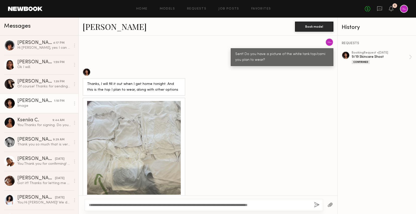
click at [317, 206] on button "button" at bounding box center [317, 205] width 6 height 6
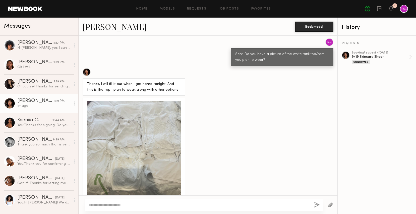
scroll to position [472, 0]
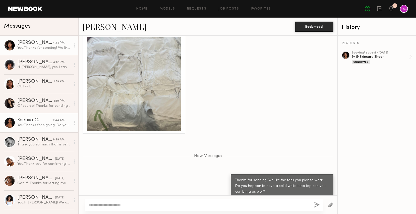
click at [50, 124] on div "You: Thanks for signing. Do you have a picture of the white tank top/cami you p…" at bounding box center [43, 125] width 53 height 5
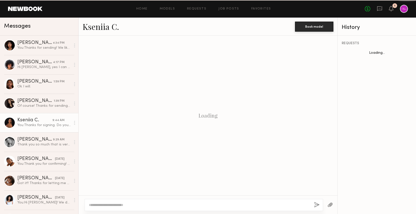
scroll to position [300, 0]
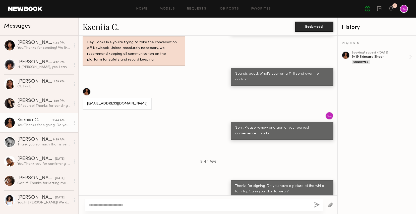
click at [164, 203] on textarea at bounding box center [199, 204] width 221 height 5
type textarea "**********"
click at [319, 204] on button "button" at bounding box center [317, 205] width 6 height 6
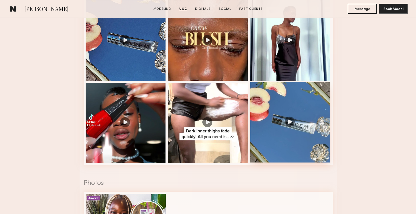
scroll to position [697, 0]
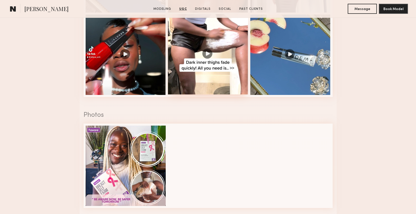
click at [199, 59] on div at bounding box center [208, 54] width 80 height 80
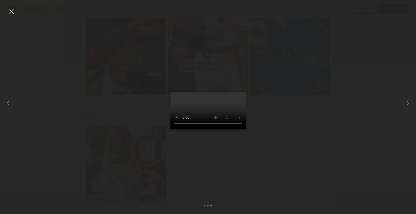
click at [11, 10] on div at bounding box center [12, 12] width 8 height 8
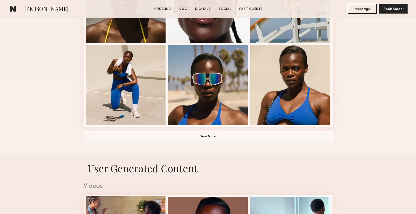
scroll to position [316, 0]
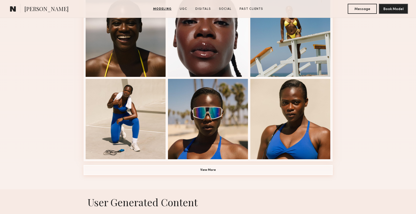
click at [187, 171] on button "View More" at bounding box center [208, 170] width 249 height 10
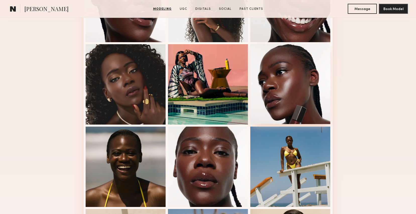
scroll to position [0, 0]
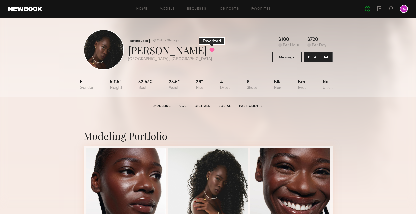
click at [209, 50] on button at bounding box center [211, 50] width 5 height 5
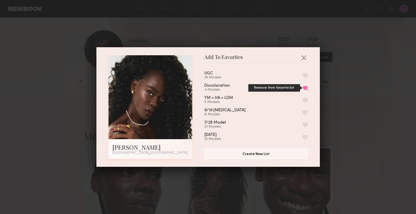
click at [304, 86] on button "Remove from favorite list" at bounding box center [304, 88] width 5 height 5
click at [340, 94] on div "Add To Favorites Diana E. Los Angeles, CA Add To Favorites UGC 18 Models Discol…" at bounding box center [208, 107] width 416 height 214
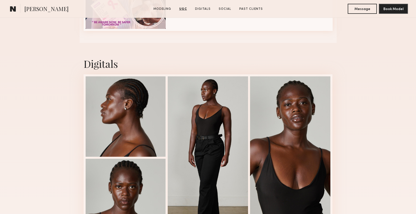
scroll to position [1115, 0]
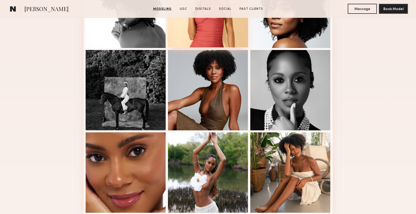
scroll to position [319, 0]
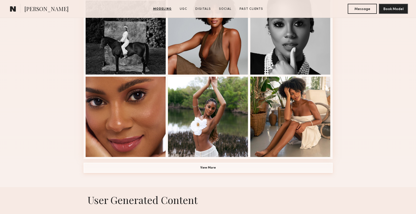
click at [216, 168] on button "View More" at bounding box center [208, 168] width 249 height 10
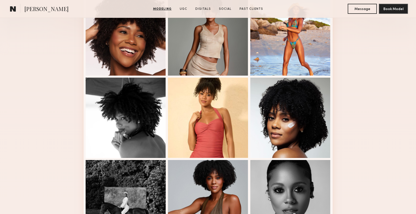
scroll to position [0, 0]
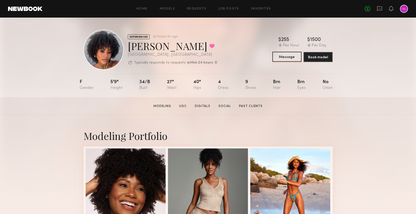
click at [286, 56] on button "Message" at bounding box center [286, 57] width 29 height 10
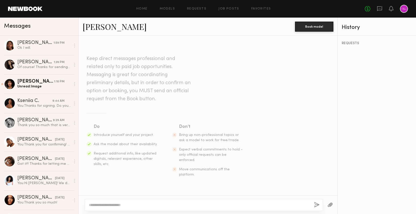
click at [153, 204] on textarea at bounding box center [199, 204] width 221 height 5
type textarea "**********"
click at [103, 28] on link "Neyah K." at bounding box center [115, 26] width 64 height 11
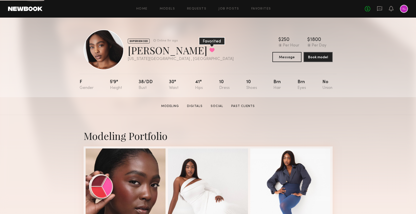
click at [209, 50] on button at bounding box center [211, 50] width 5 height 5
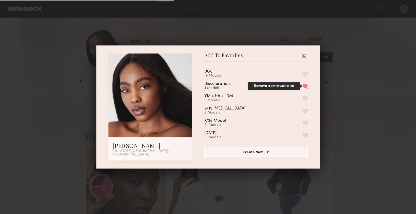
click at [306, 88] on button "Remove from favorite list" at bounding box center [304, 86] width 5 height 5
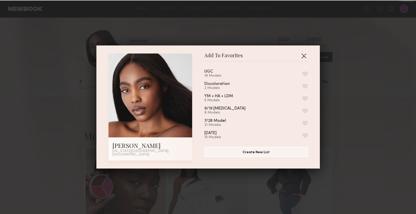
click at [304, 54] on button "button" at bounding box center [303, 56] width 8 height 8
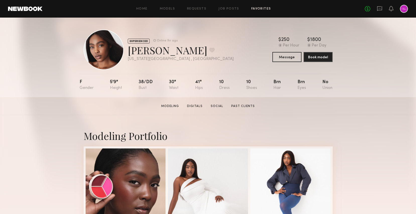
click at [258, 9] on link "Favorites" at bounding box center [261, 8] width 20 height 3
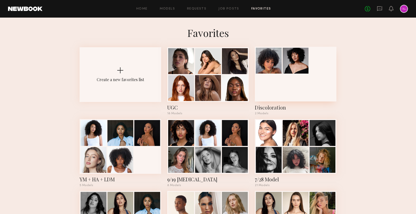
click at [296, 75] on div at bounding box center [296, 74] width 82 height 55
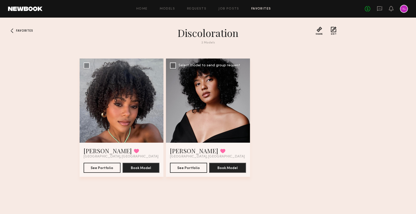
click at [207, 114] on div at bounding box center [208, 100] width 84 height 84
click at [189, 169] on button "See Portfolio" at bounding box center [188, 167] width 37 height 10
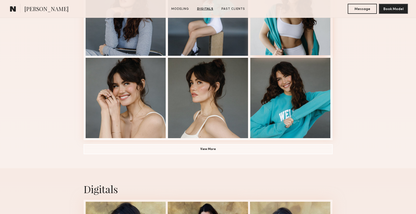
scroll to position [297, 0]
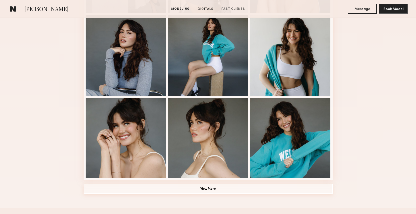
click at [205, 189] on button "View More" at bounding box center [208, 189] width 249 height 10
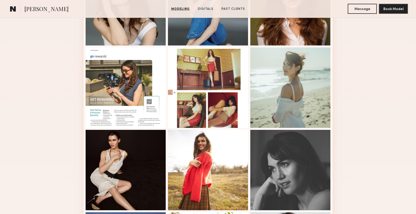
scroll to position [524, 0]
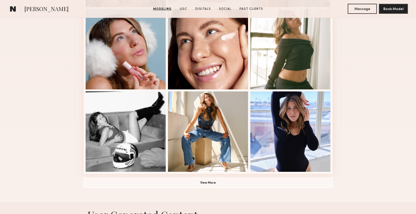
scroll to position [256, 0]
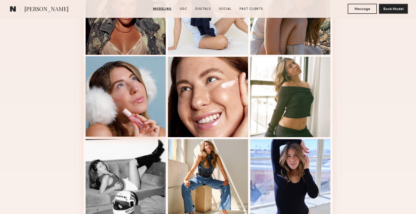
click at [91, 125] on div at bounding box center [126, 96] width 80 height 80
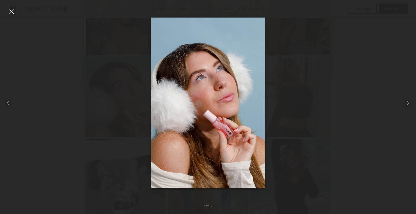
click at [12, 9] on div at bounding box center [12, 12] width 8 height 8
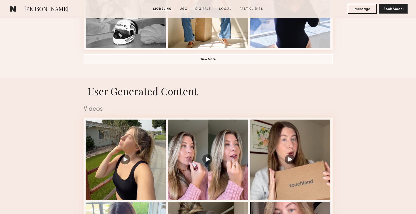
scroll to position [396, 0]
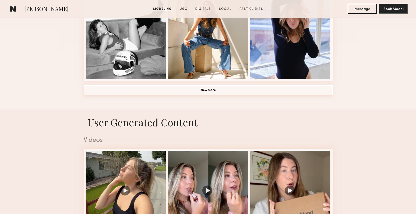
click at [217, 92] on button "View More" at bounding box center [208, 90] width 249 height 10
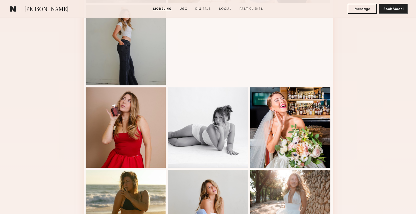
scroll to position [526, 0]
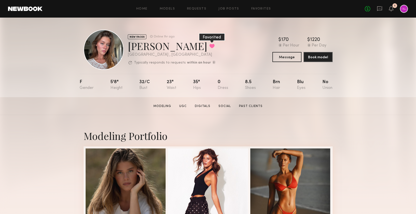
click at [209, 46] on button at bounding box center [211, 46] width 5 height 5
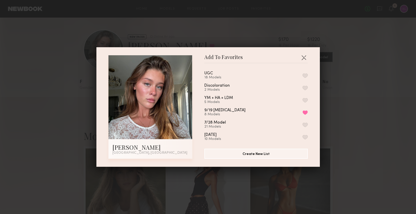
click at [305, 86] on button "button" at bounding box center [304, 88] width 5 height 5
click at [303, 57] on button "button" at bounding box center [303, 57] width 8 height 8
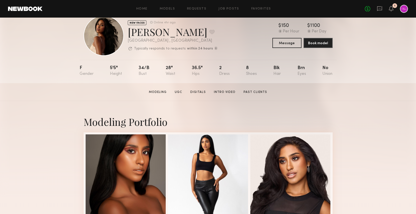
scroll to position [15, 0]
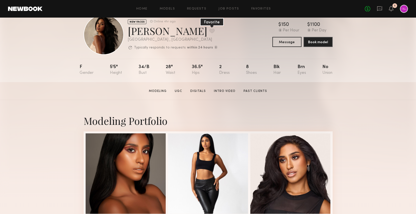
click at [209, 31] on button at bounding box center [211, 31] width 5 height 5
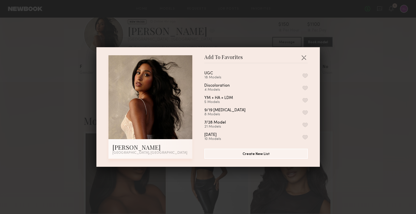
click at [306, 74] on button "button" at bounding box center [304, 75] width 5 height 5
click at [306, 74] on button "Remove from favorite list" at bounding box center [304, 75] width 5 height 5
click at [306, 86] on button "button" at bounding box center [304, 88] width 5 height 5
click at [304, 57] on button "button" at bounding box center [303, 57] width 8 height 8
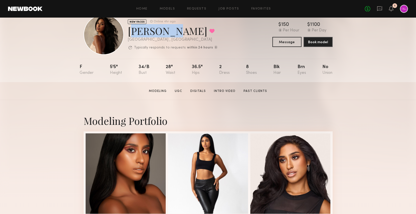
drag, startPoint x: 130, startPoint y: 31, endPoint x: 168, endPoint y: 32, distance: 37.9
click at [168, 32] on div "Dianna C. Favorited" at bounding box center [173, 30] width 90 height 13
copy div "Dianna C"
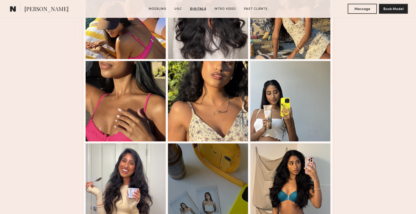
scroll to position [832, 0]
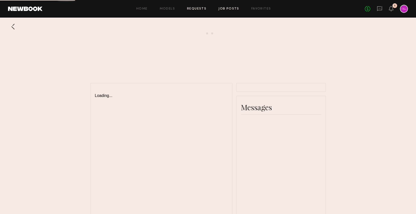
click at [225, 9] on link "Job Posts" at bounding box center [228, 8] width 21 height 3
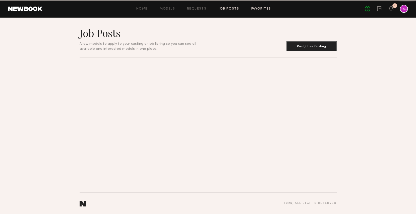
click at [262, 8] on link "Favorites" at bounding box center [261, 8] width 20 height 3
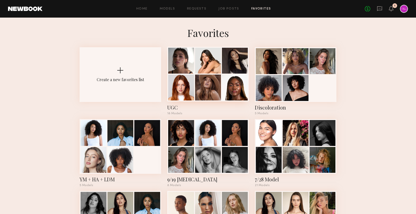
click at [201, 78] on div at bounding box center [208, 87] width 26 height 26
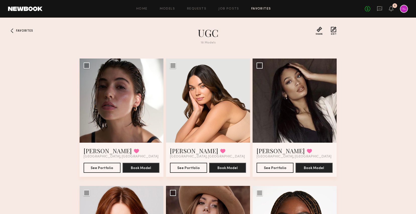
click at [257, 7] on link "Favorites" at bounding box center [261, 8] width 20 height 3
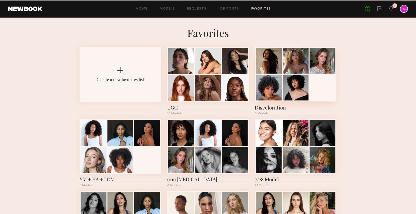
click at [272, 61] on div at bounding box center [269, 61] width 26 height 26
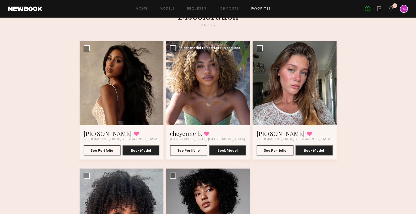
scroll to position [41, 0]
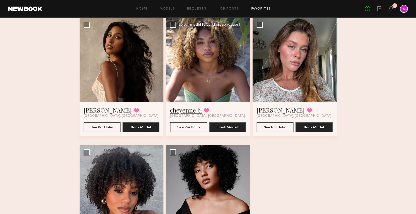
click at [187, 107] on link "cheyenne b." at bounding box center [186, 110] width 32 height 8
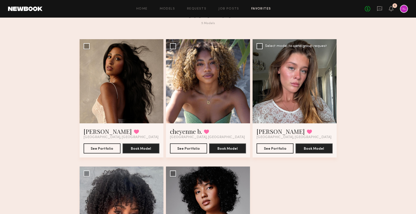
scroll to position [5, 0]
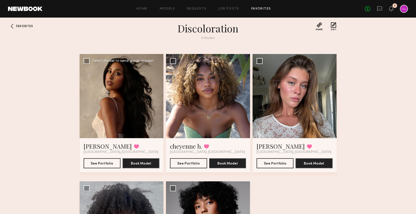
click at [122, 102] on div at bounding box center [122, 96] width 84 height 84
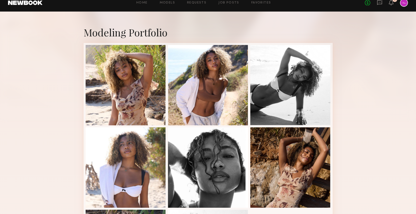
scroll to position [65, 0]
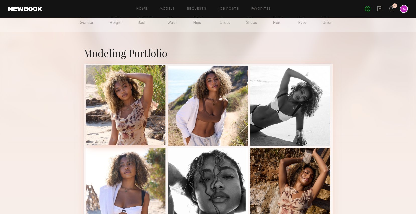
click at [142, 115] on div at bounding box center [126, 105] width 80 height 80
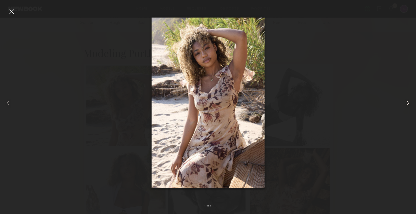
click at [408, 103] on common-icon at bounding box center [408, 103] width 8 height 8
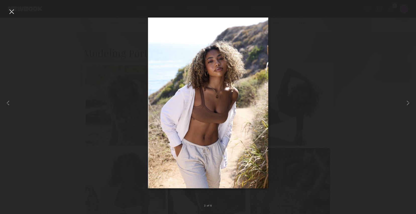
click at [12, 9] on div at bounding box center [12, 12] width 8 height 8
